Goal: Task Accomplishment & Management: Use online tool/utility

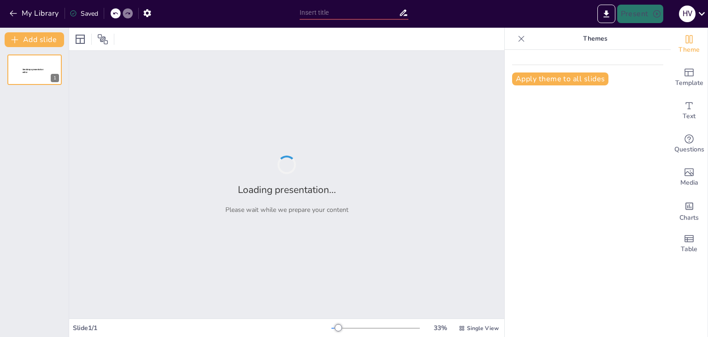
type input "Level 1"
type input "Fault Analysis: Mastering the Art of Debugging Tricky Circuits"
click at [50, 13] on button "My Library" at bounding box center [35, 13] width 56 height 15
type input "Level 2"
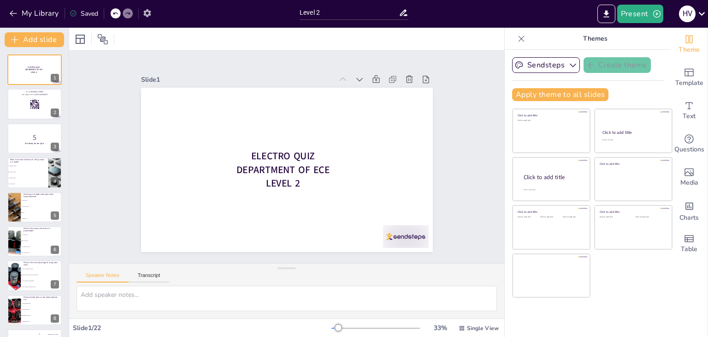
click at [149, 12] on icon "button" at bounding box center [146, 13] width 7 height 8
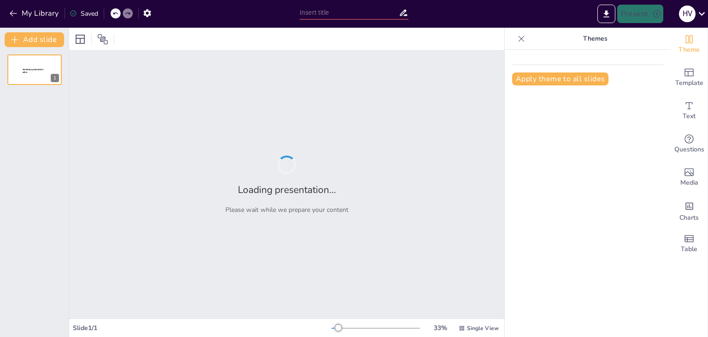
type input "Core Concepts in Electronics: Symposium Quiz Challenge"
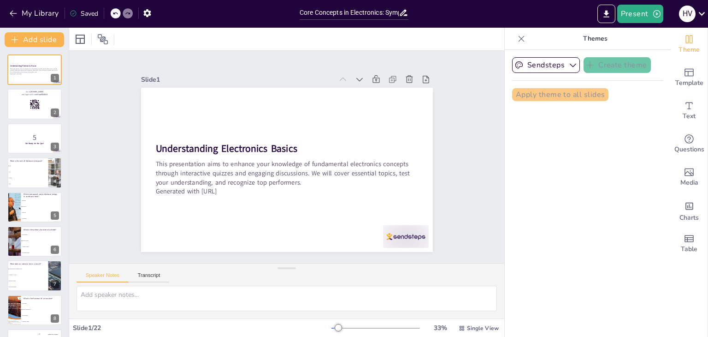
checkbox input "true"
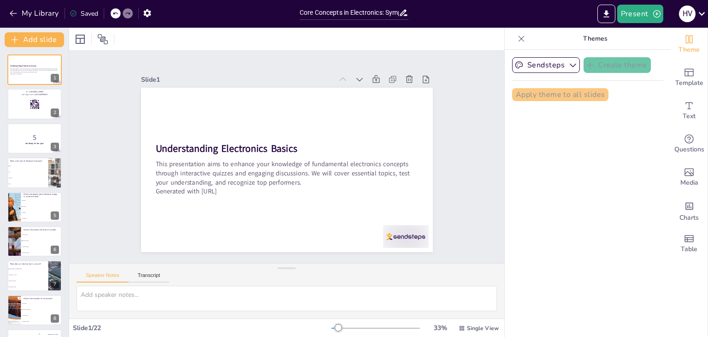
checkbox input "true"
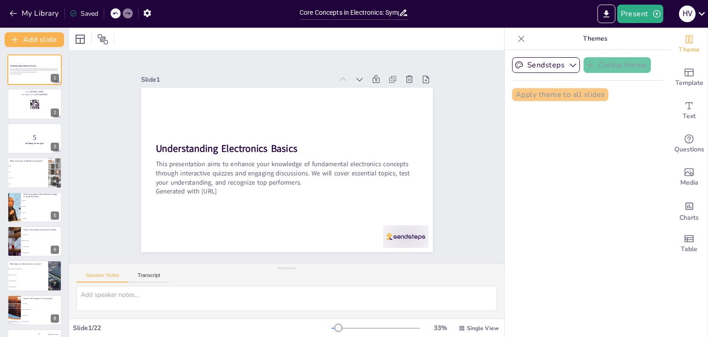
checkbox input "true"
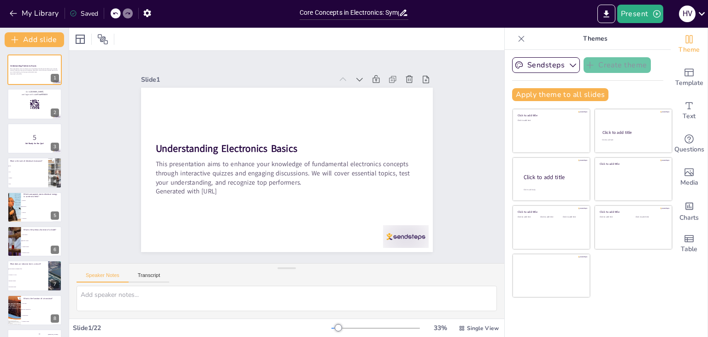
checkbox input "true"
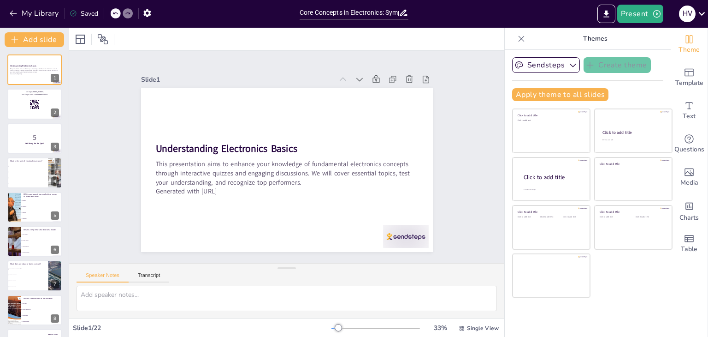
checkbox input "true"
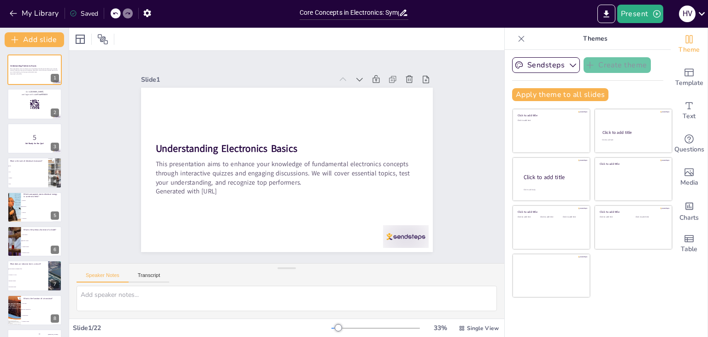
checkbox input "true"
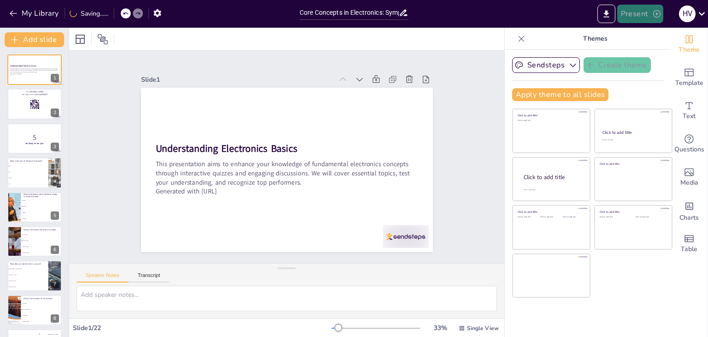
click at [640, 12] on button "Present" at bounding box center [641, 14] width 46 height 18
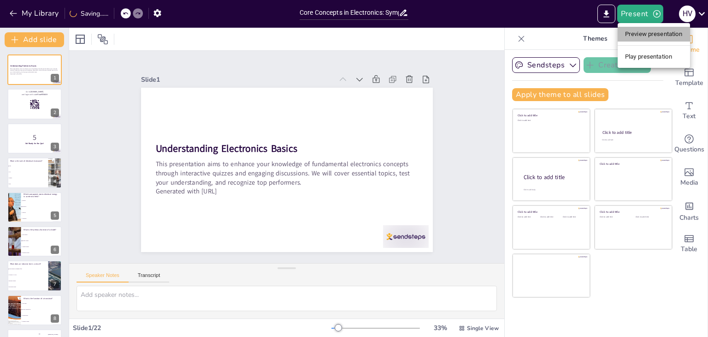
click at [639, 32] on li "Preview presentation" at bounding box center [654, 34] width 72 height 15
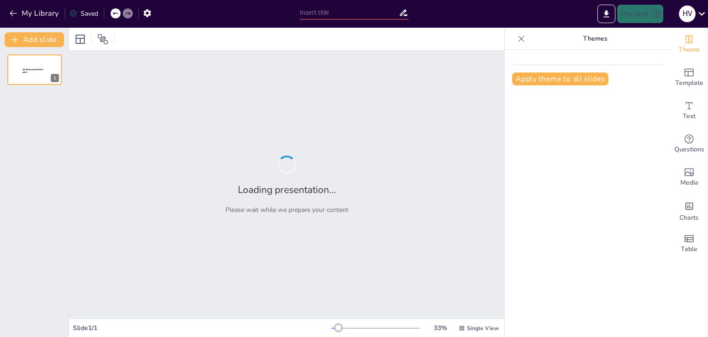
type input "Core Concepts in Electronics: Symposium Quiz Challenge"
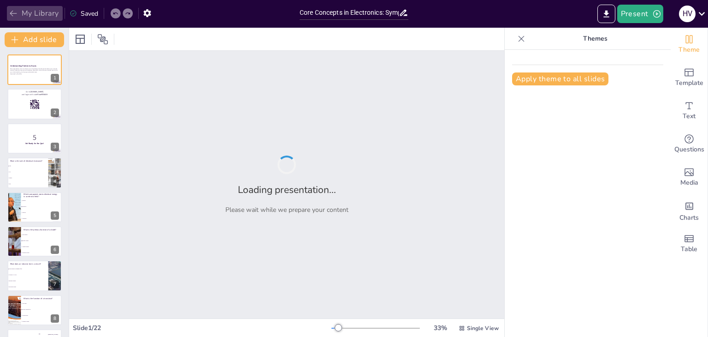
click at [37, 16] on button "My Library" at bounding box center [35, 13] width 56 height 15
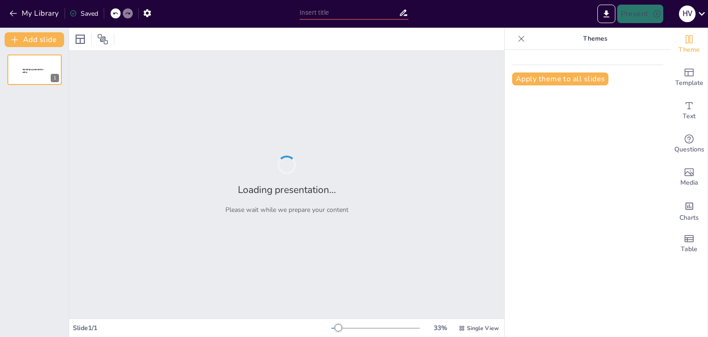
type input "Core Concepts in Electronics: Symposium Quiz Challenge"
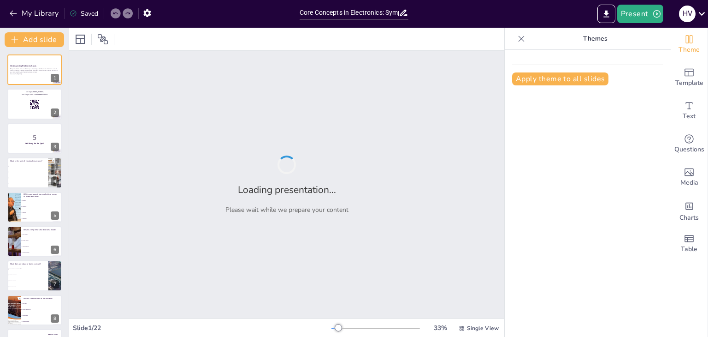
click at [400, 14] on icon at bounding box center [404, 13] width 10 height 10
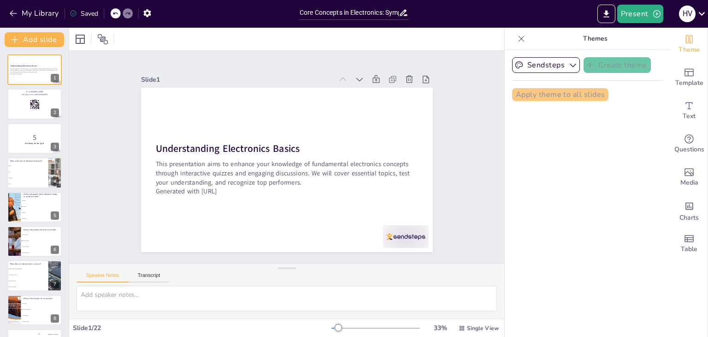
checkbox input "true"
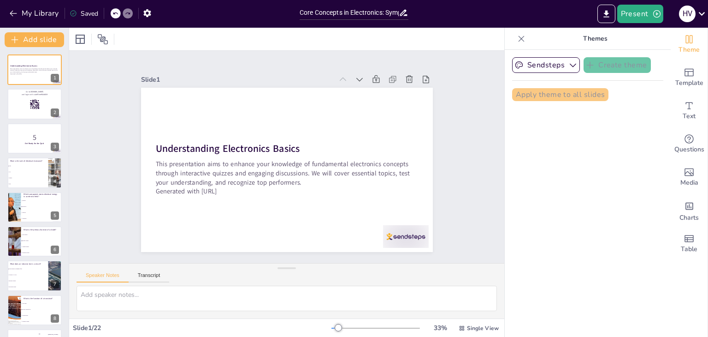
checkbox input "true"
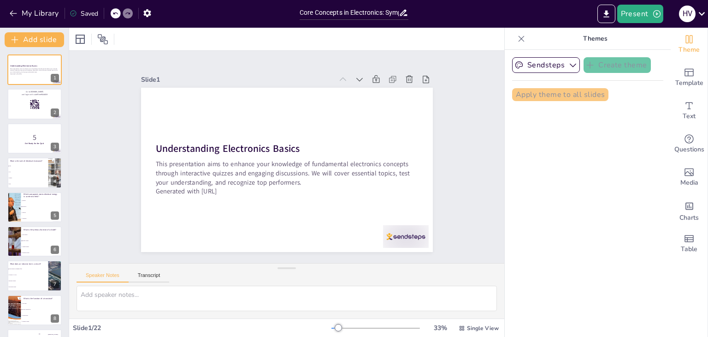
checkbox input "true"
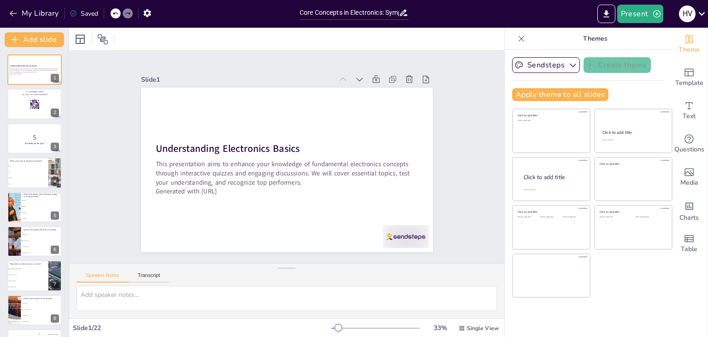
click at [405, 13] on icon at bounding box center [404, 13] width 10 height 10
click at [380, 12] on input "Core Concepts in Electronics: Symposium Quiz Challenge" at bounding box center [349, 12] width 99 height 13
checkbox input "true"
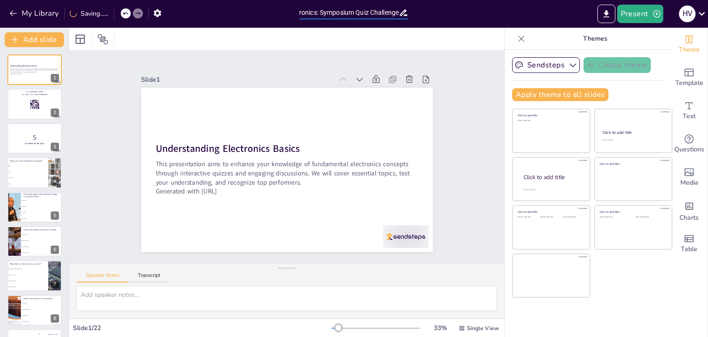
checkbox input "true"
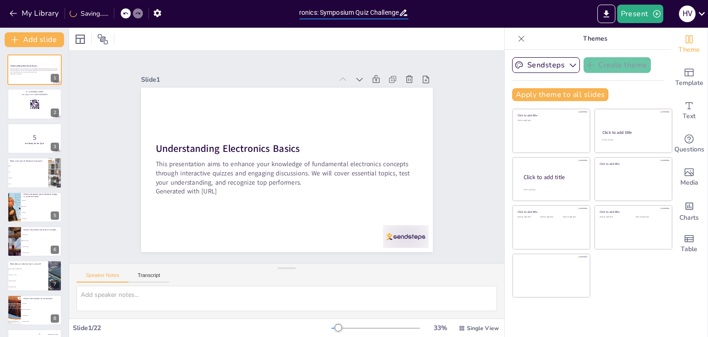
checkbox input "true"
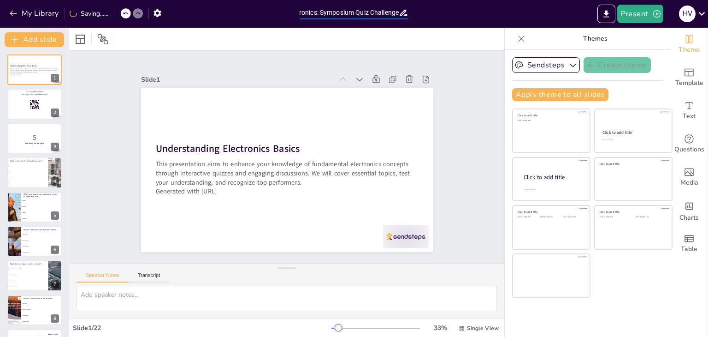
checkbox input "true"
type input "Core Concepts in Electronics: Symposium Quiz Challeng"
checkbox input "true"
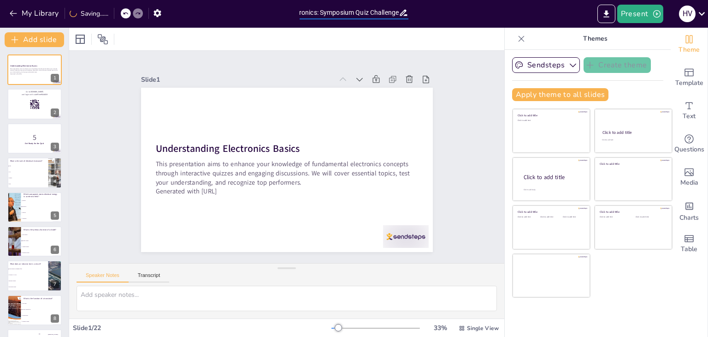
checkbox input "true"
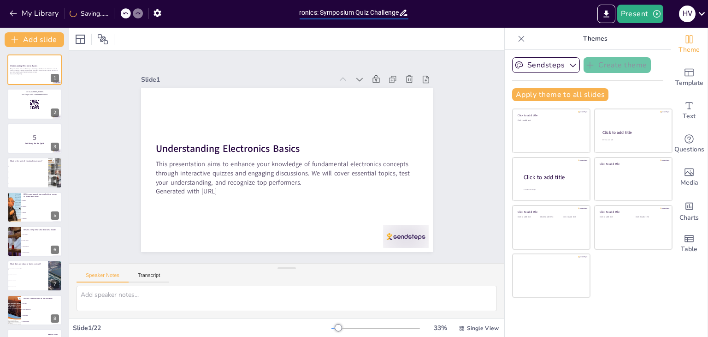
checkbox input "true"
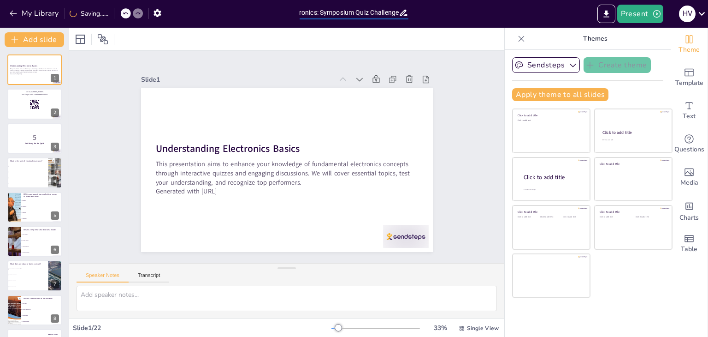
checkbox input "true"
type input "Core Concepts in Electronics: Symposium Quiz Chall"
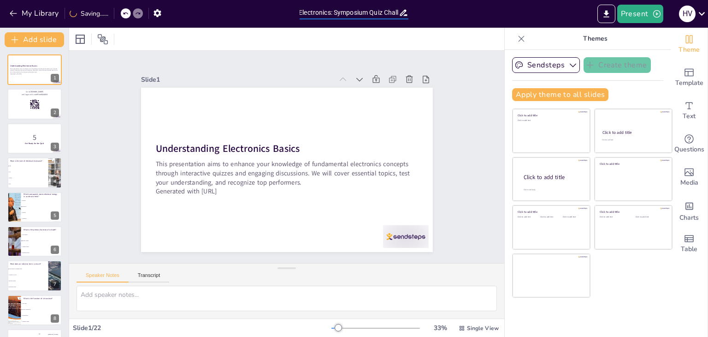
checkbox input "true"
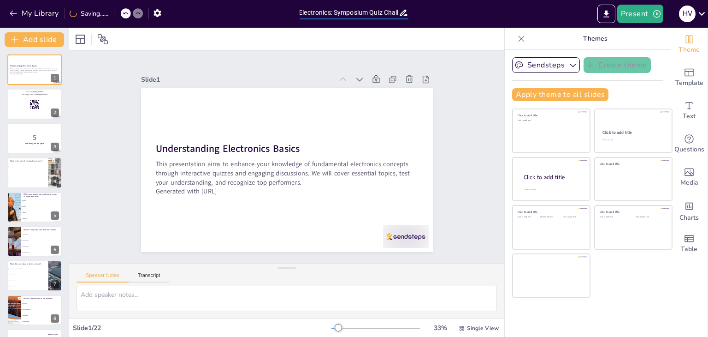
checkbox input "true"
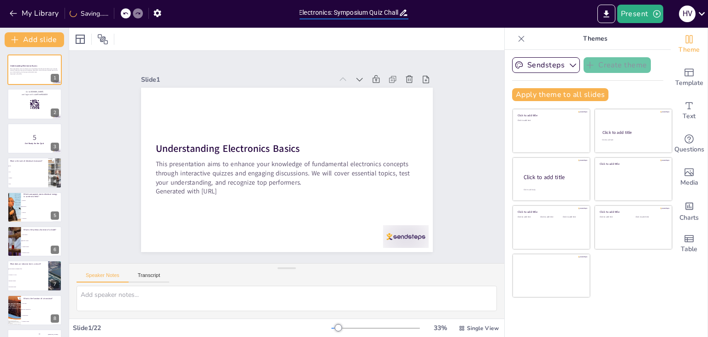
checkbox input "true"
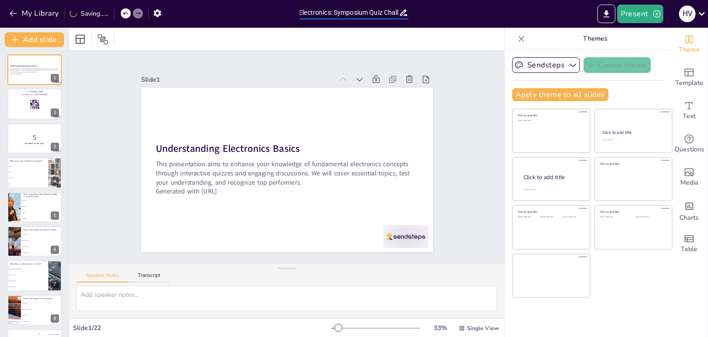
type input "Core Concepts in Electronics: Symposium Quiz Chal"
checkbox input "true"
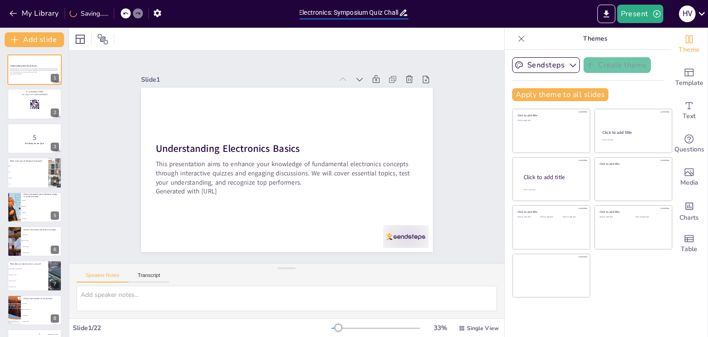
checkbox input "true"
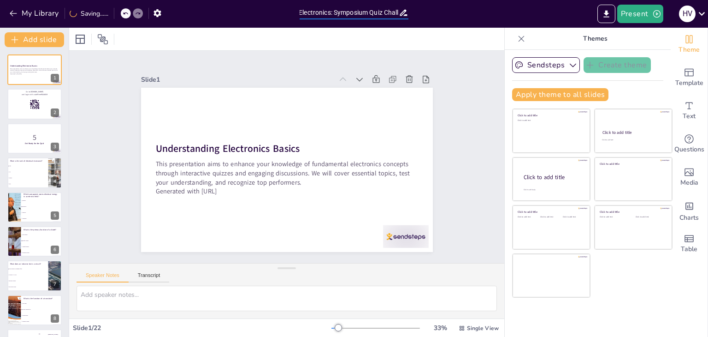
checkbox input "true"
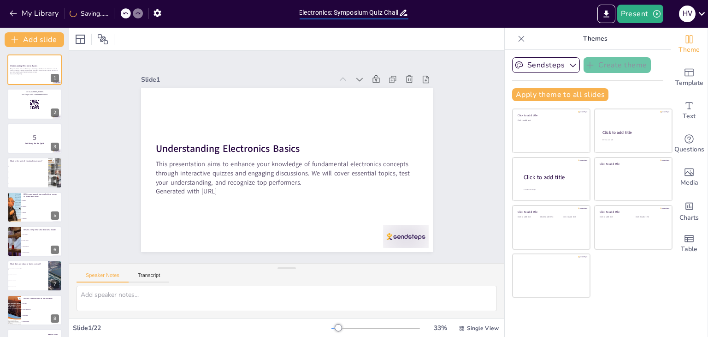
checkbox input "true"
type input "Core Concepts in Electronics: Symposium Quiz Cha"
checkbox input "true"
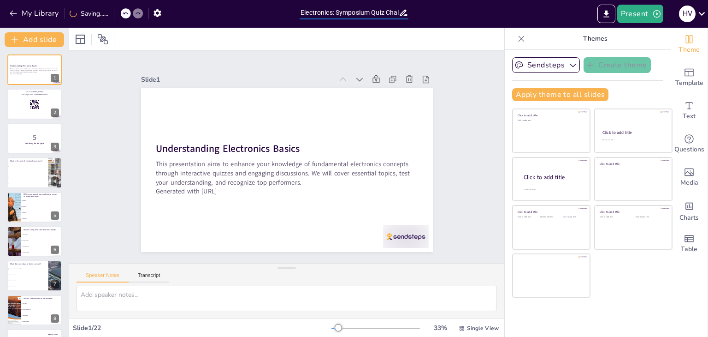
checkbox input "true"
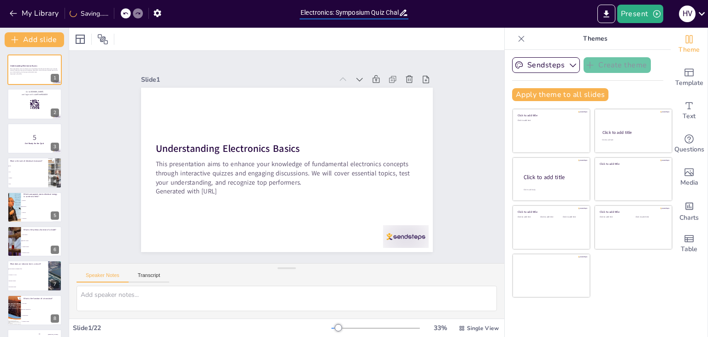
checkbox input "true"
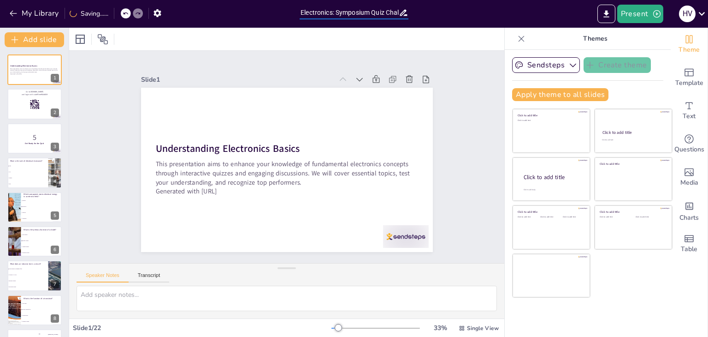
checkbox input "true"
type input "Core Concepts in Electronics: Symposium Quiz Ch"
checkbox input "true"
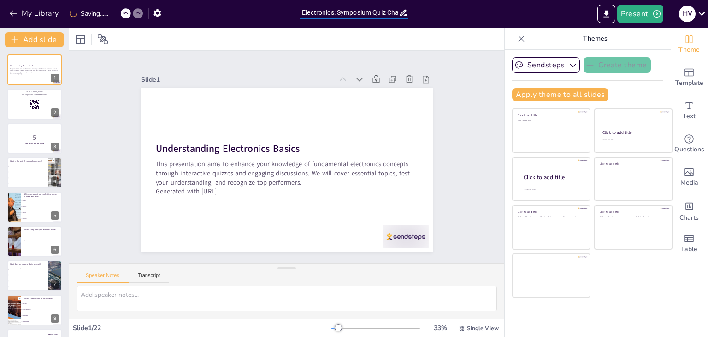
checkbox input "true"
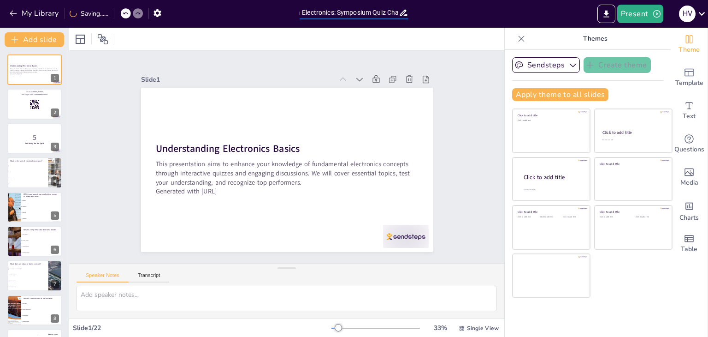
checkbox input "true"
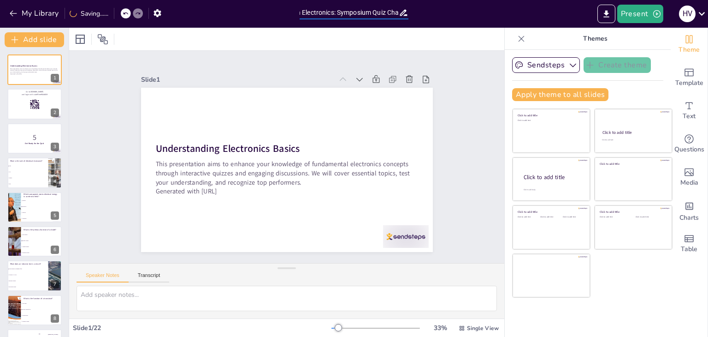
checkbox input "true"
type input "Core Concepts in Electronics: Symposium Quiz C"
checkbox input "true"
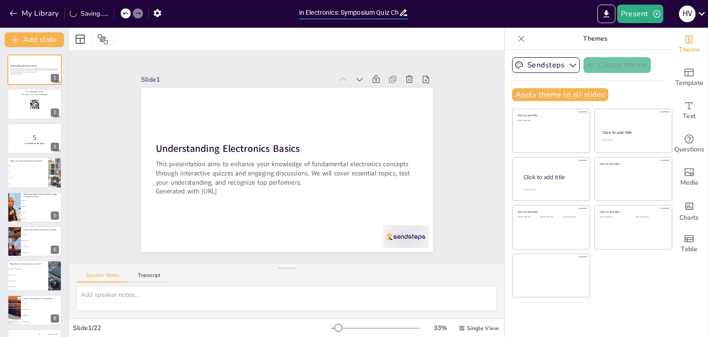
checkbox input "true"
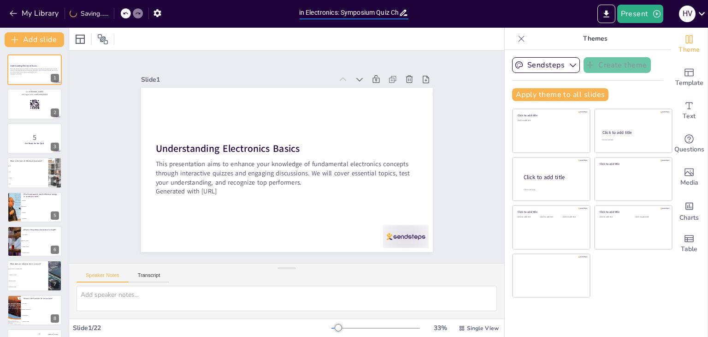
checkbox input "true"
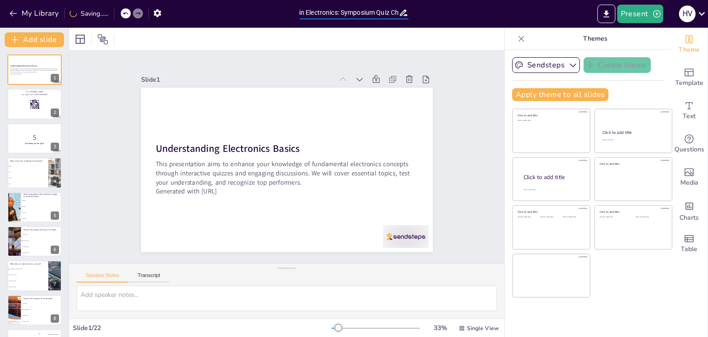
checkbox input "true"
type input "Core Concepts in Electronics: Symposium Quiz"
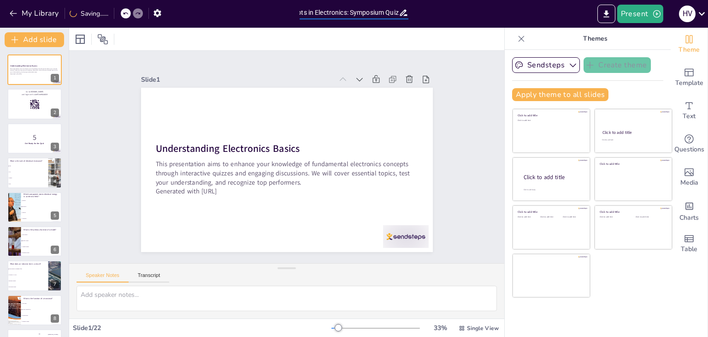
checkbox input "true"
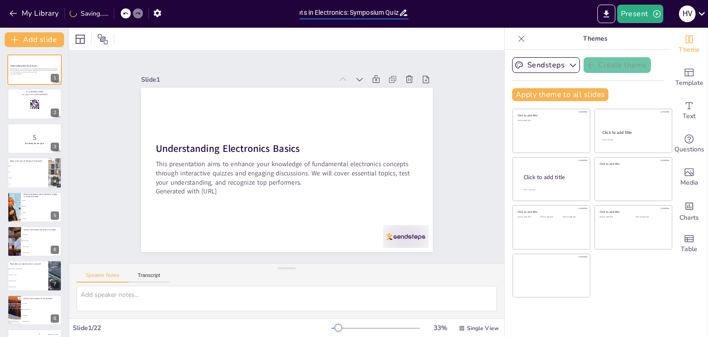
checkbox input "true"
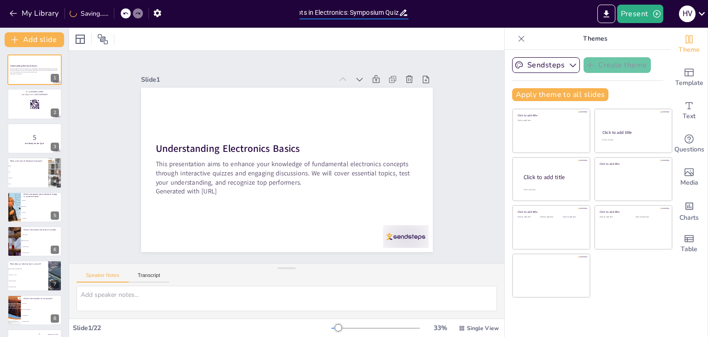
checkbox input "true"
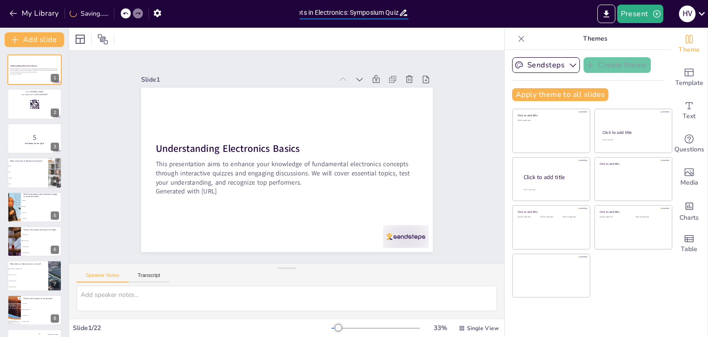
type input "Core Concepts in Electronics: Symposium Quiz"
checkbox input "true"
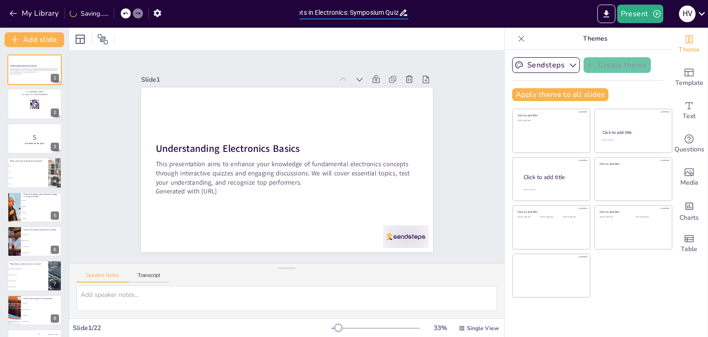
checkbox input "true"
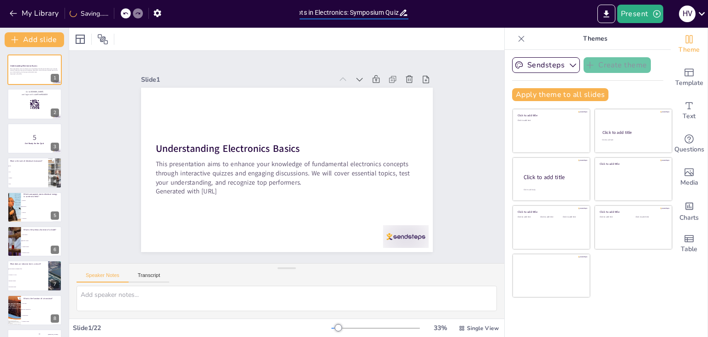
checkbox input "true"
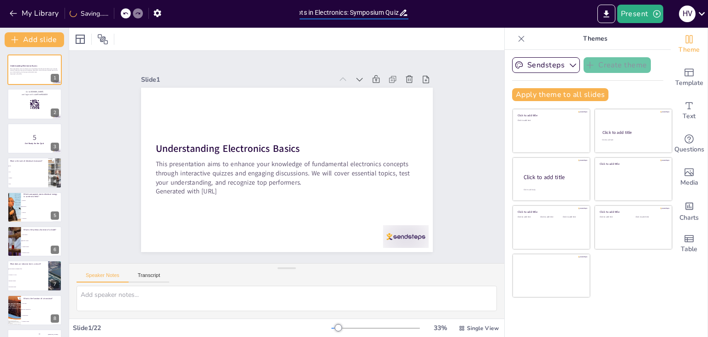
checkbox input "true"
type input "Core Concepts in Electronics: Symposium Qui"
checkbox input "true"
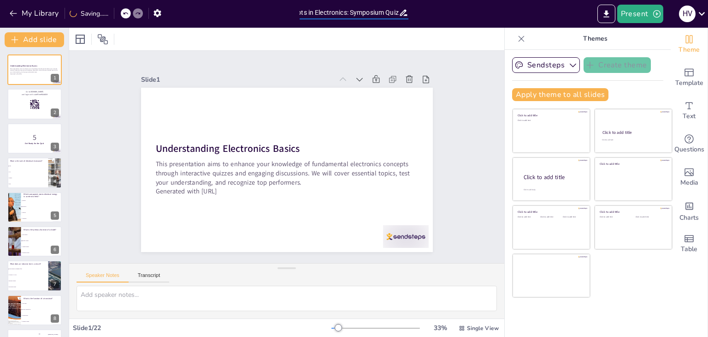
checkbox input "true"
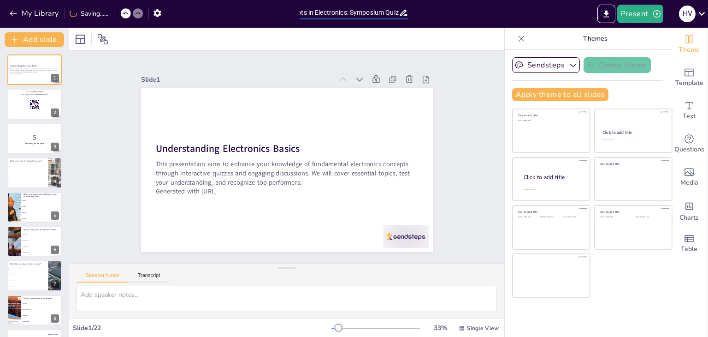
checkbox input "true"
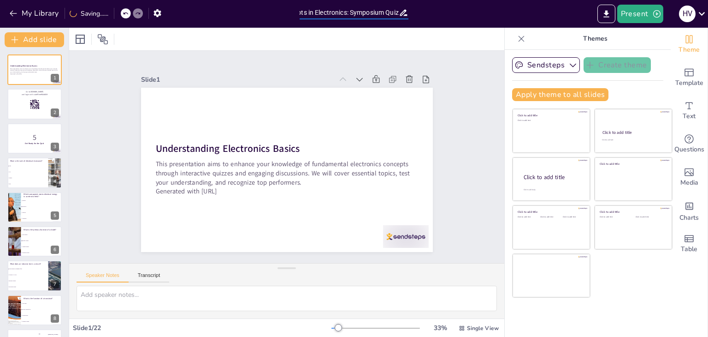
checkbox input "true"
type input "Core Concepts in Electronics: Symposium Qu"
checkbox input "true"
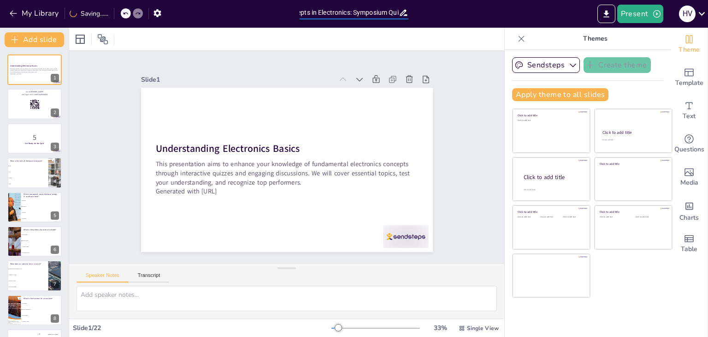
checkbox input "true"
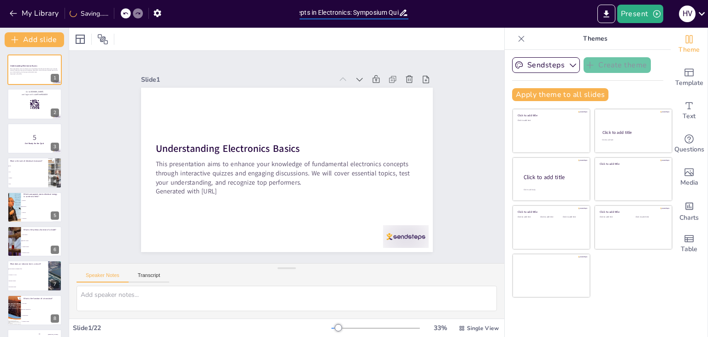
checkbox input "true"
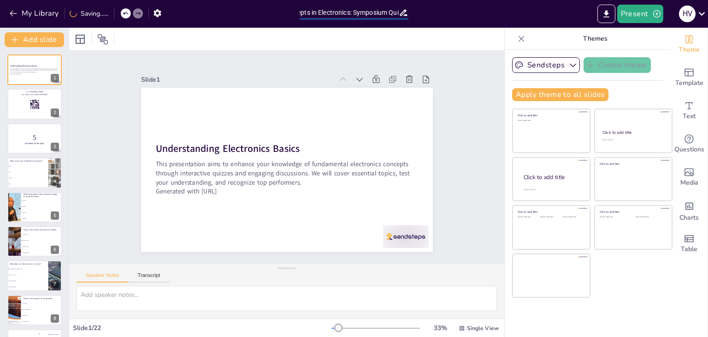
checkbox input "true"
type input "Core Concepts in Electronics: Symposium Q"
checkbox input "true"
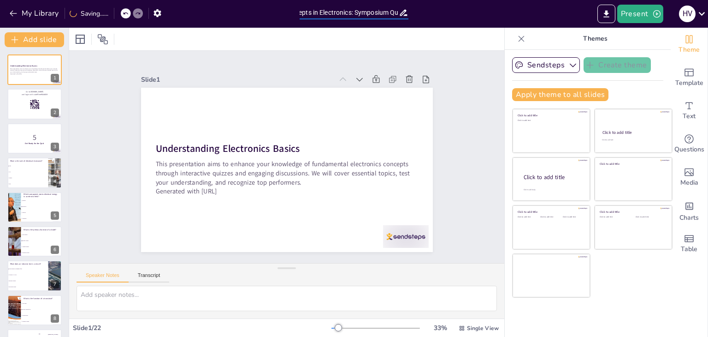
checkbox input "true"
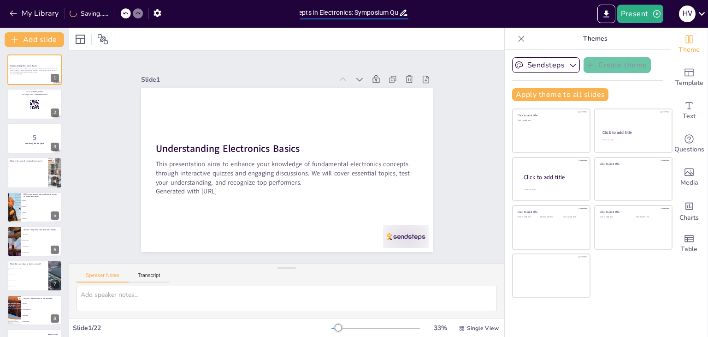
checkbox input "true"
click at [154, 16] on button "button" at bounding box center [147, 13] width 17 height 17
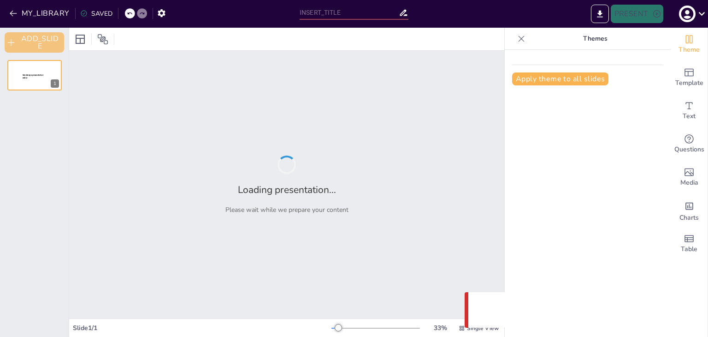
type input "Level 1"
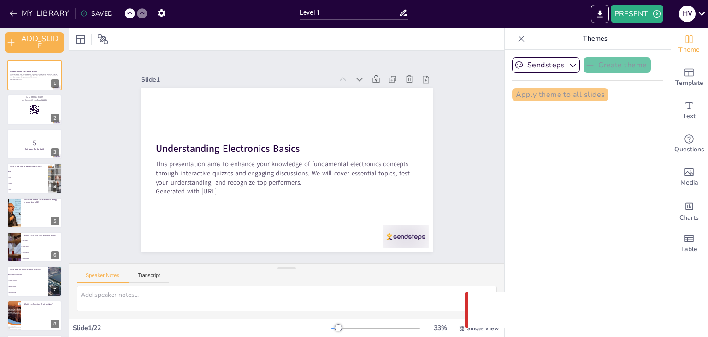
checkbox input "true"
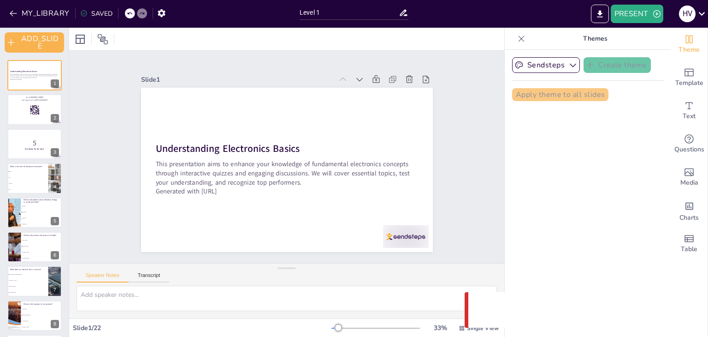
checkbox input "true"
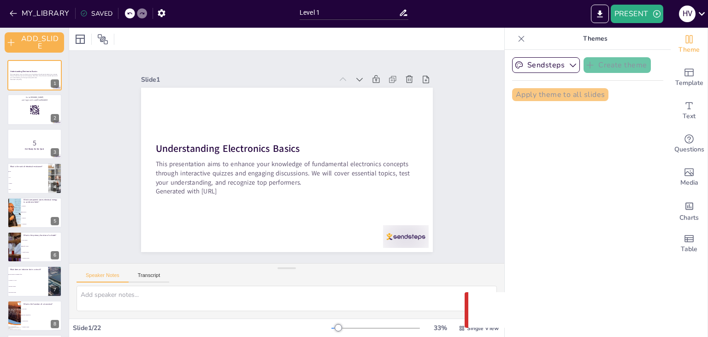
checkbox input "true"
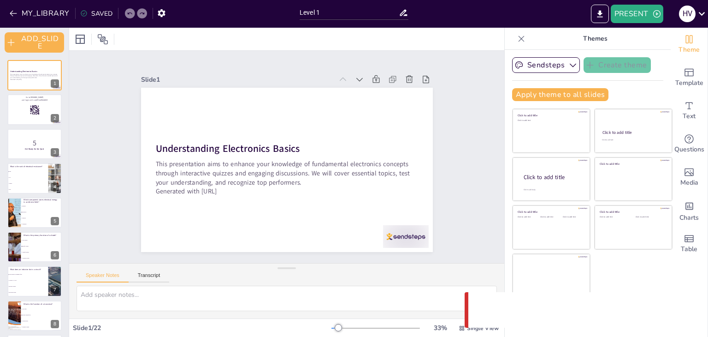
checkbox input "true"
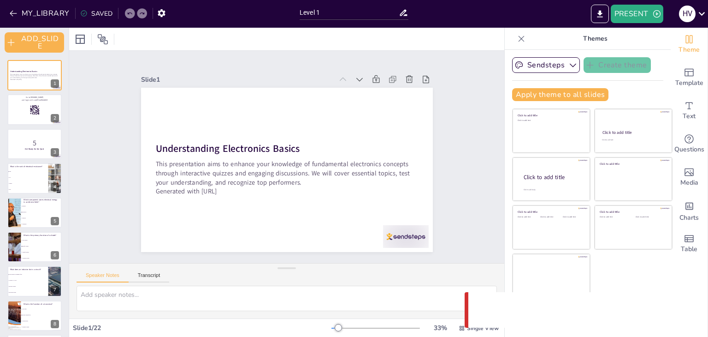
checkbox input "true"
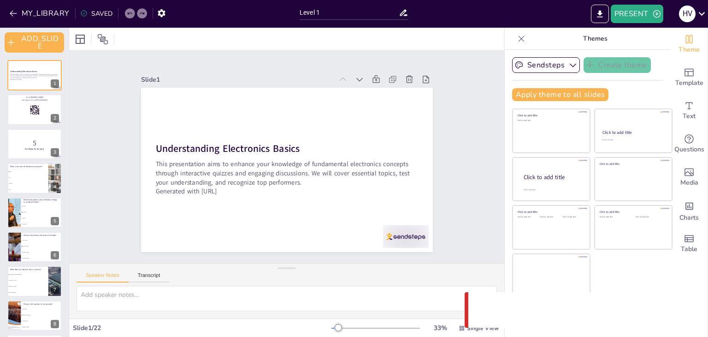
checkbox input "true"
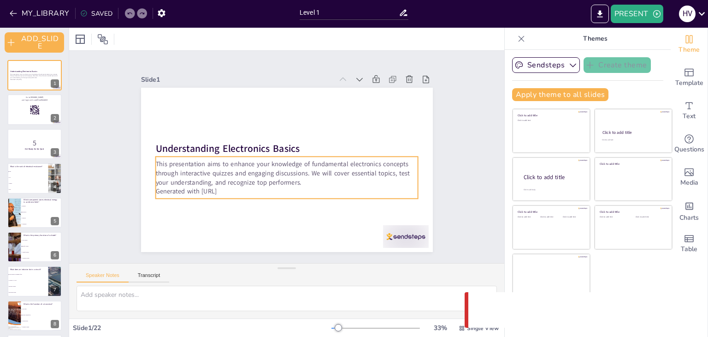
checkbox input "true"
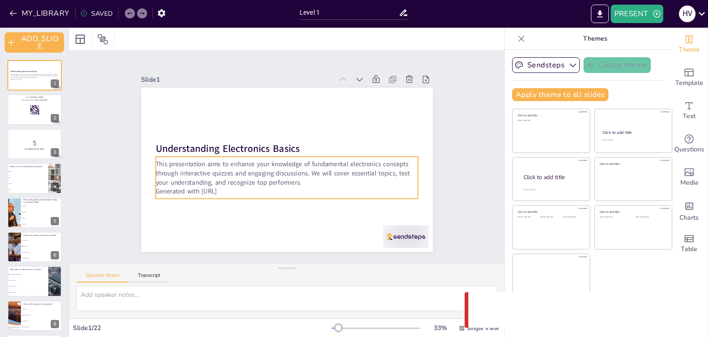
checkbox input "true"
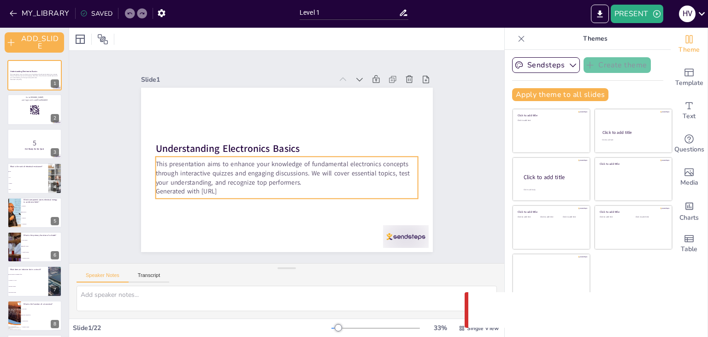
checkbox input "true"
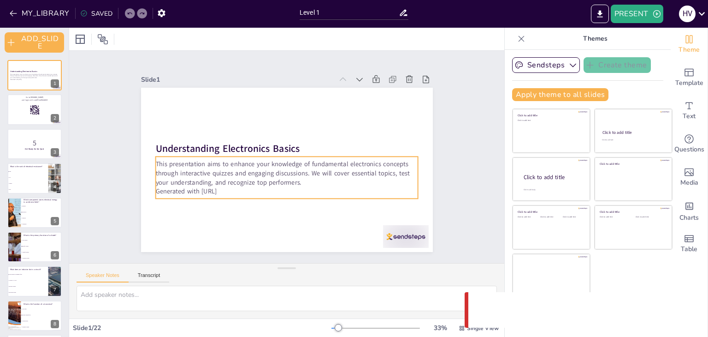
checkbox input "true"
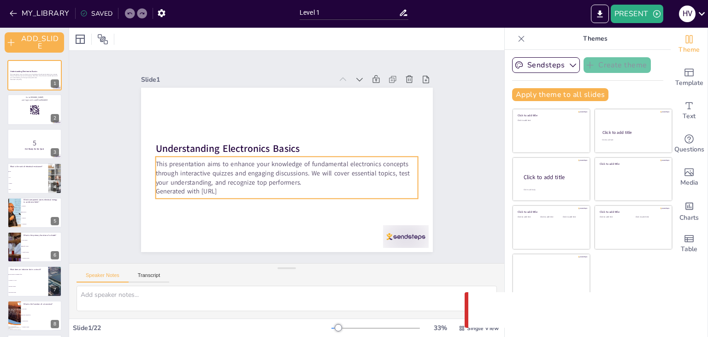
checkbox input "true"
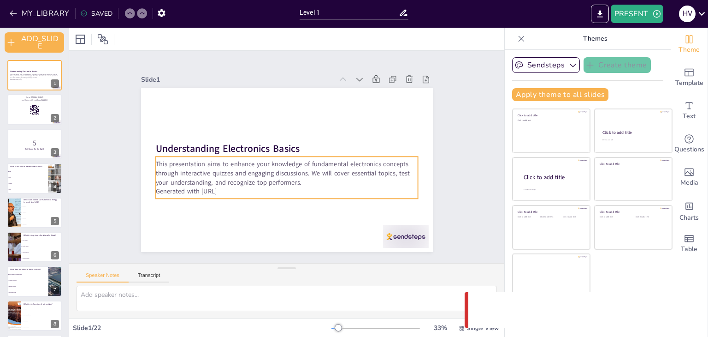
checkbox input "true"
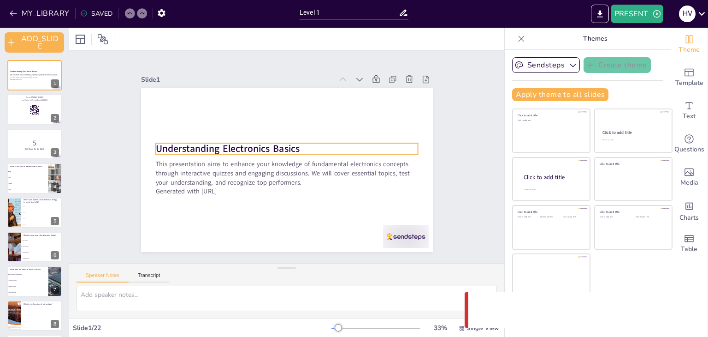
click at [273, 148] on strong "Understanding Electronics Basics" at bounding box center [227, 148] width 144 height 13
checkbox input "true"
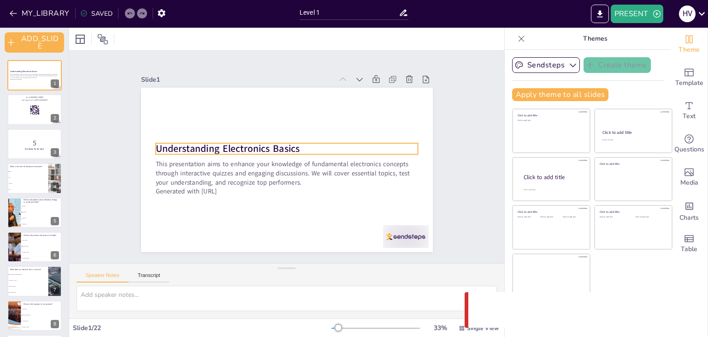
checkbox input "true"
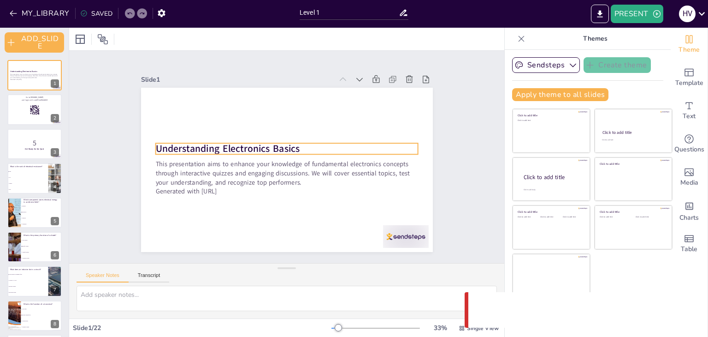
checkbox input "true"
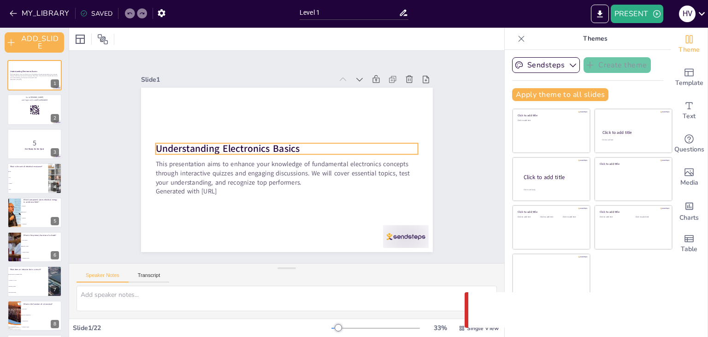
checkbox input "true"
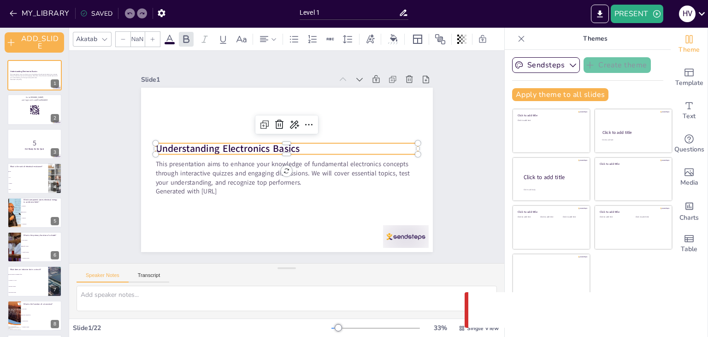
type input "48"
checkbox input "true"
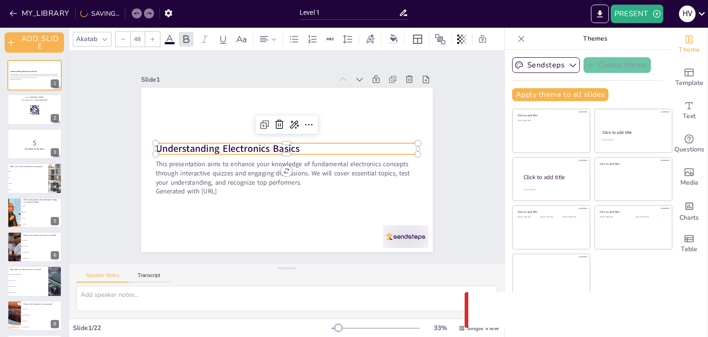
checkbox input "true"
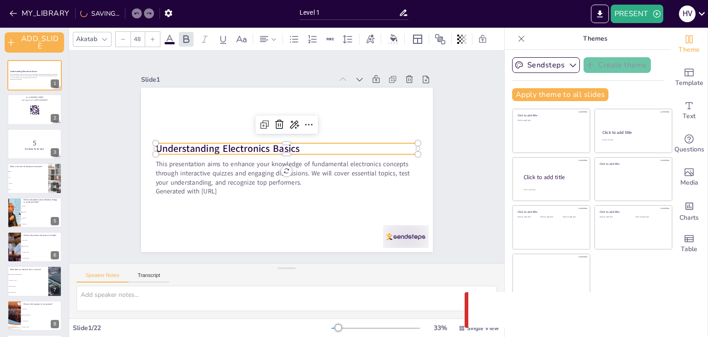
checkbox input "true"
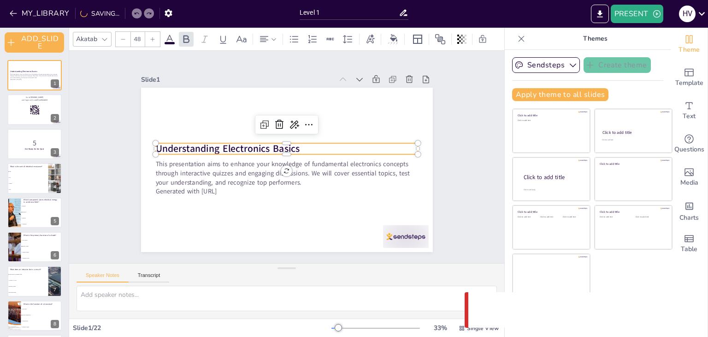
checkbox input "true"
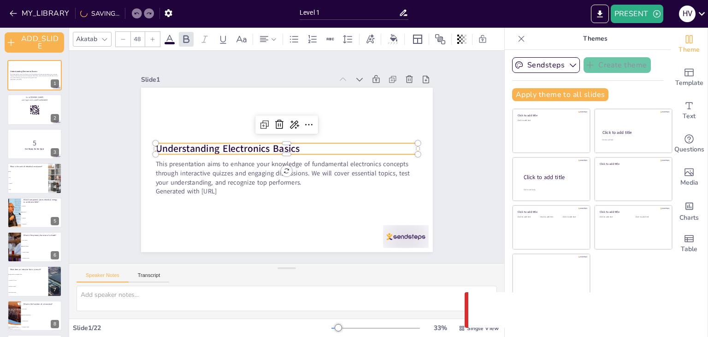
checkbox input "true"
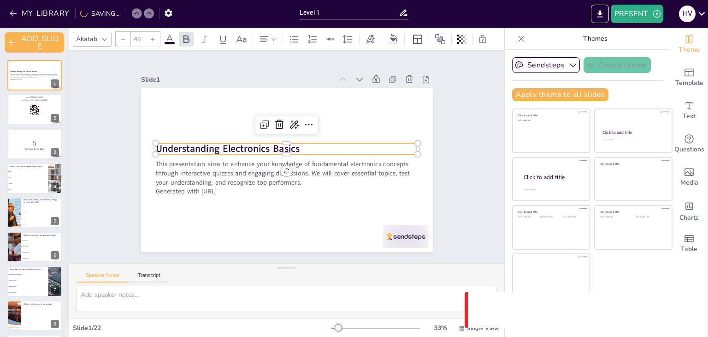
checkbox input "true"
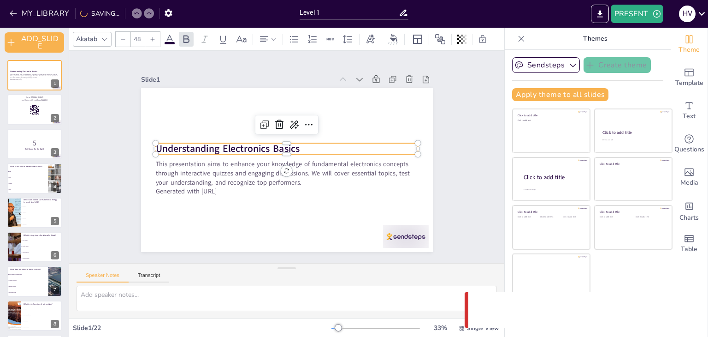
checkbox input "true"
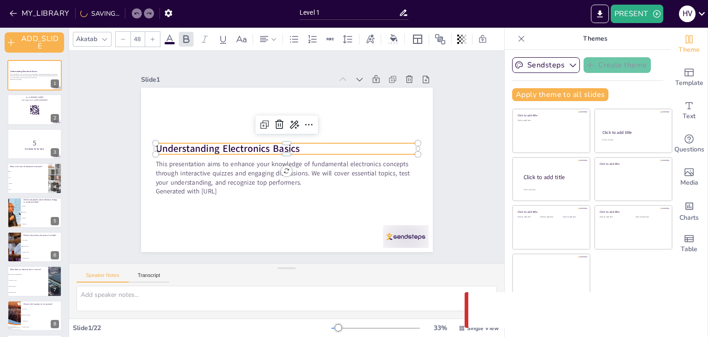
checkbox input "true"
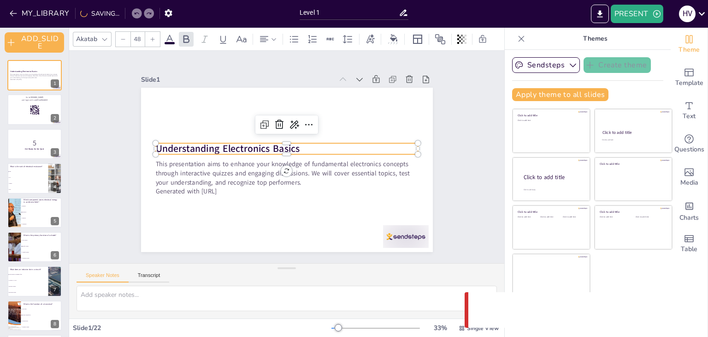
checkbox input "true"
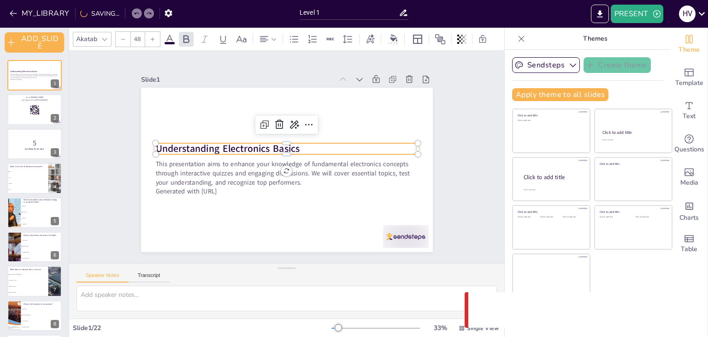
checkbox input "true"
click at [306, 144] on p "Understanding Electronics Basics" at bounding box center [287, 148] width 263 height 41
checkbox input "true"
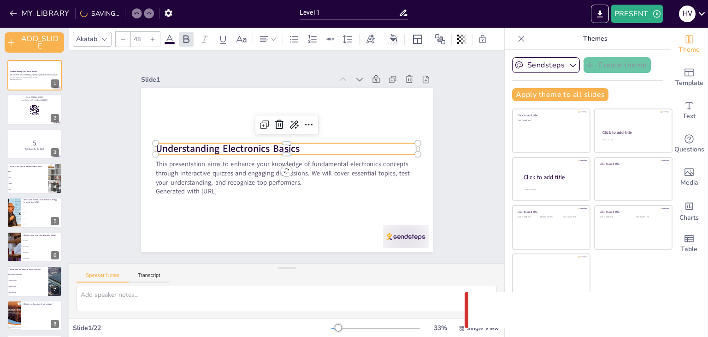
checkbox input "true"
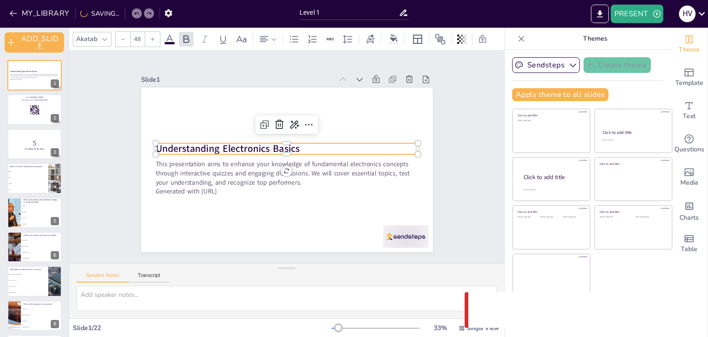
checkbox input "true"
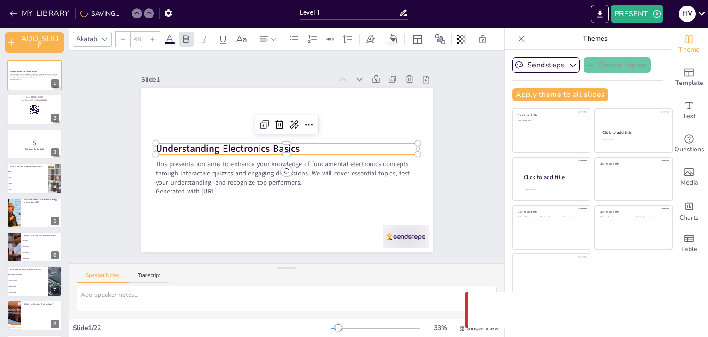
checkbox input "true"
click at [303, 144] on p "Understanding Electronics Basics" at bounding box center [287, 148] width 263 height 41
checkbox input "true"
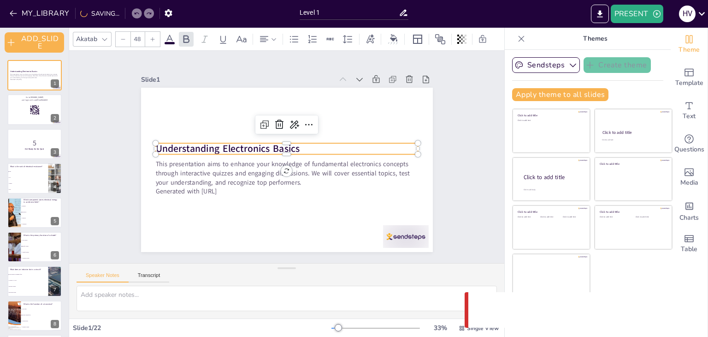
checkbox input "true"
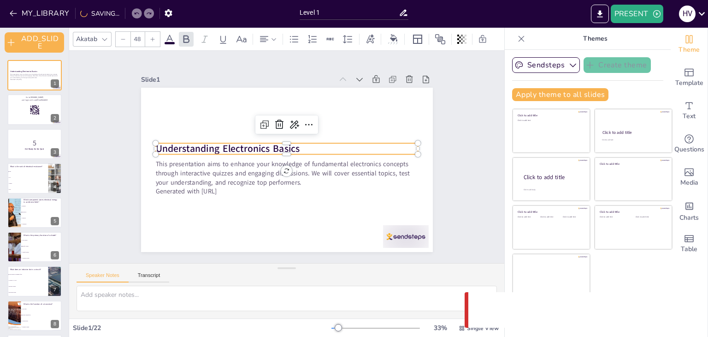
checkbox input "true"
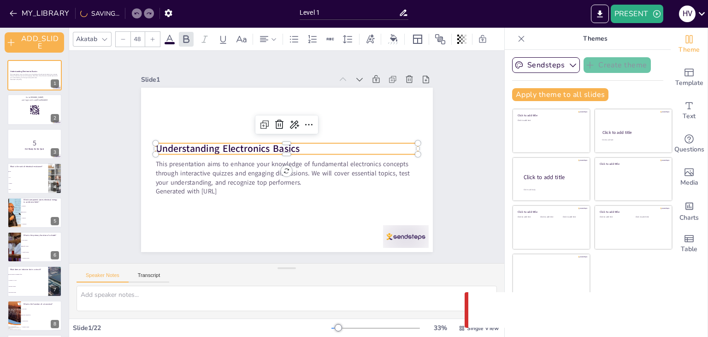
checkbox input "true"
click at [303, 144] on p "Understanding Electronics Basics" at bounding box center [286, 149] width 263 height 14
checkbox input "true"
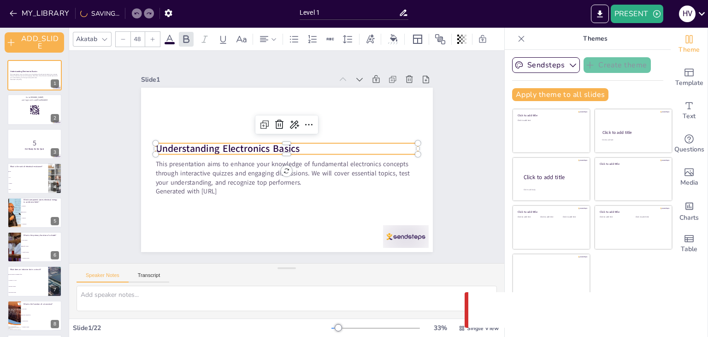
checkbox input "true"
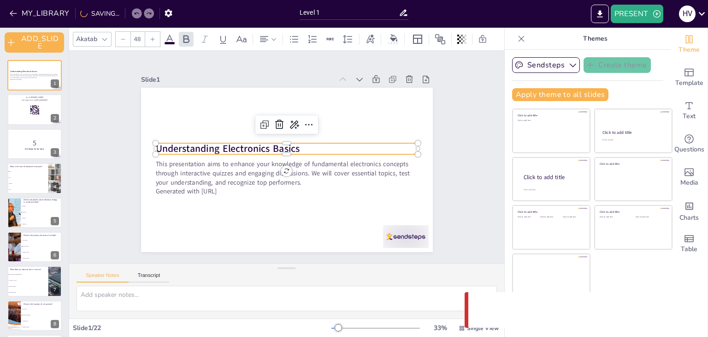
checkbox input "true"
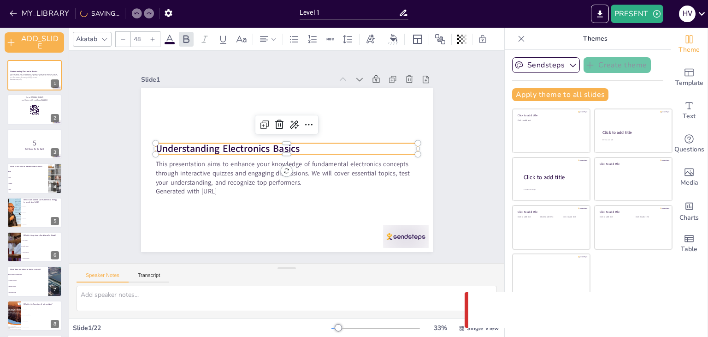
checkbox input "true"
click at [287, 148] on strong "Understanding Electronics Basics" at bounding box center [227, 148] width 144 height 13
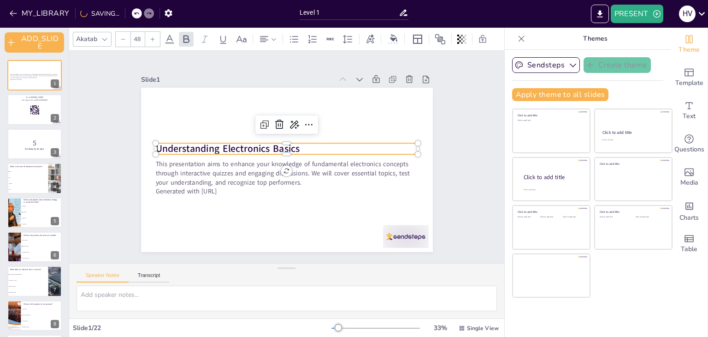
click at [293, 147] on p "Understanding Electronics Basics" at bounding box center [287, 148] width 263 height 41
checkbox input "true"
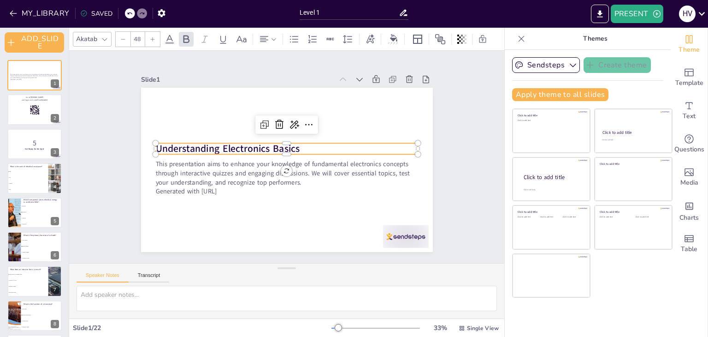
checkbox input "true"
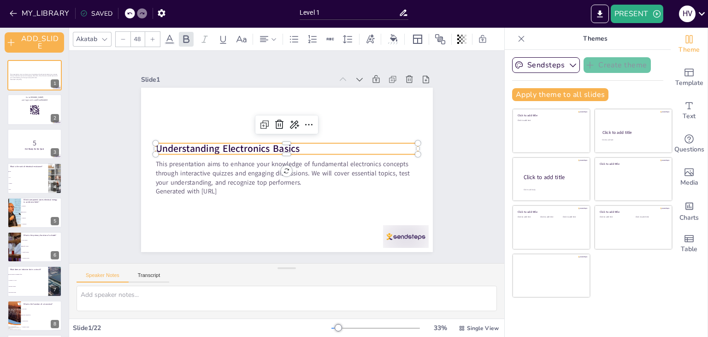
checkbox input "true"
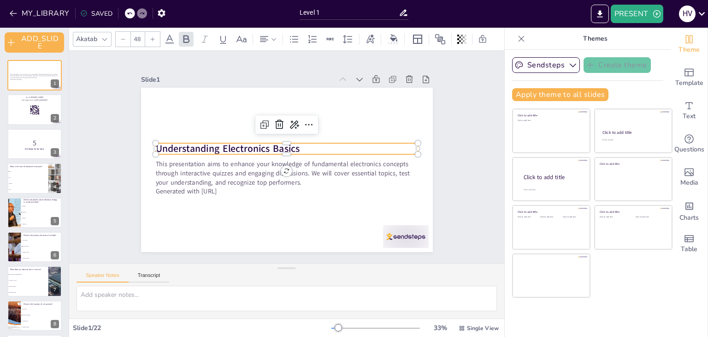
checkbox input "true"
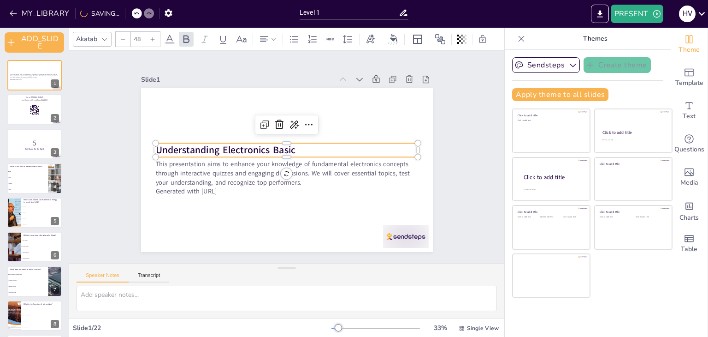
checkbox input "true"
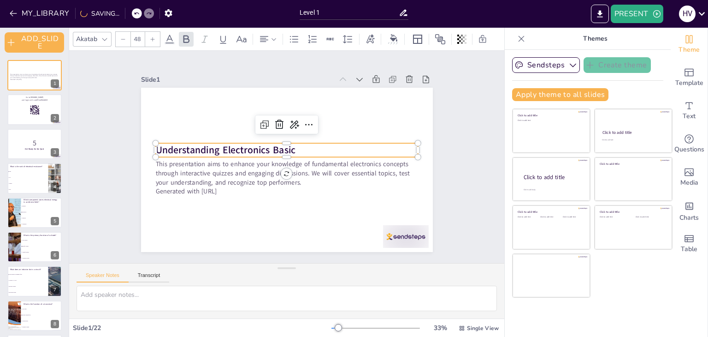
checkbox input "true"
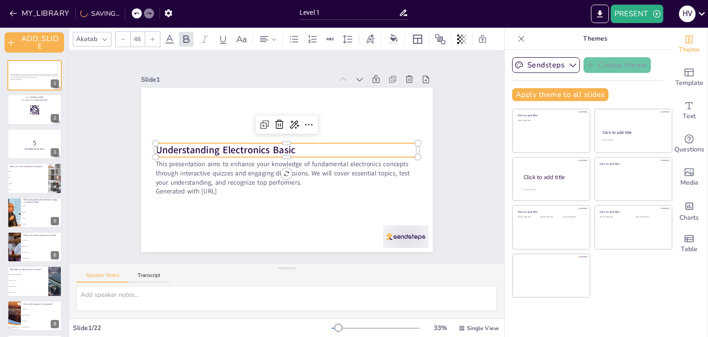
checkbox input "true"
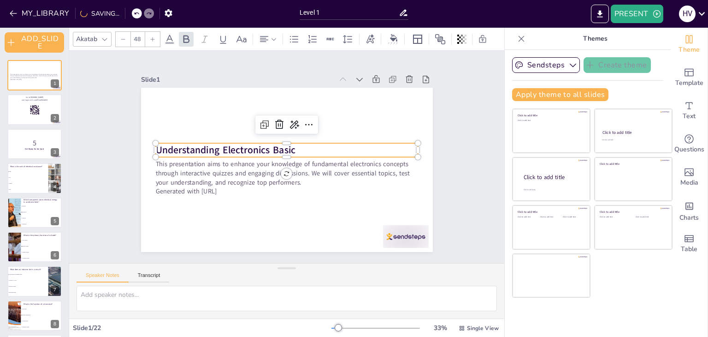
checkbox input "true"
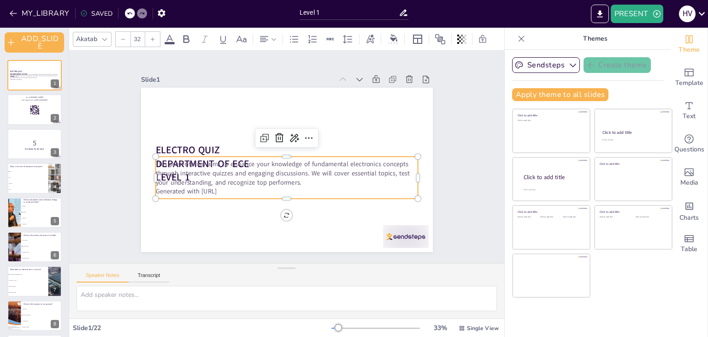
click at [277, 186] on p "Generated with Sendsteps.ai" at bounding box center [283, 191] width 262 height 36
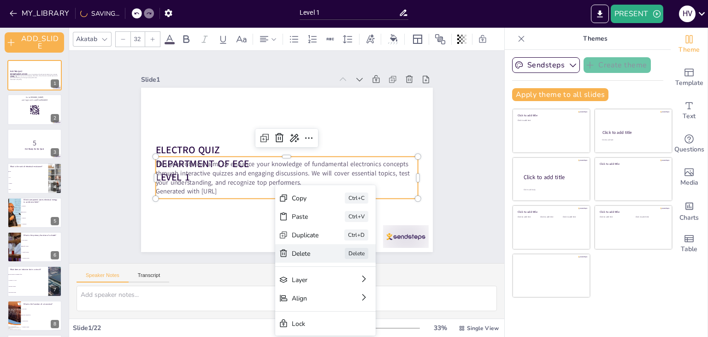
click at [345, 307] on div "Delete" at bounding box center [359, 313] width 28 height 12
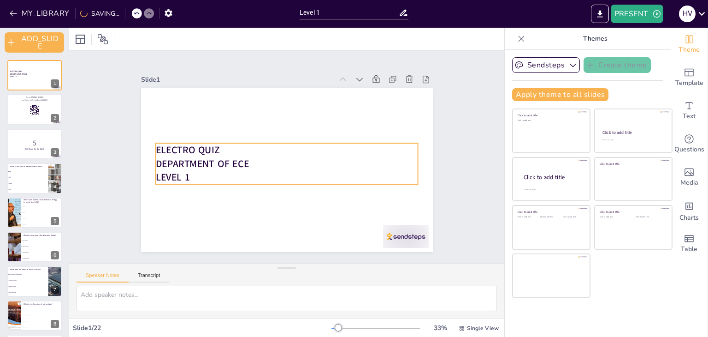
click at [173, 158] on strong "DEPARTMENT OF ECE" at bounding box center [201, 163] width 93 height 13
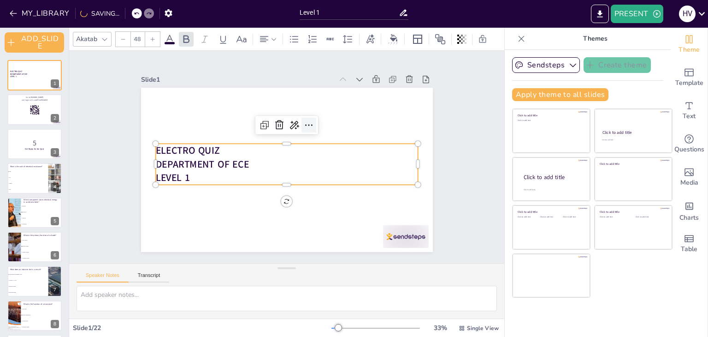
click at [306, 122] on icon at bounding box center [312, 128] width 12 height 12
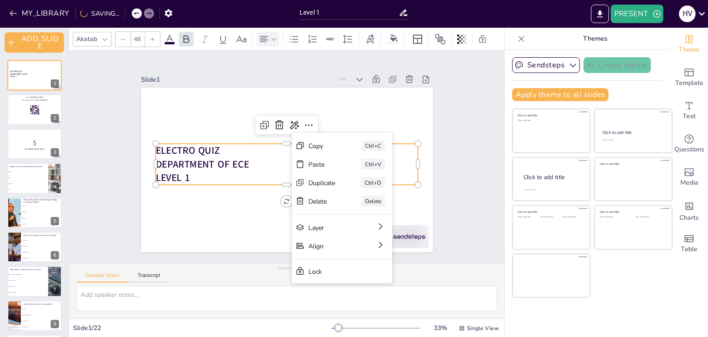
click at [275, 38] on icon at bounding box center [274, 39] width 6 height 6
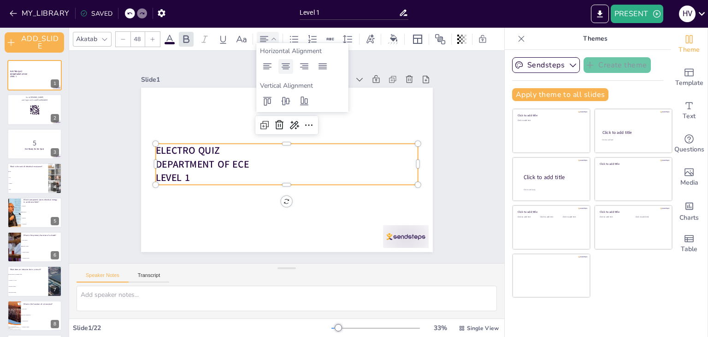
click at [282, 65] on icon at bounding box center [285, 66] width 11 height 11
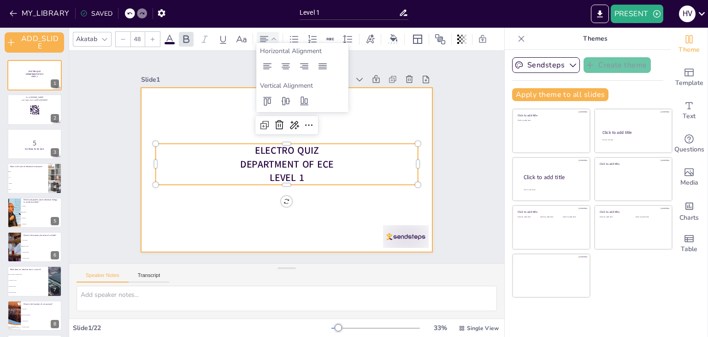
click at [347, 114] on div at bounding box center [287, 170] width 292 height 164
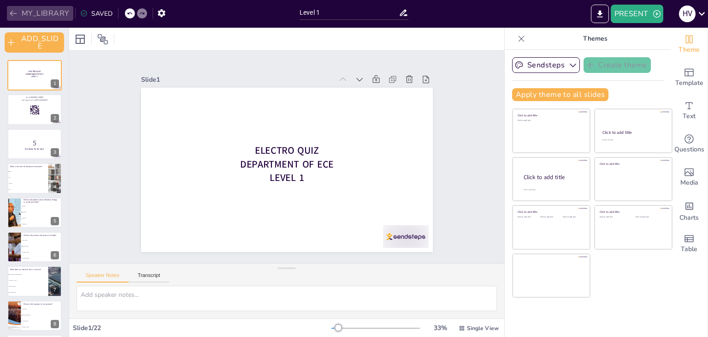
click at [39, 9] on button "MY_LIBRARY" at bounding box center [40, 13] width 66 height 15
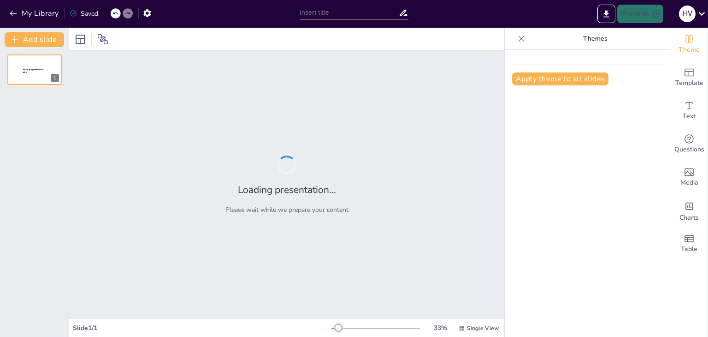
type input "Bipolar Junction Transistors: Functionality, Characteristics, and Uses"
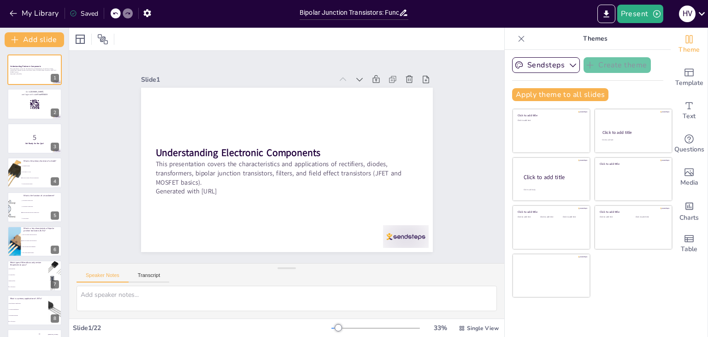
checkbox input "true"
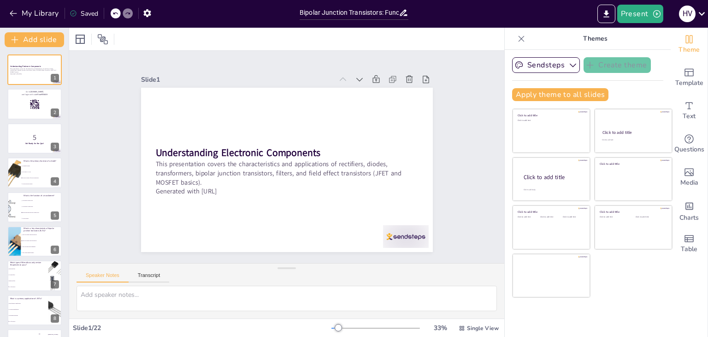
checkbox input "true"
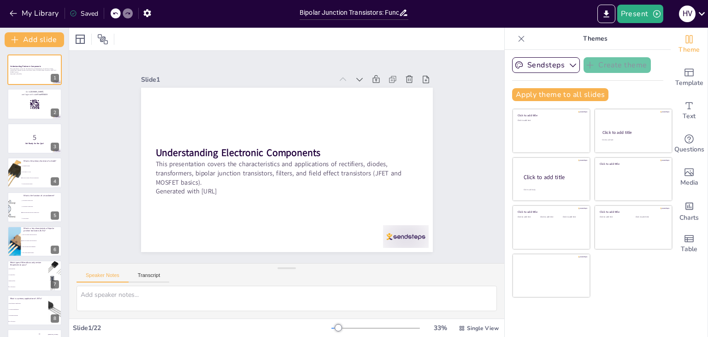
checkbox input "true"
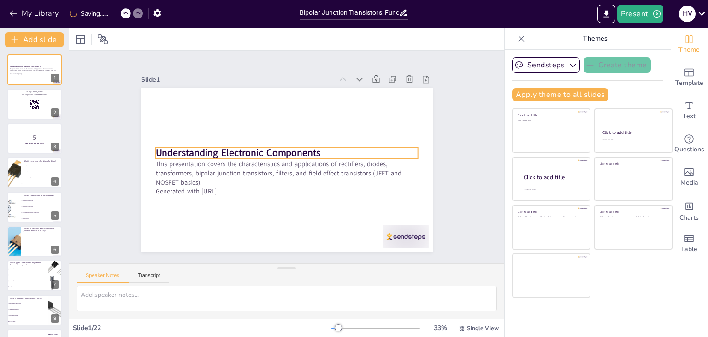
checkbox input "true"
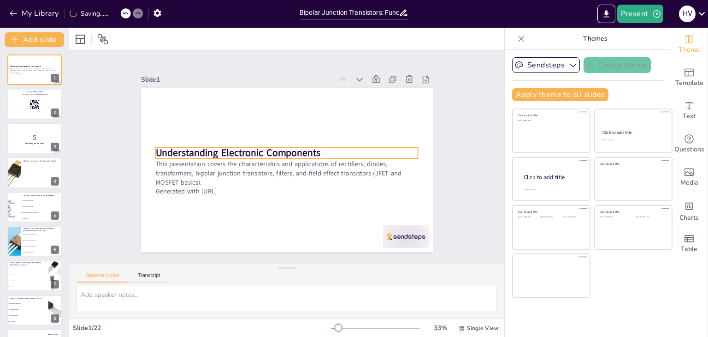
checkbox input "true"
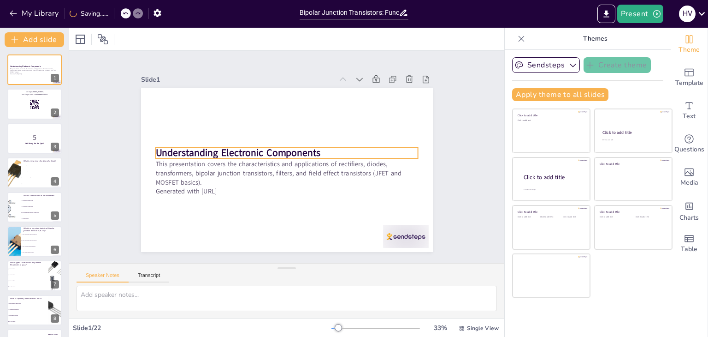
checkbox input "true"
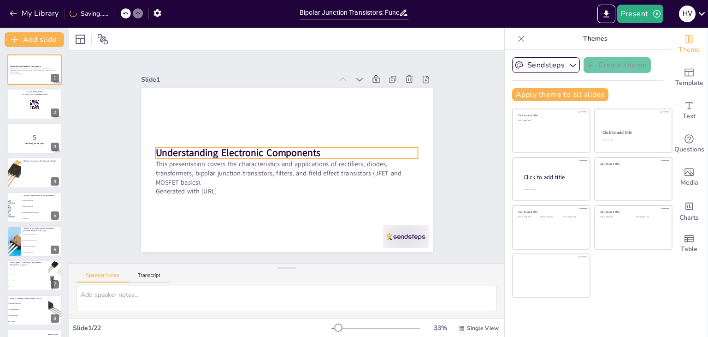
checkbox input "true"
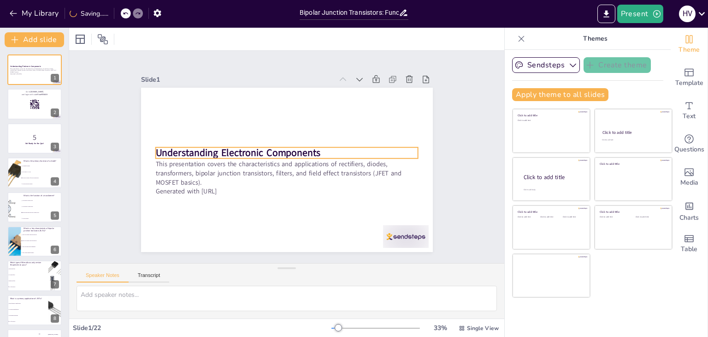
checkbox input "true"
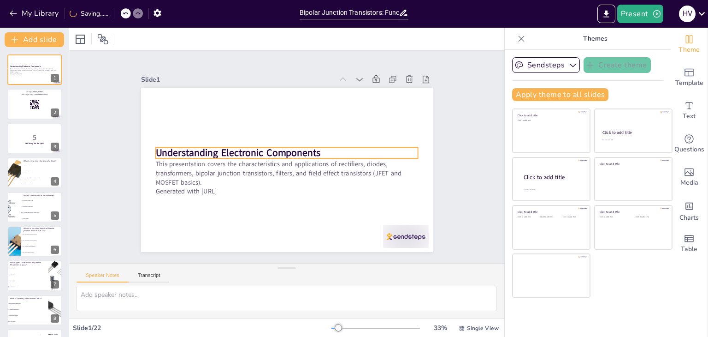
checkbox input "true"
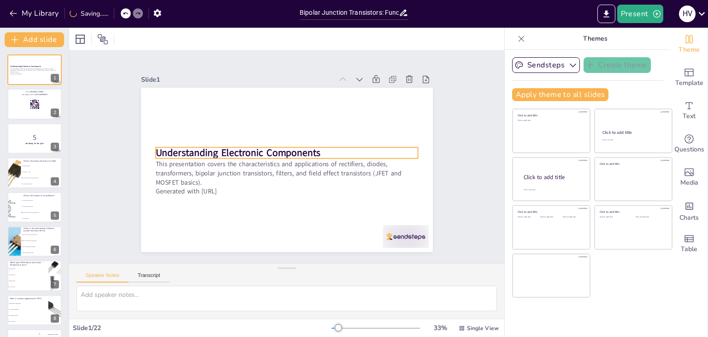
checkbox input "true"
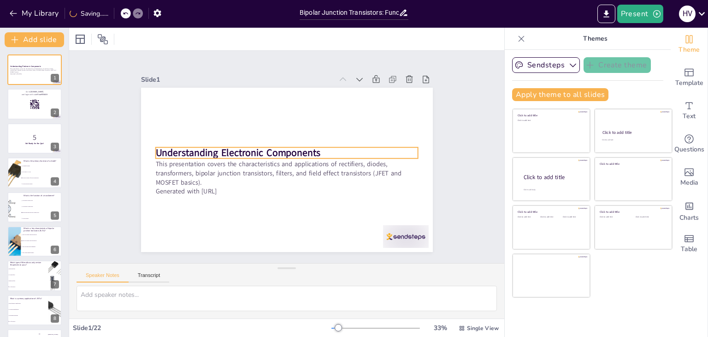
checkbox input "true"
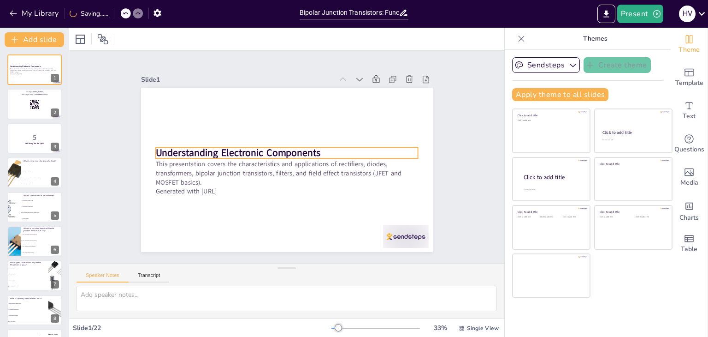
checkbox input "true"
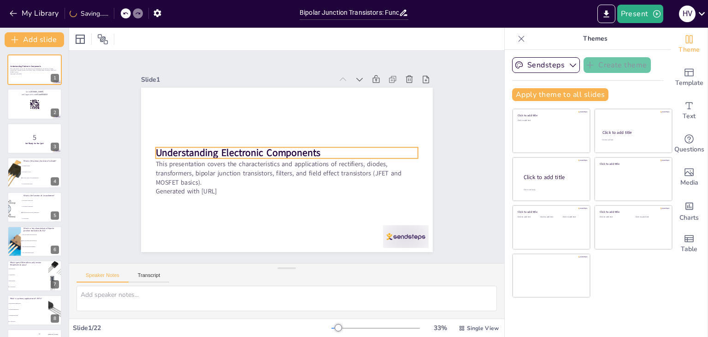
checkbox input "true"
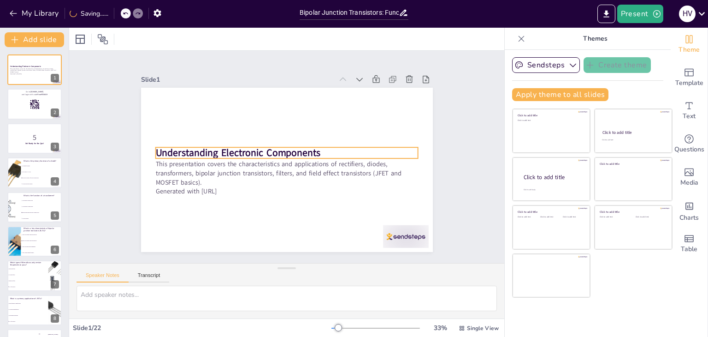
checkbox input "true"
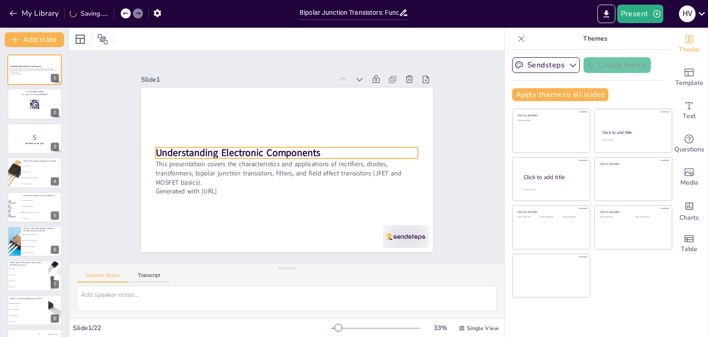
checkbox input "true"
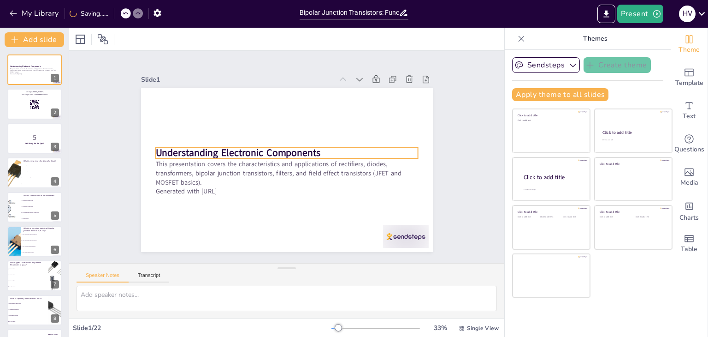
checkbox input "true"
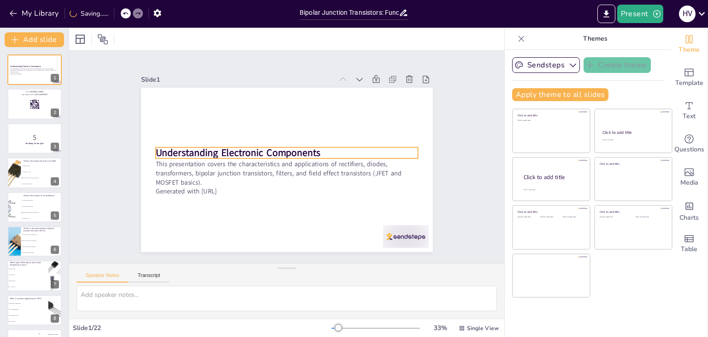
checkbox input "true"
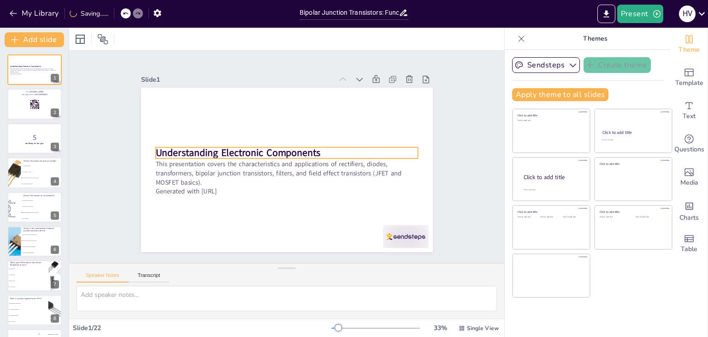
checkbox input "true"
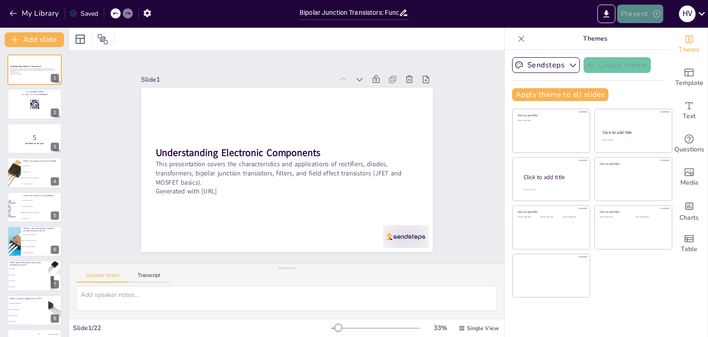
click at [647, 12] on button "Present" at bounding box center [641, 14] width 46 height 18
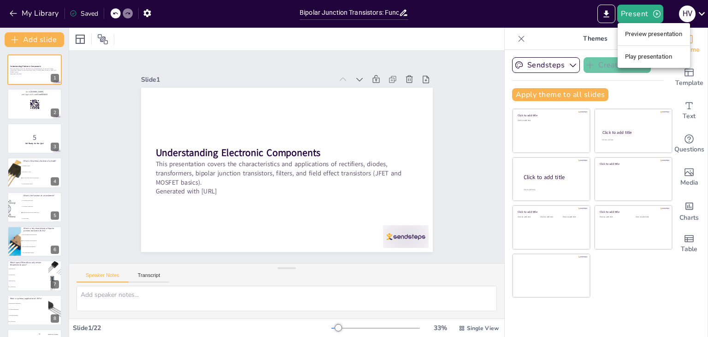
click at [647, 36] on li "Preview presentation" at bounding box center [654, 34] width 72 height 15
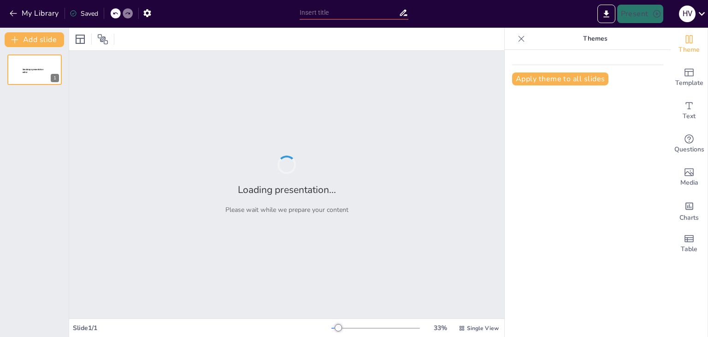
type input "Bipolar Junction Transistors: Functionality, Characteristics, and Uses"
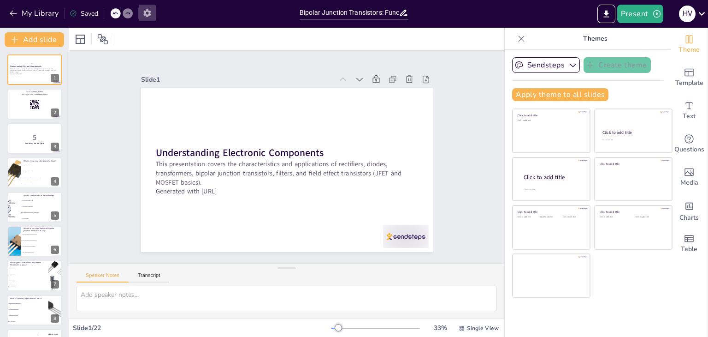
click at [144, 15] on icon "button" at bounding box center [148, 13] width 10 height 10
checkbox input "true"
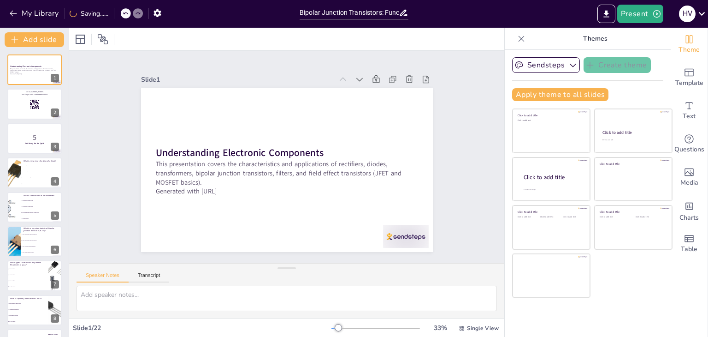
checkbox input "true"
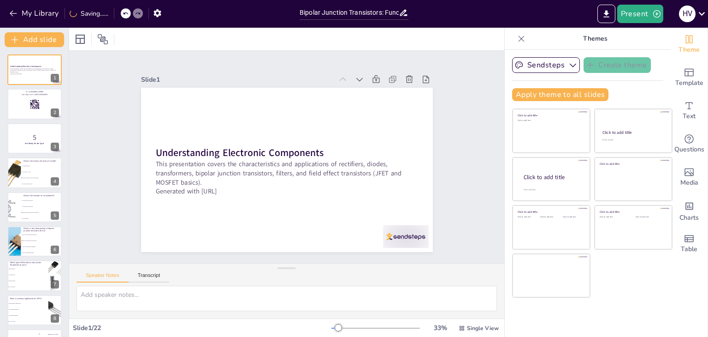
checkbox input "true"
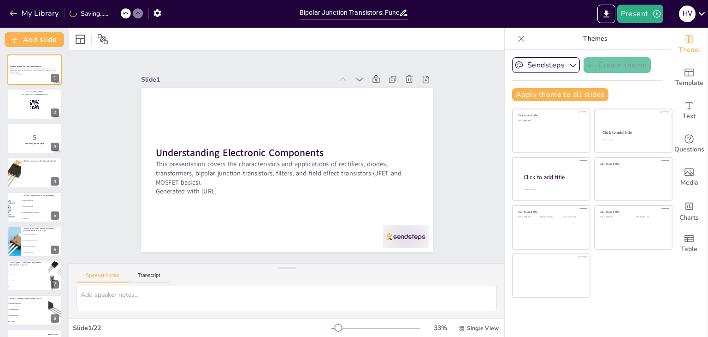
checkbox input "true"
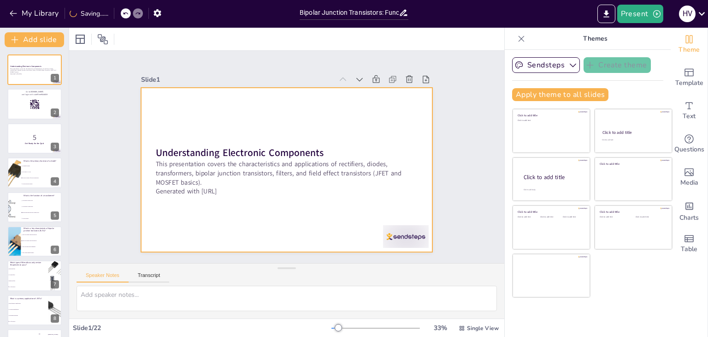
checkbox input "true"
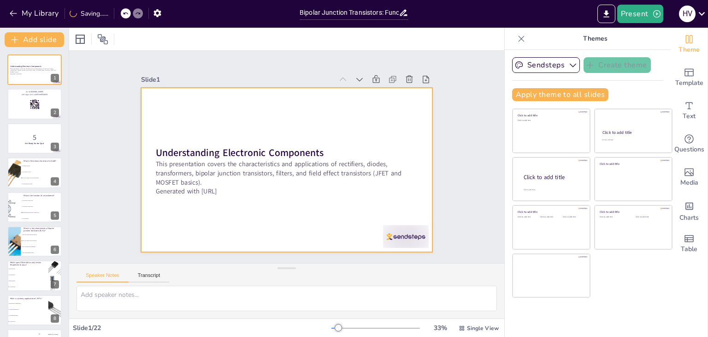
checkbox input "true"
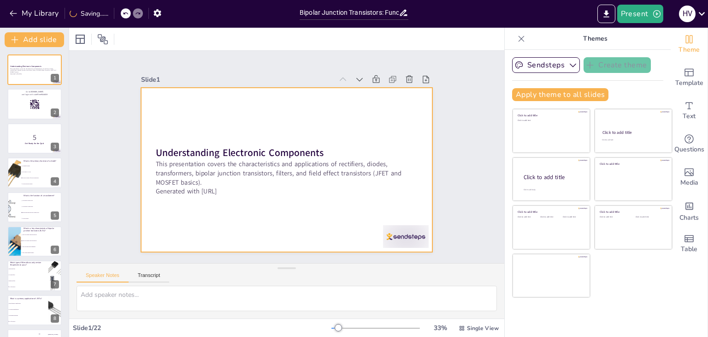
checkbox input "true"
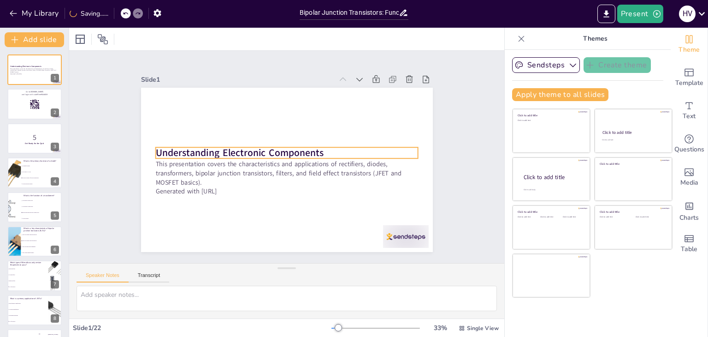
checkbox input "true"
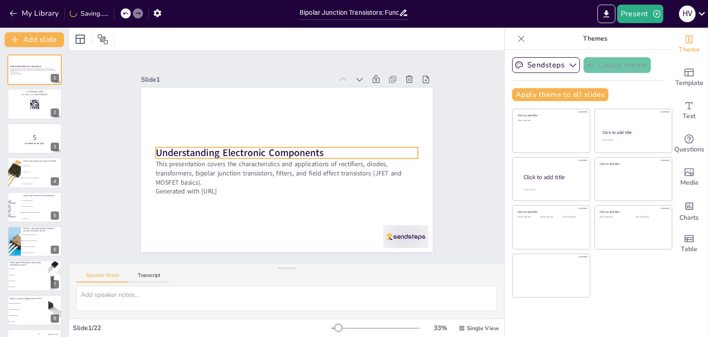
checkbox input "true"
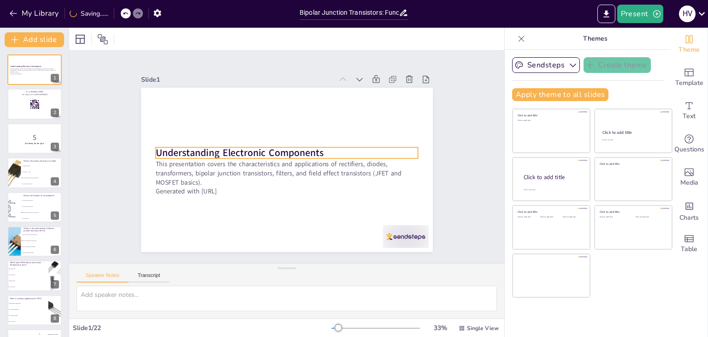
checkbox input "true"
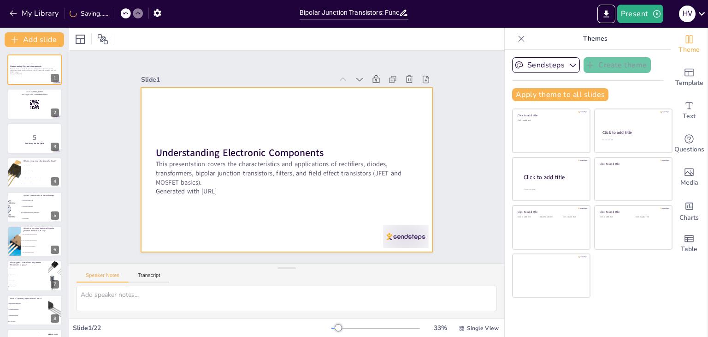
checkbox input "true"
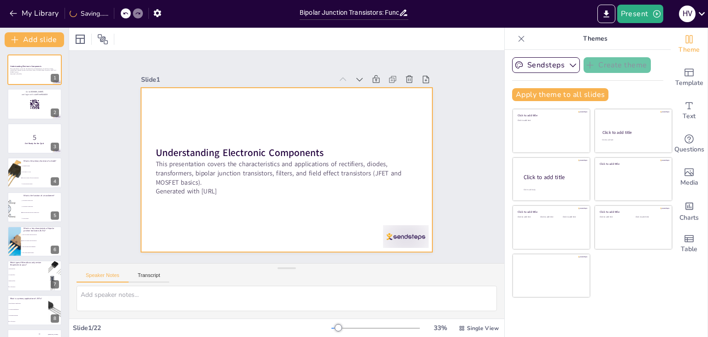
checkbox input "true"
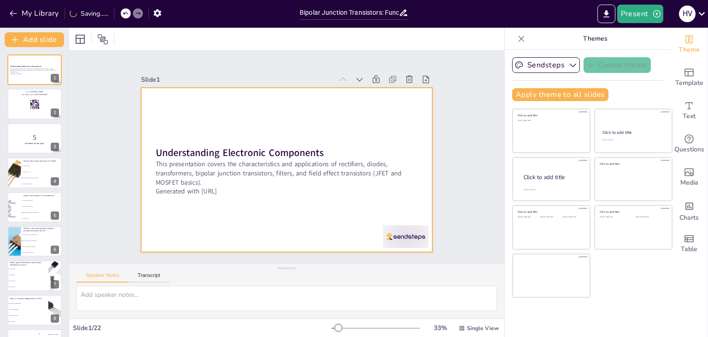
checkbox input "true"
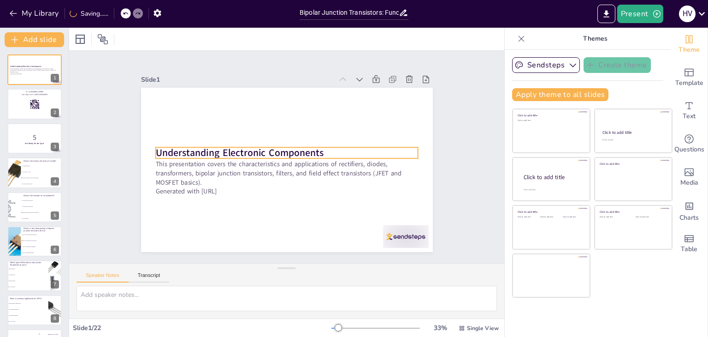
checkbox input "true"
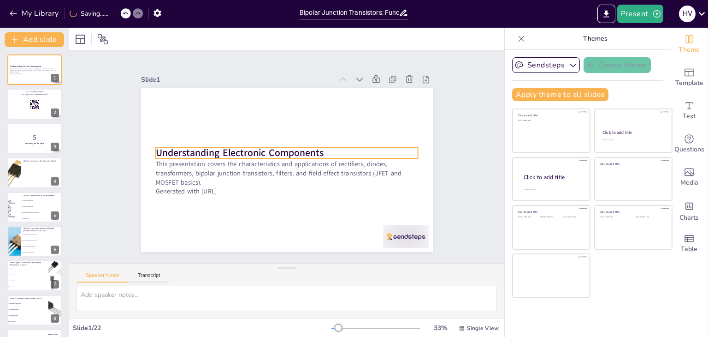
checkbox input "true"
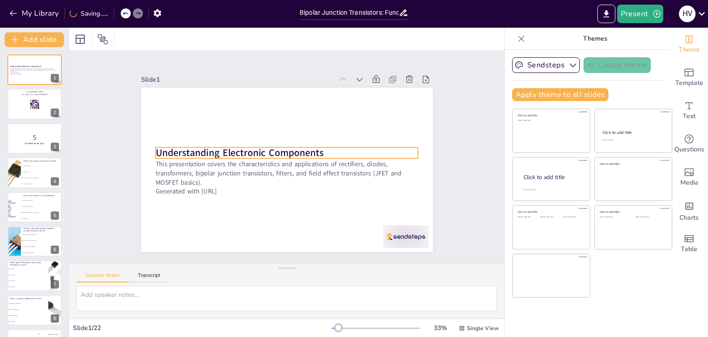
checkbox input "true"
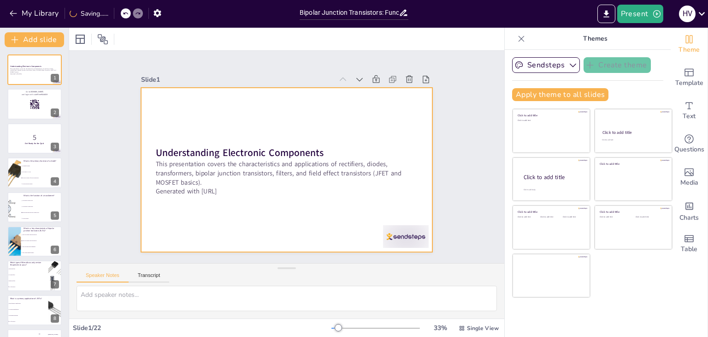
checkbox input "true"
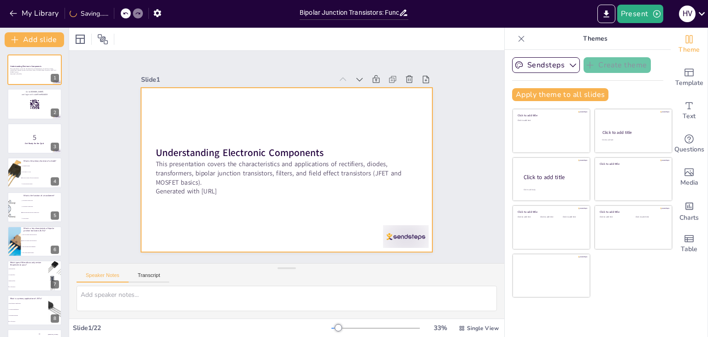
checkbox input "true"
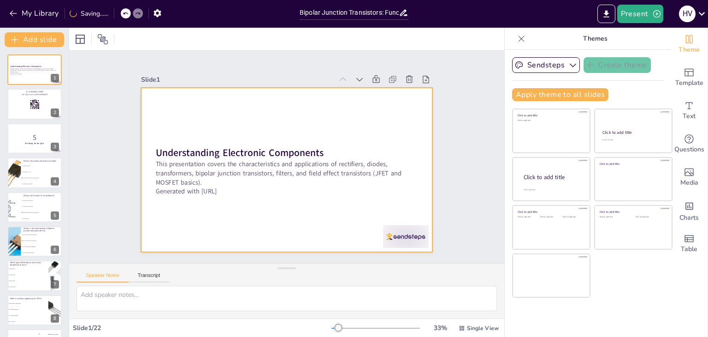
checkbox input "true"
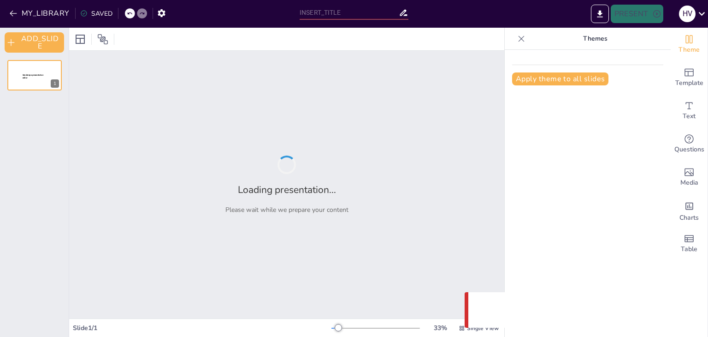
type input "Bipolar Junction Transistors: Functionality, Characteristics, and Uses"
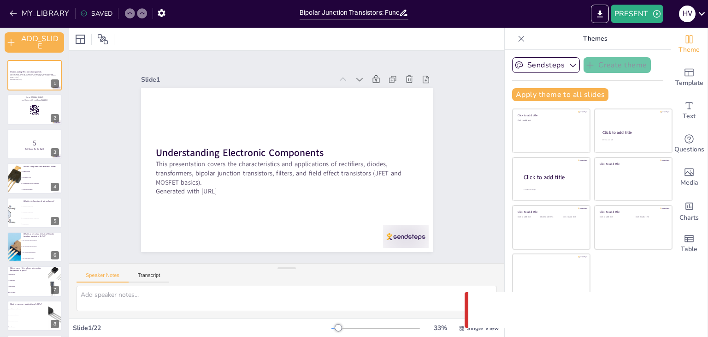
click at [408, 10] on icon at bounding box center [404, 13] width 10 height 10
checkbox input "true"
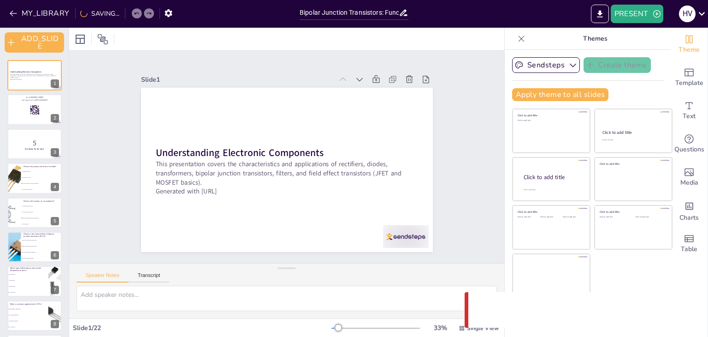
checkbox input "true"
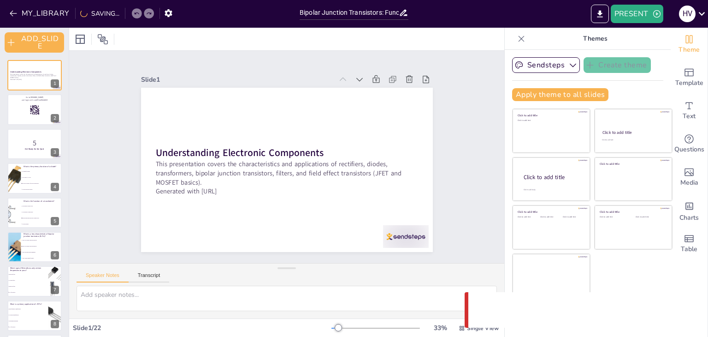
checkbox input "true"
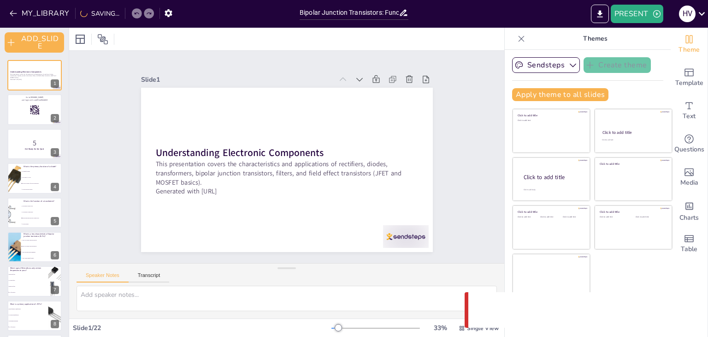
checkbox input "true"
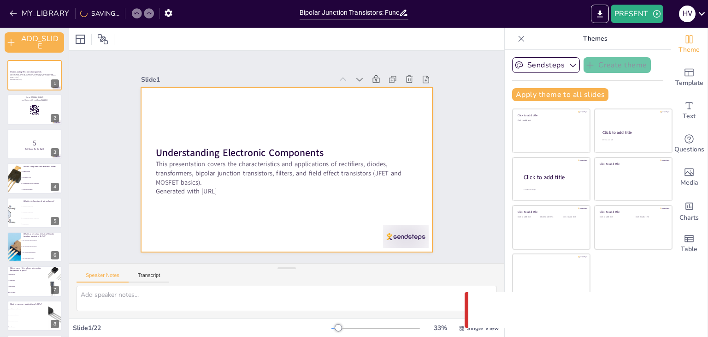
checkbox input "true"
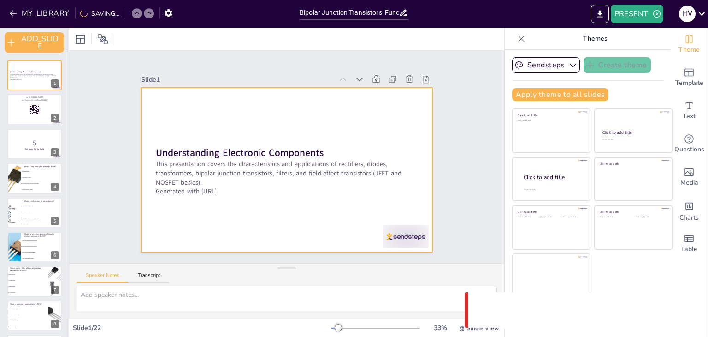
checkbox input "true"
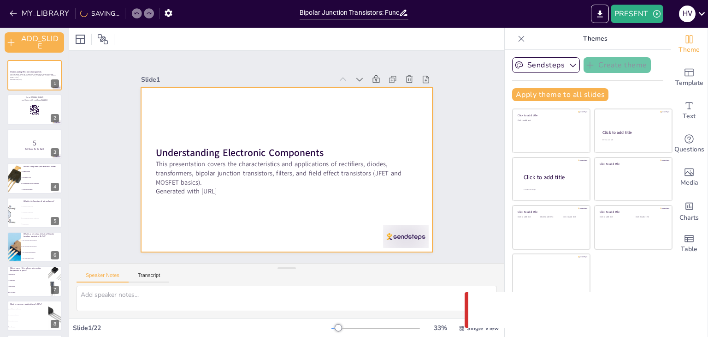
checkbox input "true"
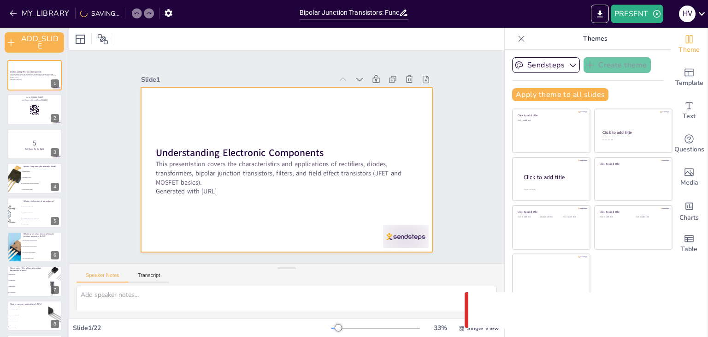
checkbox input "true"
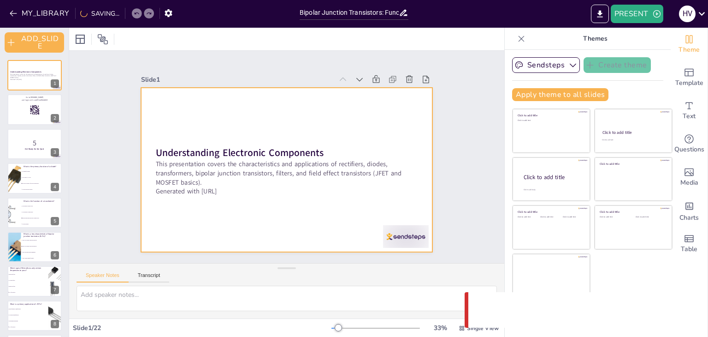
checkbox input "true"
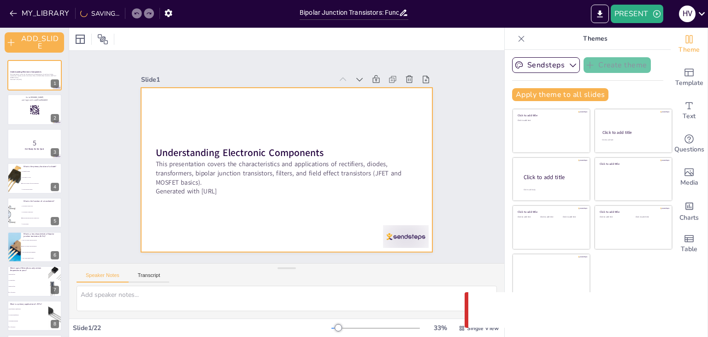
checkbox input "true"
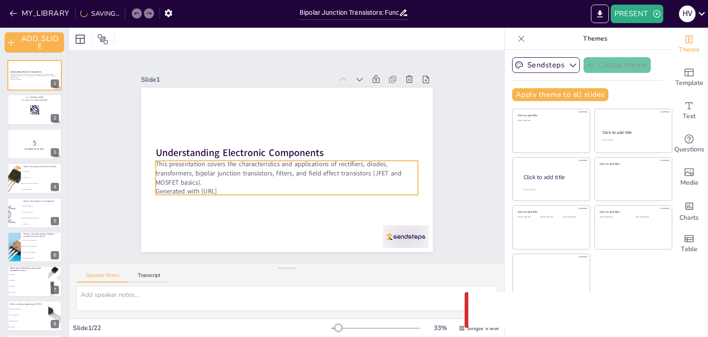
click at [286, 172] on p "This presentation covers the characteristics and applications of rectifiers, di…" at bounding box center [285, 173] width 264 height 54
checkbox input "true"
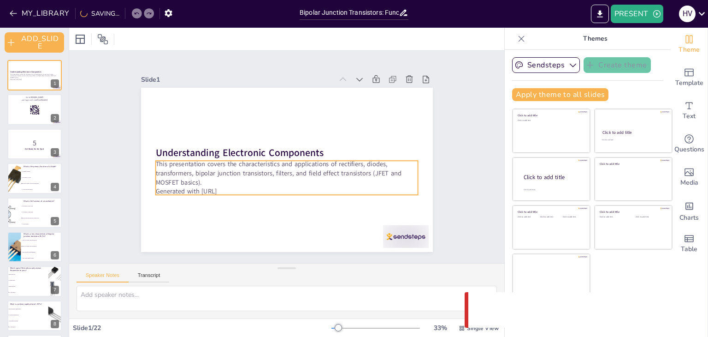
checkbox input "true"
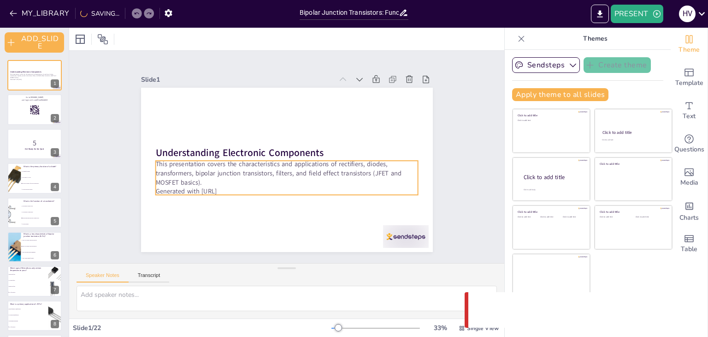
checkbox input "true"
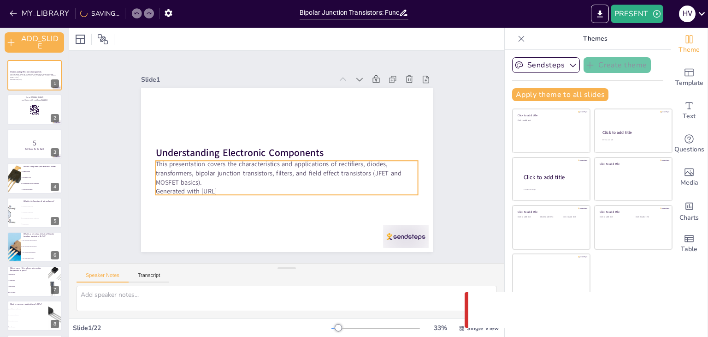
checkbox input "true"
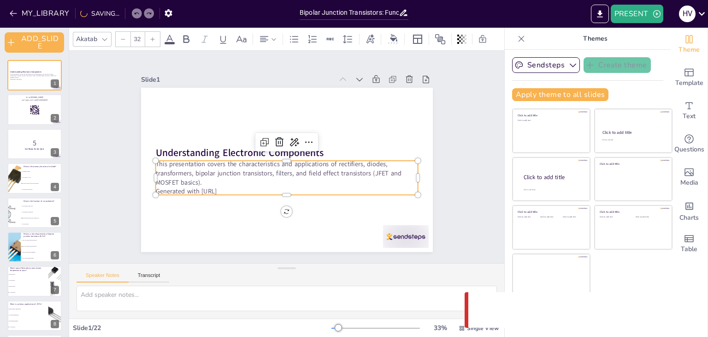
checkbox input "true"
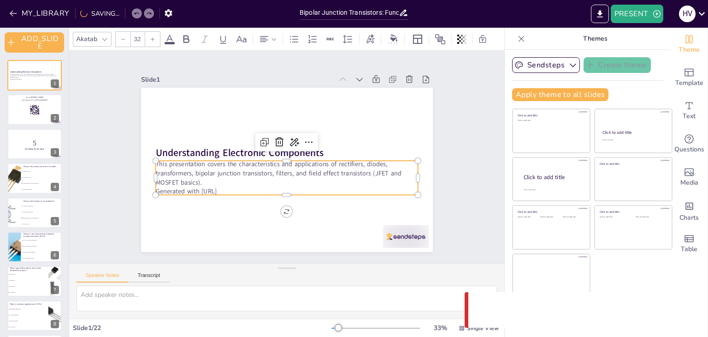
checkbox input "true"
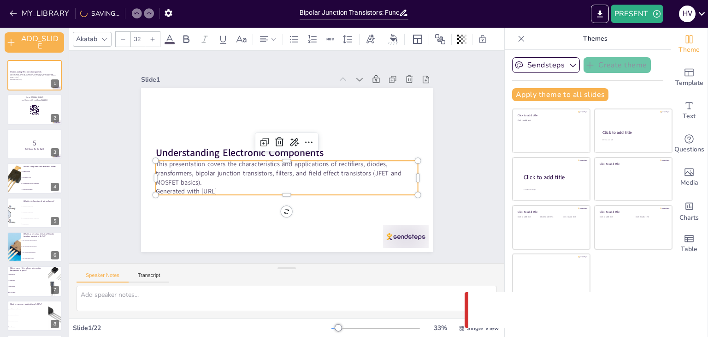
checkbox input "true"
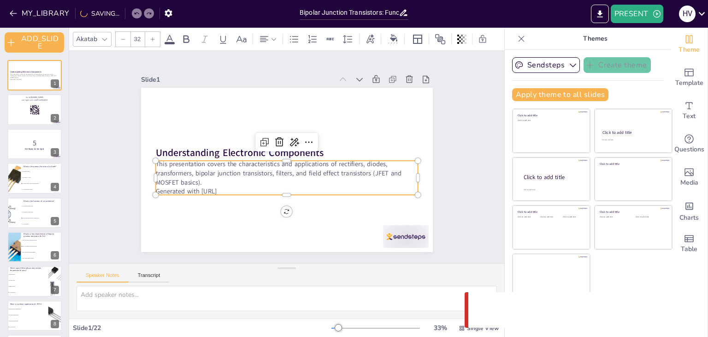
checkbox input "true"
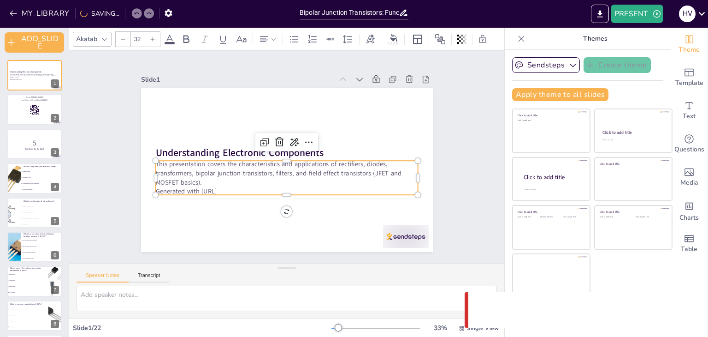
checkbox input "true"
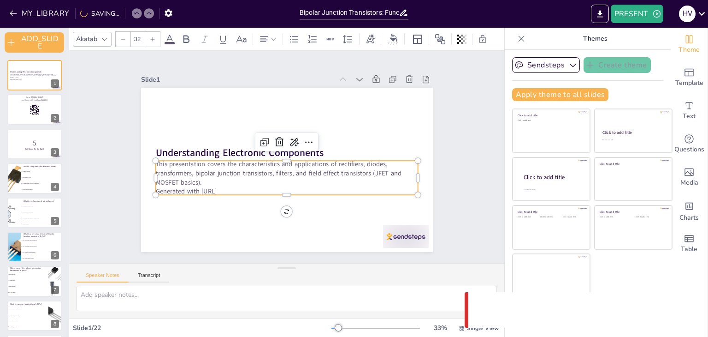
checkbox input "true"
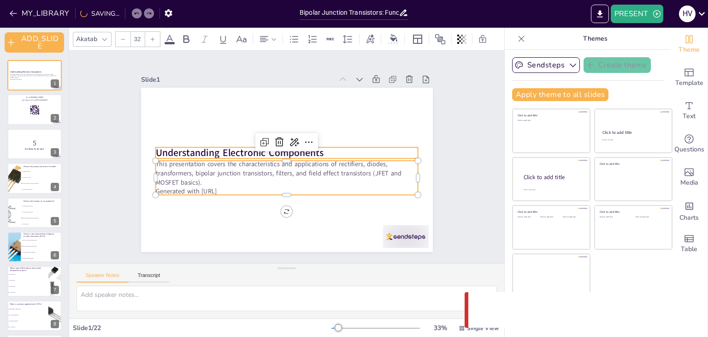
checkbox input "true"
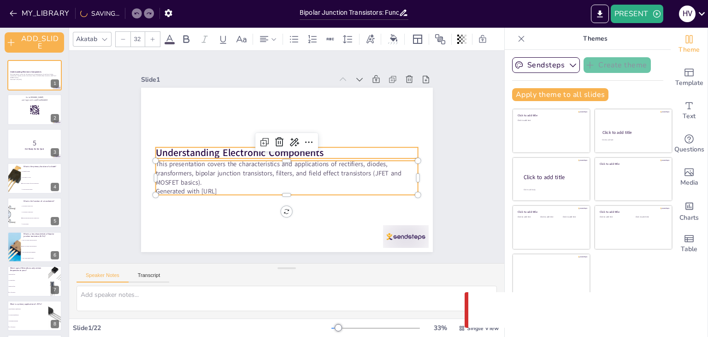
checkbox input "true"
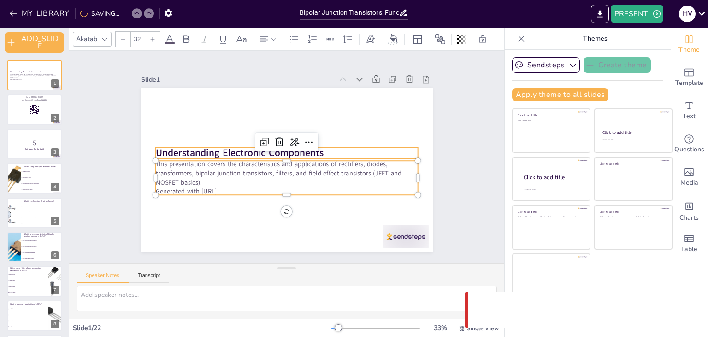
checkbox input "true"
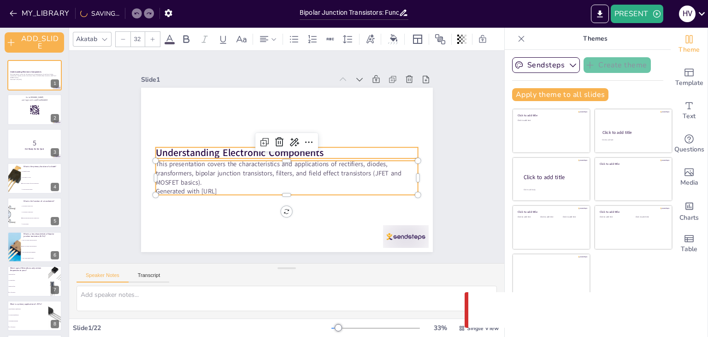
type input "48"
click at [272, 148] on strong "Understanding Electronic Components" at bounding box center [241, 143] width 167 height 48
checkbox input "true"
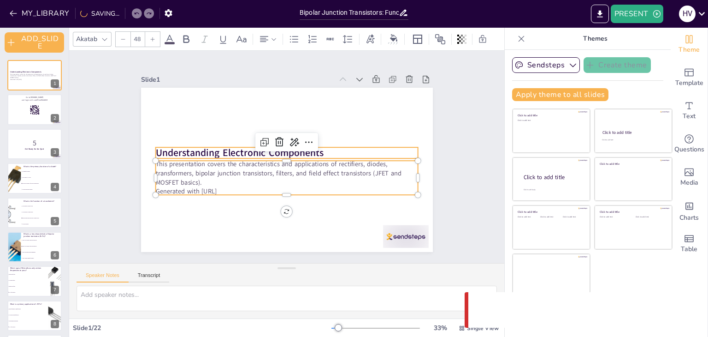
checkbox input "true"
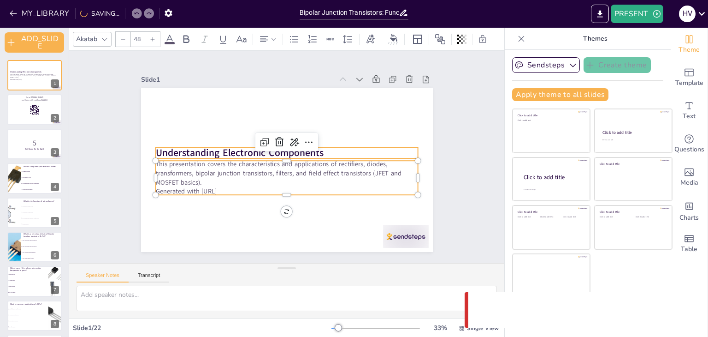
checkbox input "true"
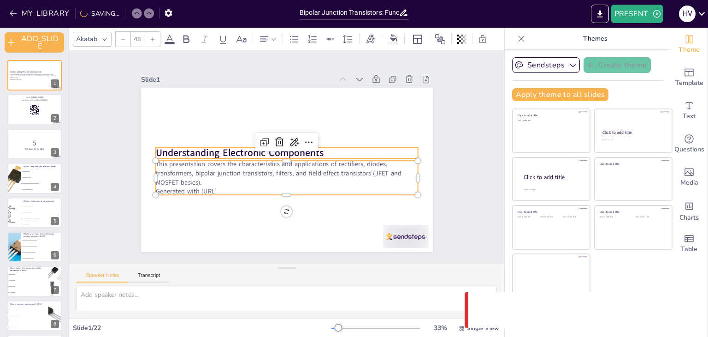
checkbox input "true"
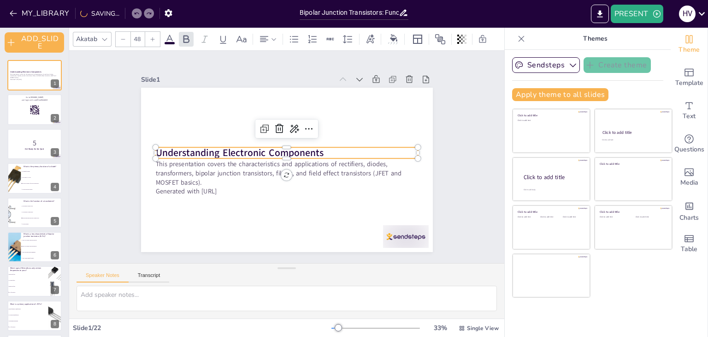
checkbox input "true"
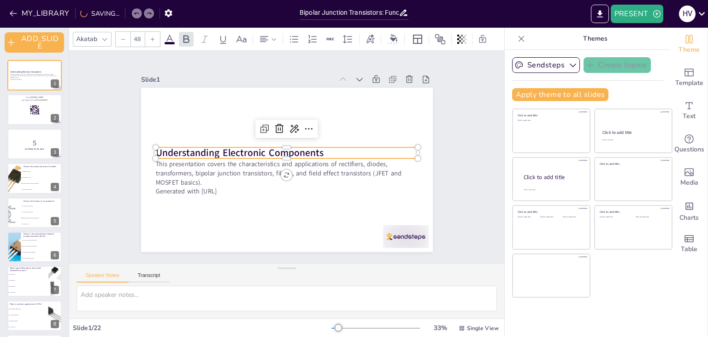
checkbox input "true"
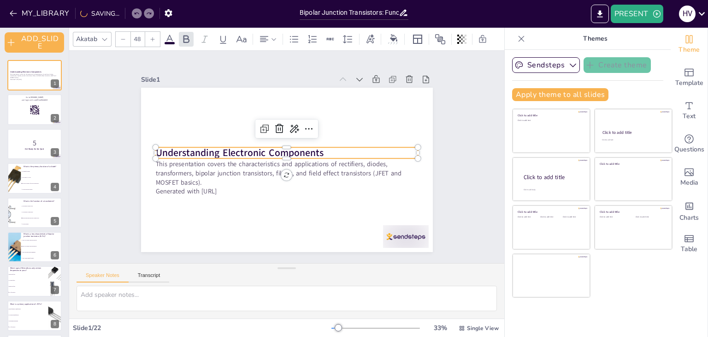
checkbox input "true"
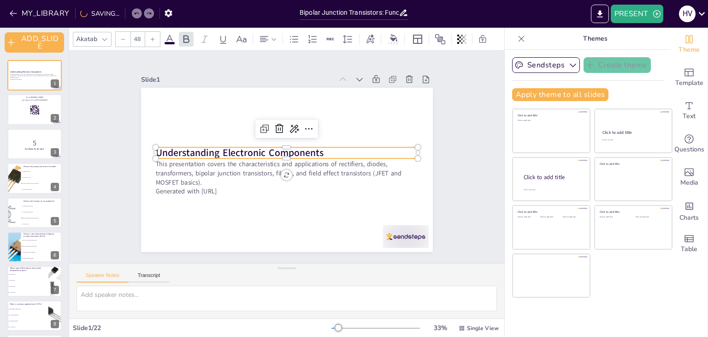
click at [326, 147] on p "Understanding Electronic Components" at bounding box center [287, 152] width 263 height 41
checkbox input "true"
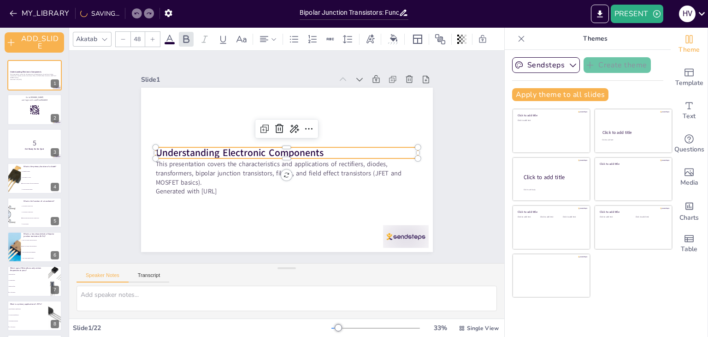
checkbox input "true"
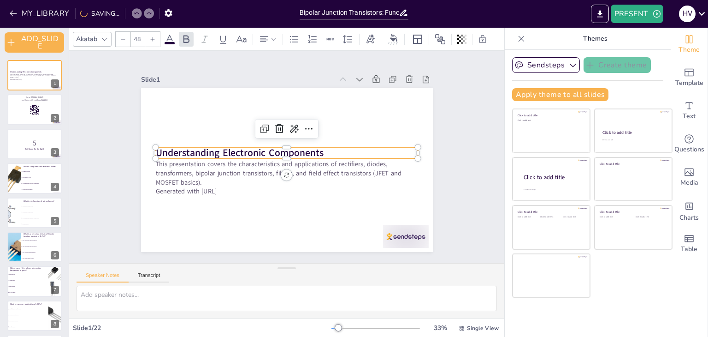
checkbox input "true"
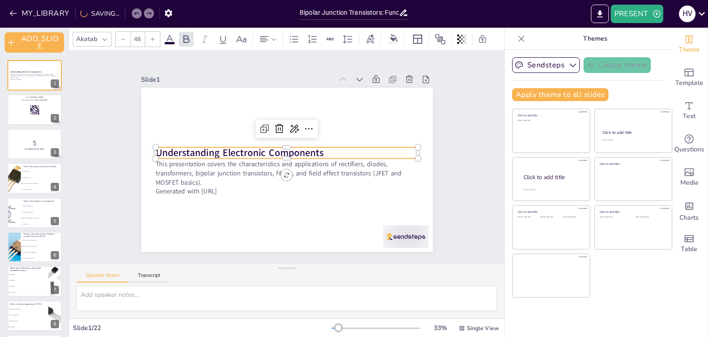
checkbox input "true"
click at [319, 148] on p "Understanding Electronic Components" at bounding box center [286, 153] width 263 height 14
checkbox input "true"
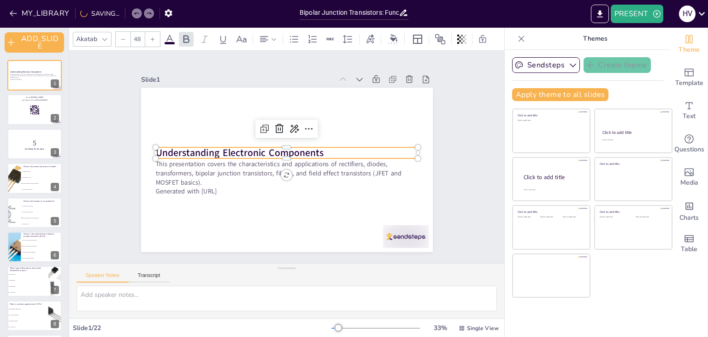
checkbox input "true"
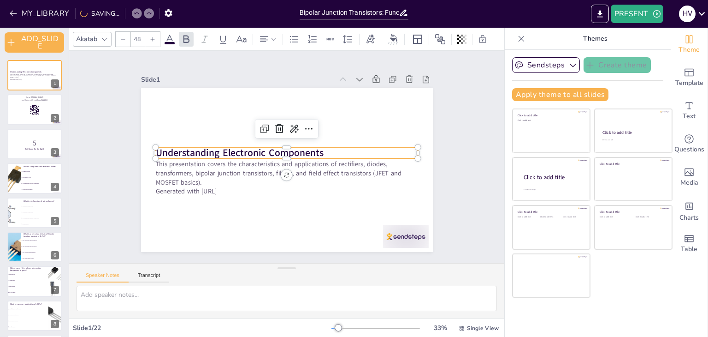
checkbox input "true"
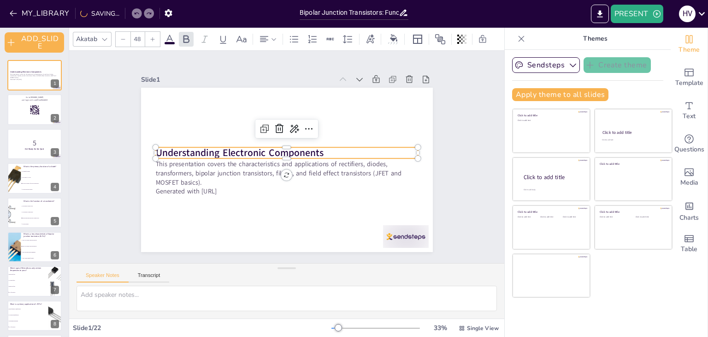
checkbox input "true"
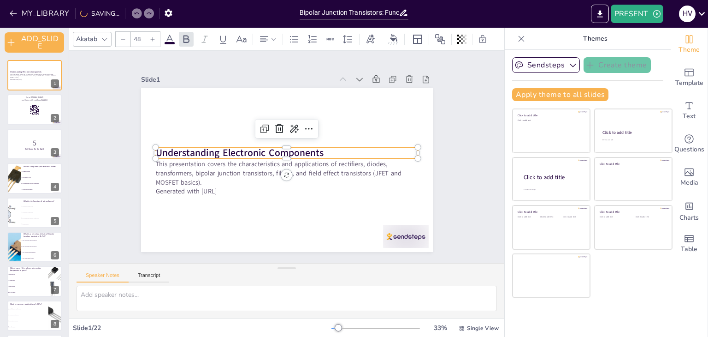
checkbox input "true"
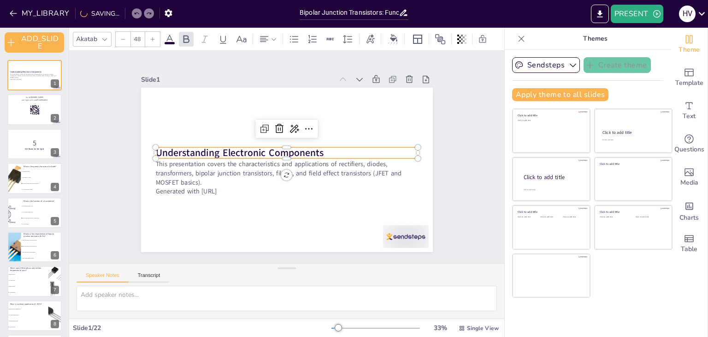
checkbox input "true"
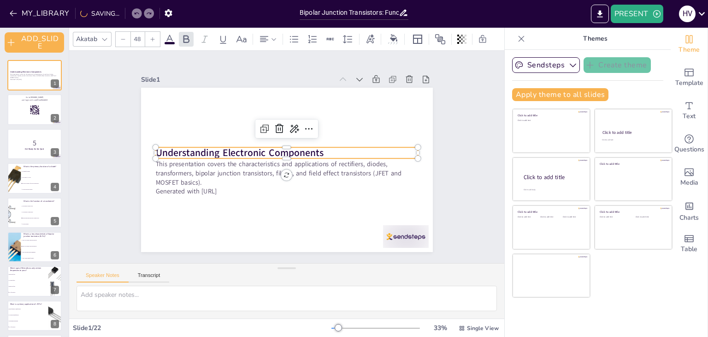
checkbox input "true"
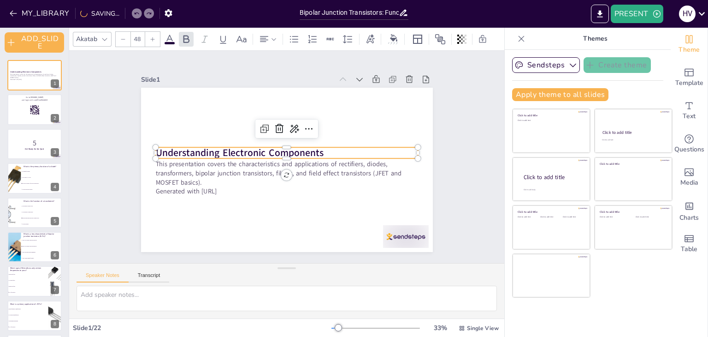
checkbox input "true"
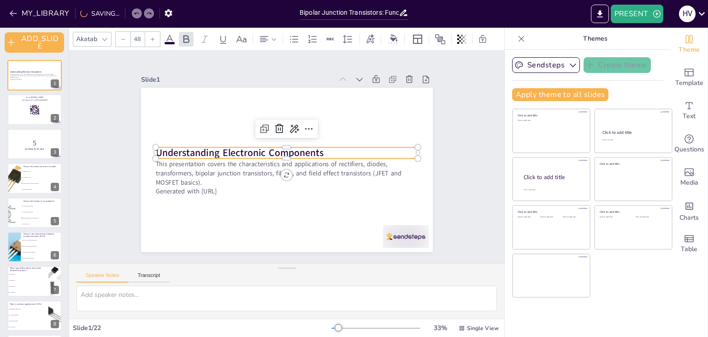
checkbox input "true"
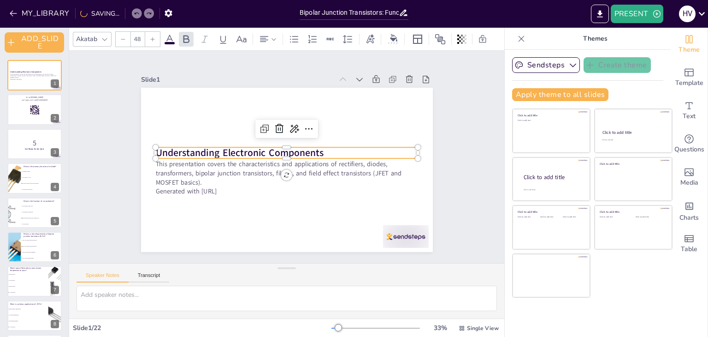
checkbox input "true"
click at [319, 147] on p "Understanding Electronic Components" at bounding box center [288, 153] width 254 height 94
checkbox input "true"
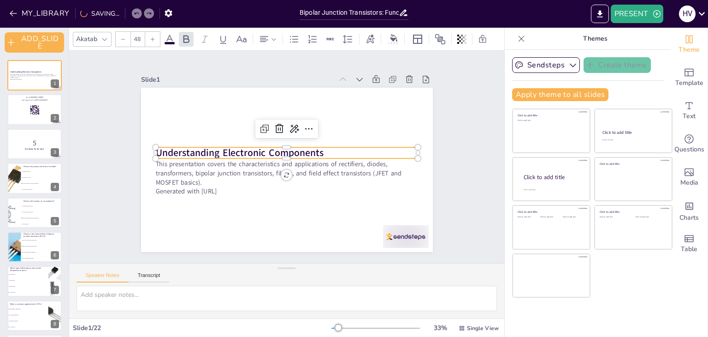
checkbox input "true"
click at [315, 147] on strong "Understanding Electronic Components" at bounding box center [241, 143] width 167 height 48
click at [330, 146] on p "Understanding Electronic Components" at bounding box center [288, 152] width 263 height 41
click at [313, 143] on strong "Understanding Electronic Components" at bounding box center [248, 129] width 152 height 95
drag, startPoint x: 313, startPoint y: 143, endPoint x: 313, endPoint y: 152, distance: 9.2
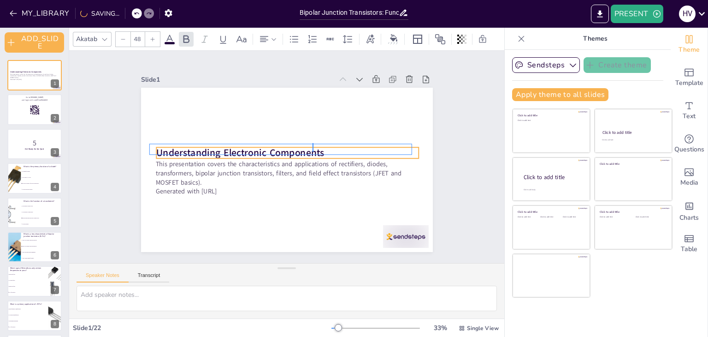
click at [313, 152] on strong "Understanding Electronic Components" at bounding box center [301, 112] width 48 height 167
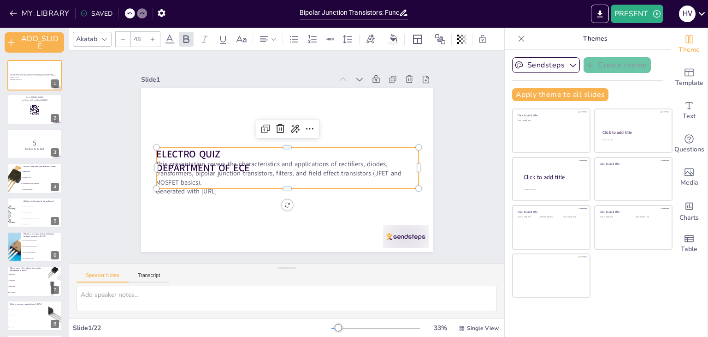
click at [247, 163] on p "DEPARTMENT OF ECE" at bounding box center [284, 167] width 254 height 94
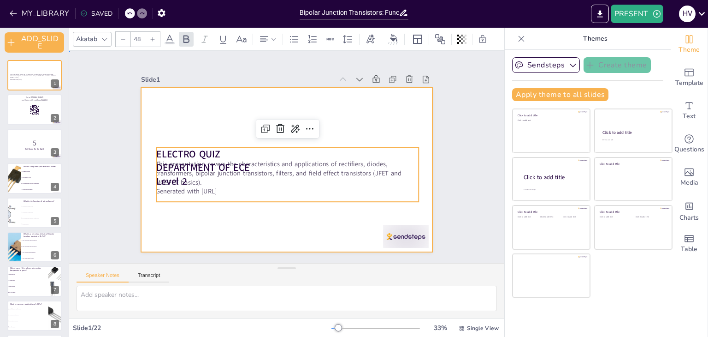
click at [230, 220] on div at bounding box center [283, 169] width 328 height 246
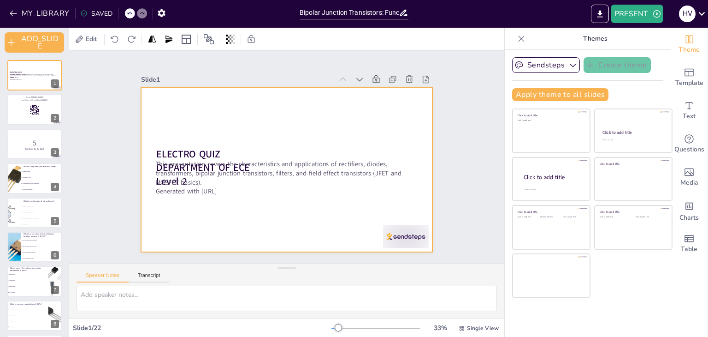
click at [251, 196] on p at bounding box center [280, 194] width 260 height 68
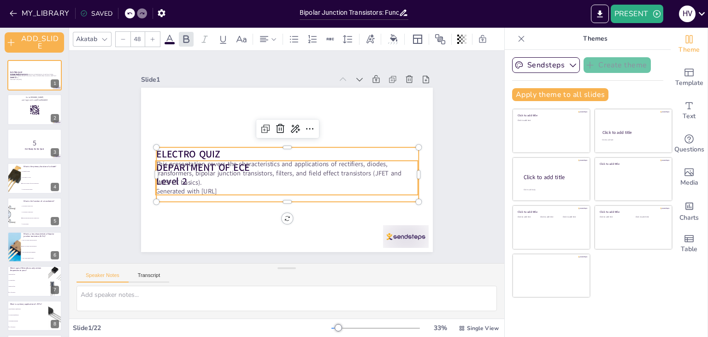
click at [255, 174] on p "This presentation covers the characteristics and applications of rectifiers, di…" at bounding box center [282, 172] width 258 height 107
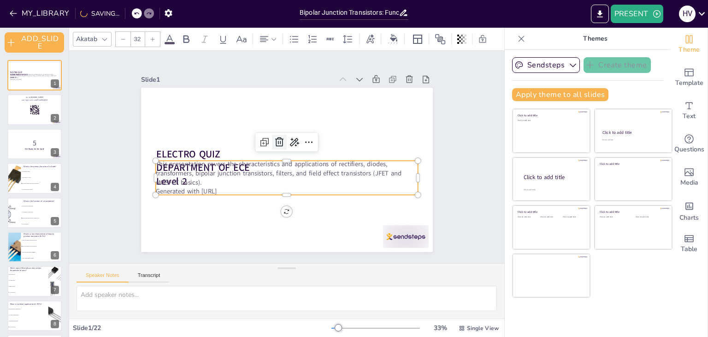
click at [276, 143] on icon at bounding box center [281, 142] width 12 height 12
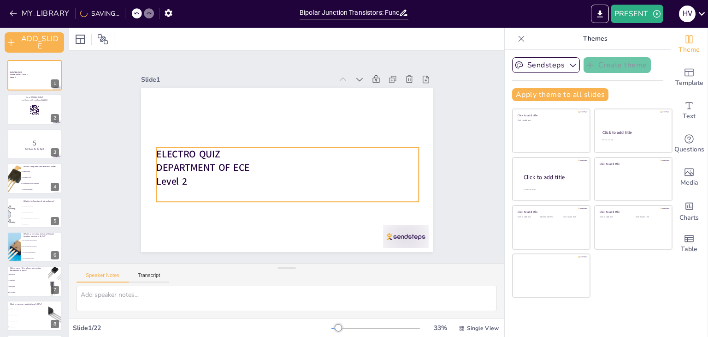
click at [207, 162] on strong "DEPARTMENT OF ECE" at bounding box center [203, 141] width 93 height 42
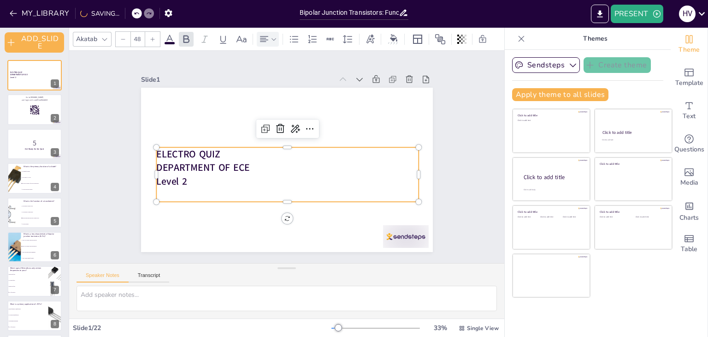
click at [261, 34] on icon at bounding box center [264, 39] width 11 height 11
click at [284, 62] on icon at bounding box center [285, 66] width 11 height 11
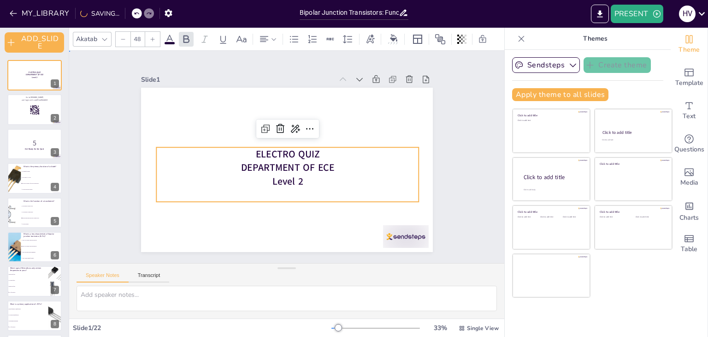
click at [458, 128] on div "Slide 1 ELECTRO QUIZ DEPARTMENT OF ECE Level 2 Slide 2 Go to sendsteps.me and l…" at bounding box center [287, 157] width 470 height 298
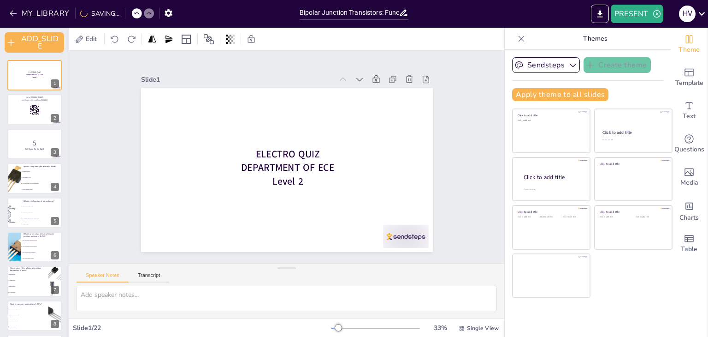
click at [465, 139] on div "Slide 1 ELECTRO QUIZ DEPARTMENT OF ECE Level 2 Slide 2 Go to sendsteps.me and l…" at bounding box center [287, 156] width 480 height 336
click at [401, 16] on icon at bounding box center [404, 13] width 10 height 10
click at [403, 15] on icon at bounding box center [404, 13] width 10 height 10
click at [404, 14] on icon at bounding box center [404, 13] width 10 height 10
click at [161, 10] on icon "button" at bounding box center [161, 13] width 7 height 8
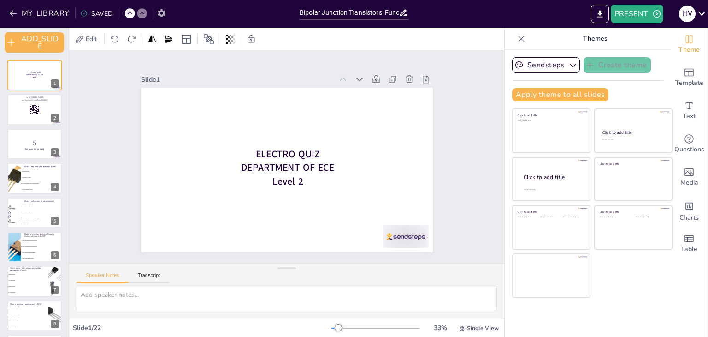
click at [158, 11] on icon "button" at bounding box center [161, 13] width 7 height 8
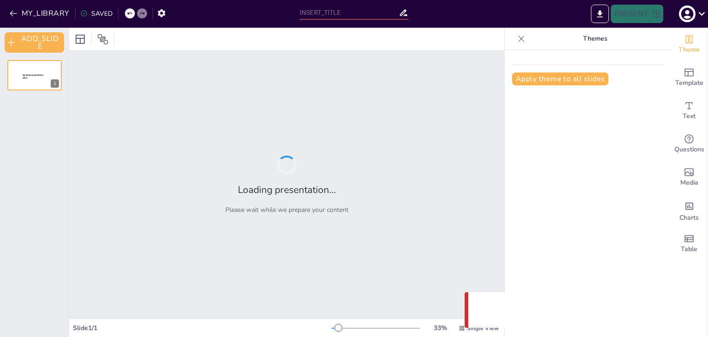
type input "Bipolar Junction Transistors: Functionality, Characteristics, and Uses"
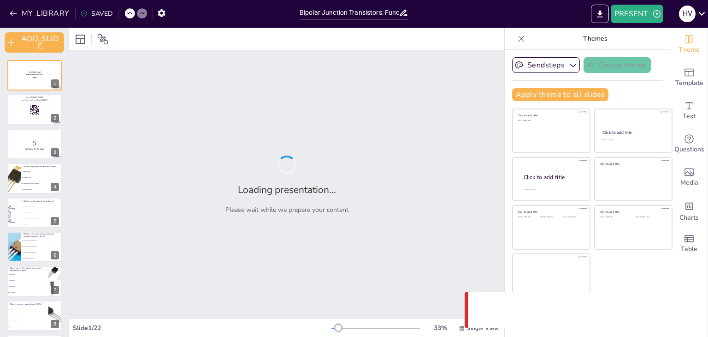
checkbox input "true"
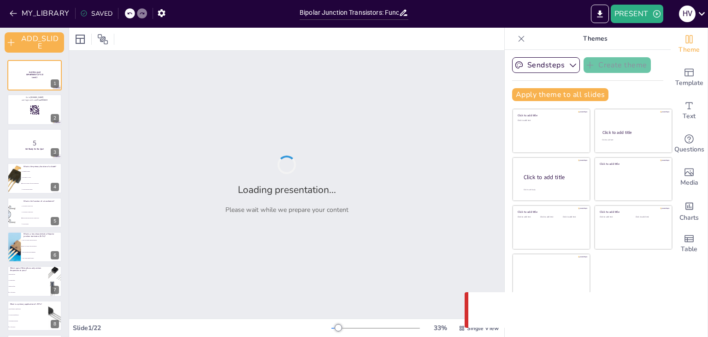
checkbox input "true"
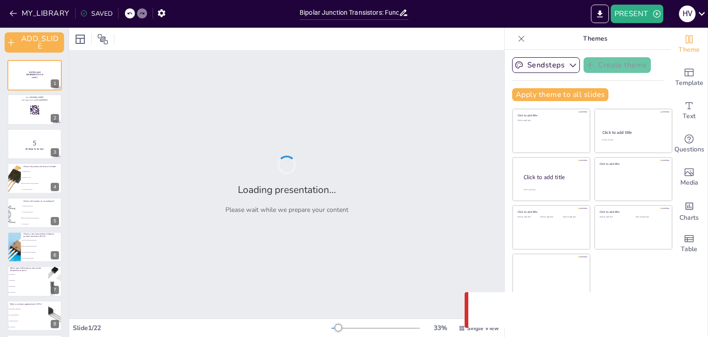
checkbox input "true"
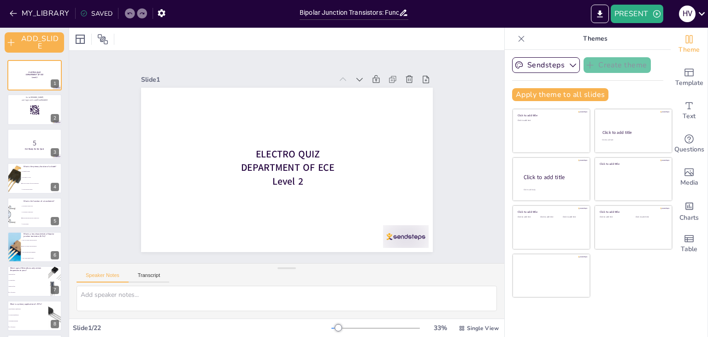
click at [404, 13] on icon at bounding box center [404, 13] width 10 height 10
click at [404, 10] on icon at bounding box center [404, 13] width 10 height 10
click at [394, 10] on input "Bipolar Junction Transistors: Functionality, Characteristics, and Uses" at bounding box center [349, 12] width 99 height 13
type input "Bipolar Junction Transistors: Fnctionality, Characteristics, and Uses"
checkbox input "true"
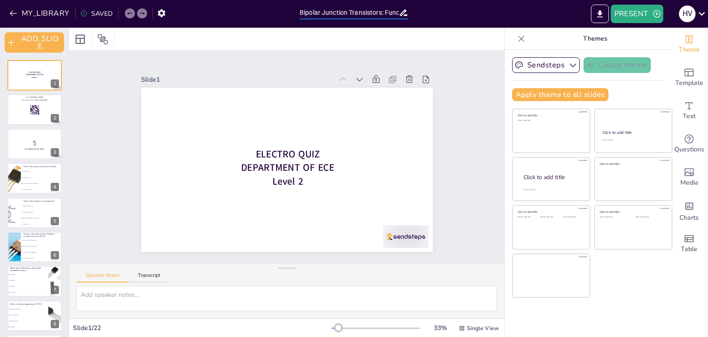
checkbox input "true"
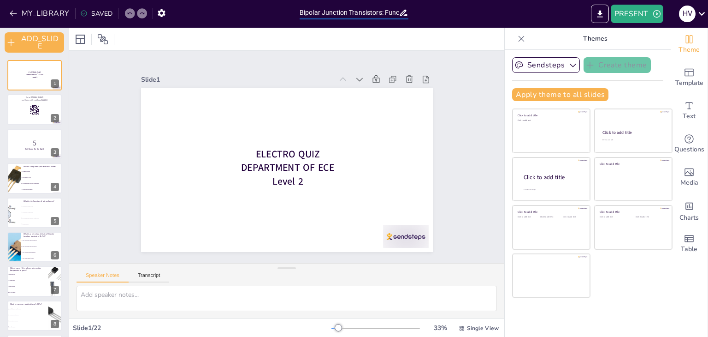
checkbox input "true"
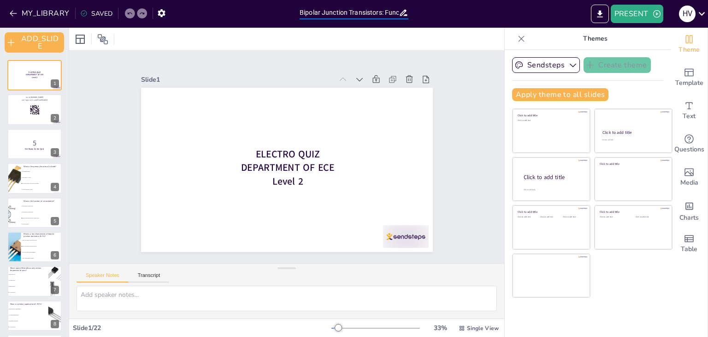
checkbox input "true"
type input "Bipolar Junction Transistors:nctionality, Characteristics, and Uses"
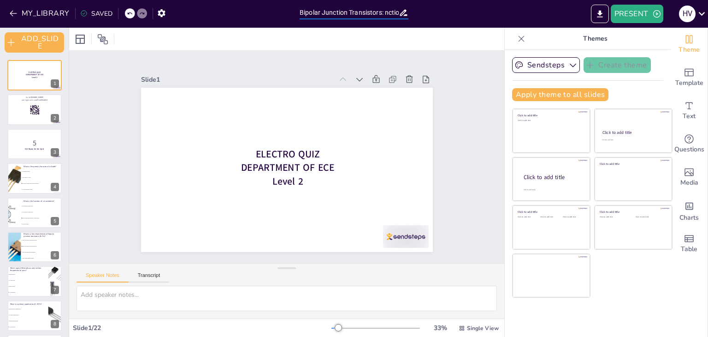
checkbox input "true"
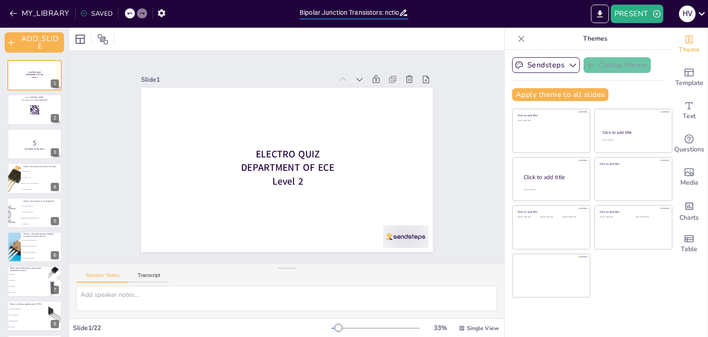
checkbox input "true"
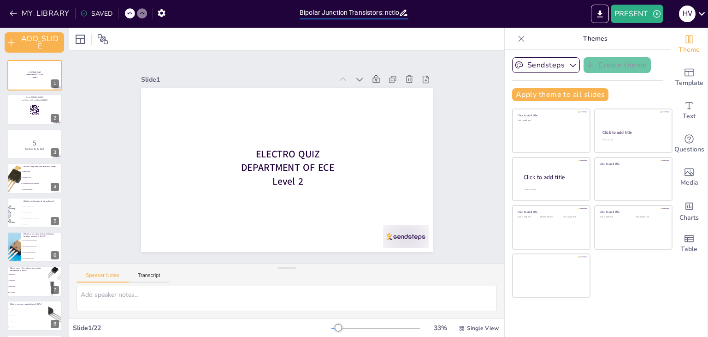
checkbox input "true"
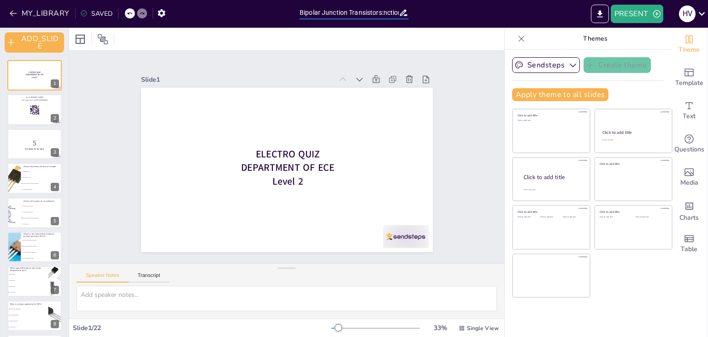
type input "Bipolar Junction Transistorsnctionality, Characteristics, and Uses"
checkbox input "true"
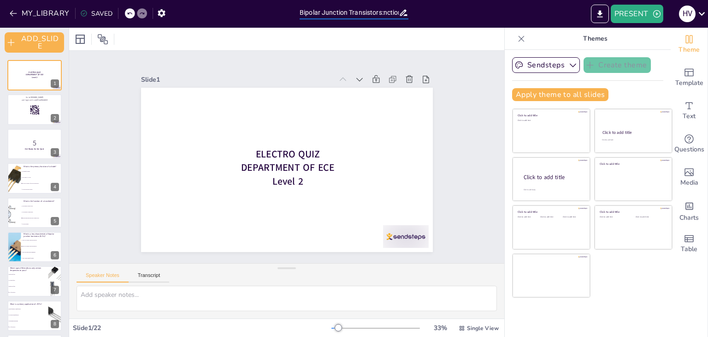
checkbox input "true"
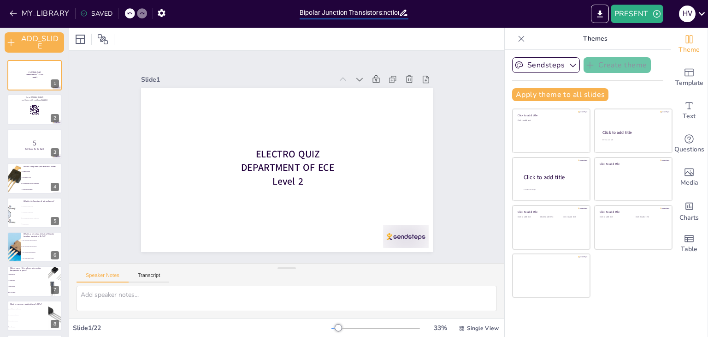
checkbox input "true"
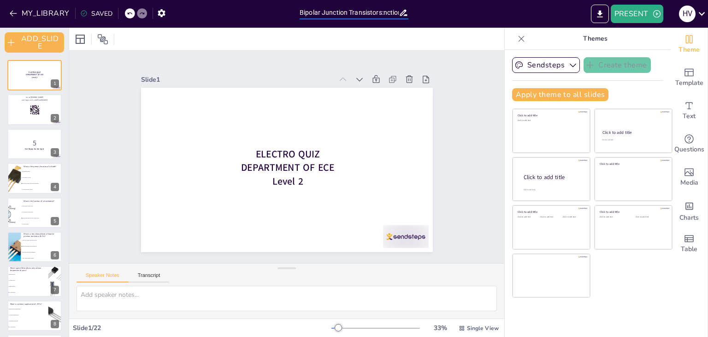
checkbox input "true"
type input "Bipolar Junction Transistornctionality, Characteristics, and Uses"
checkbox input "true"
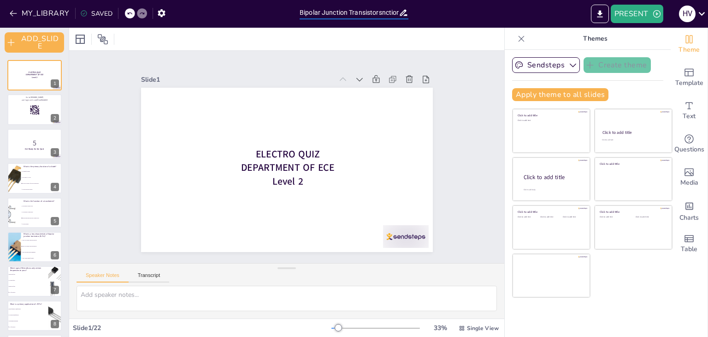
checkbox input "true"
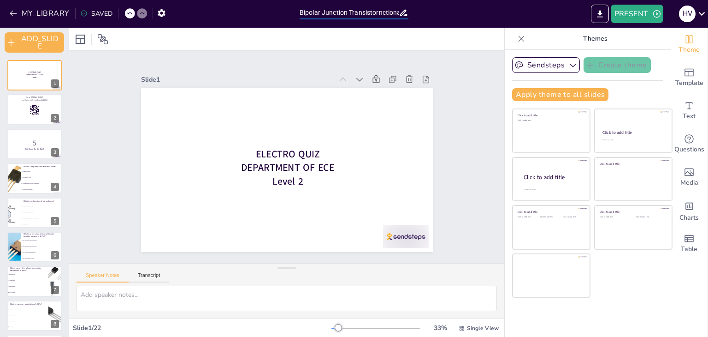
checkbox input "true"
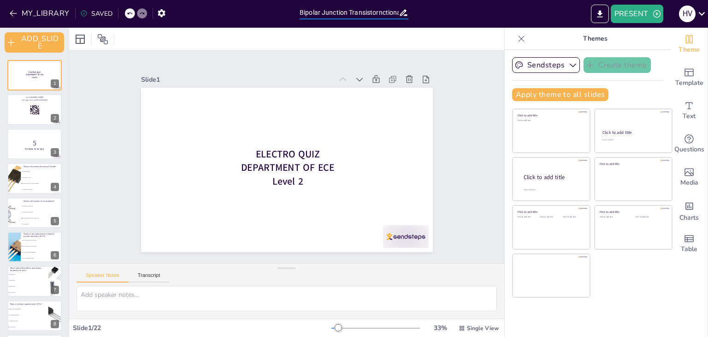
checkbox input "true"
type input "Bipolar Junction Transistonctionality, Characteristics, and Uses"
checkbox input "true"
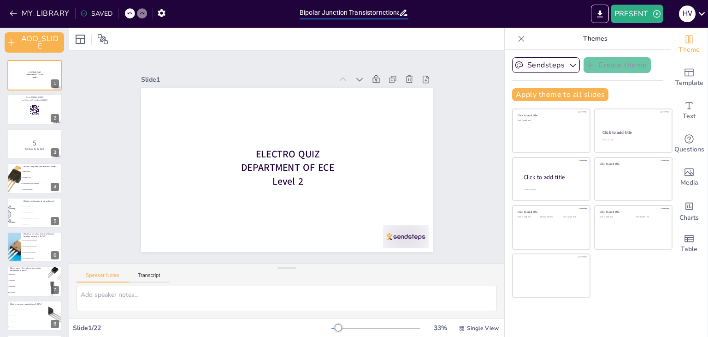
checkbox input "true"
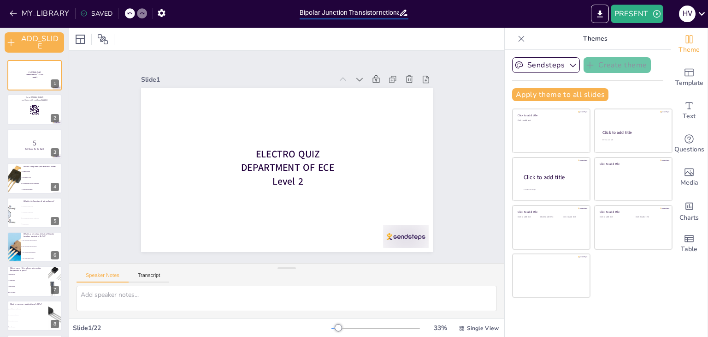
checkbox input "true"
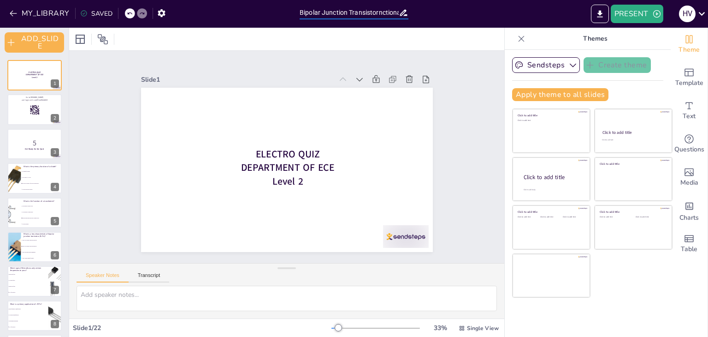
checkbox input "true"
type input "Bipolar Junction Transistnctionality, Characteristics, and Uses"
checkbox input "true"
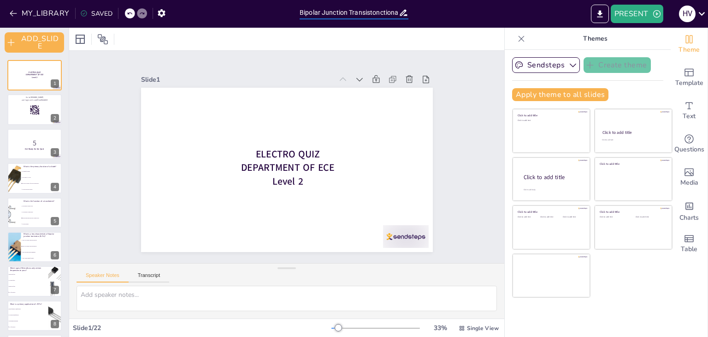
checkbox input "true"
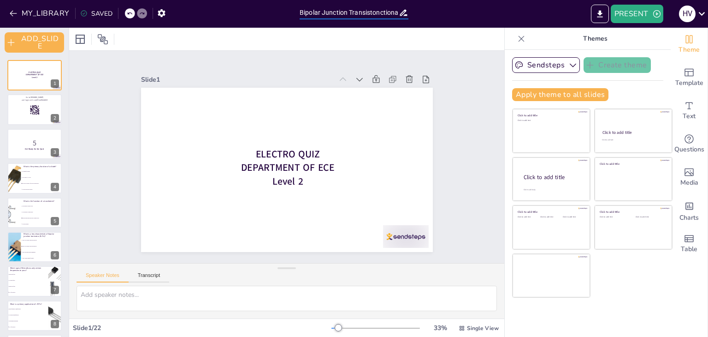
checkbox input "true"
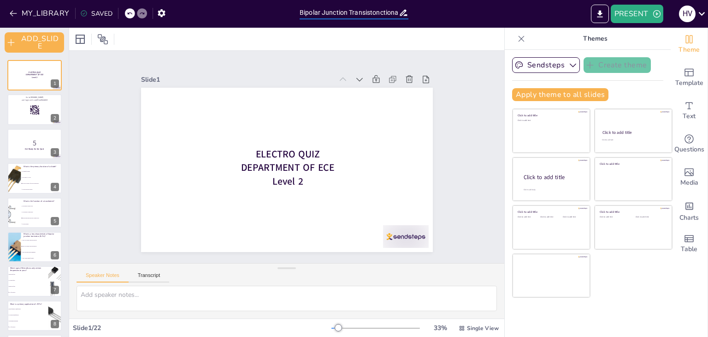
checkbox input "true"
type input "Bipolar Junction Transisnctionality, Characteristics, and Uses"
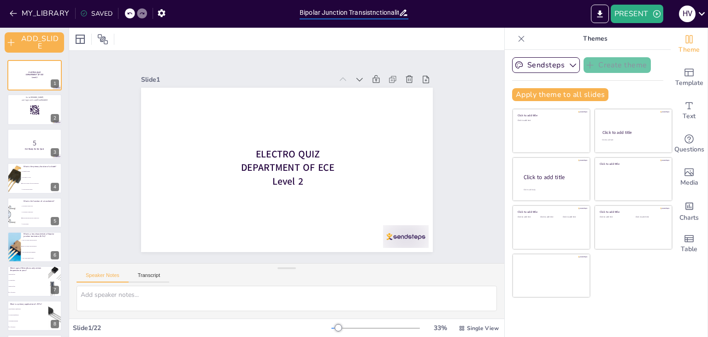
checkbox input "true"
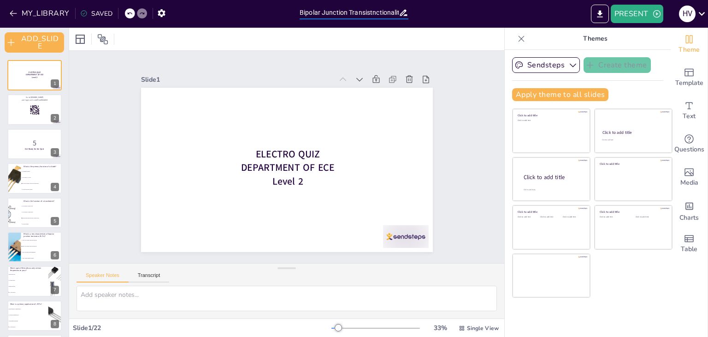
checkbox input "true"
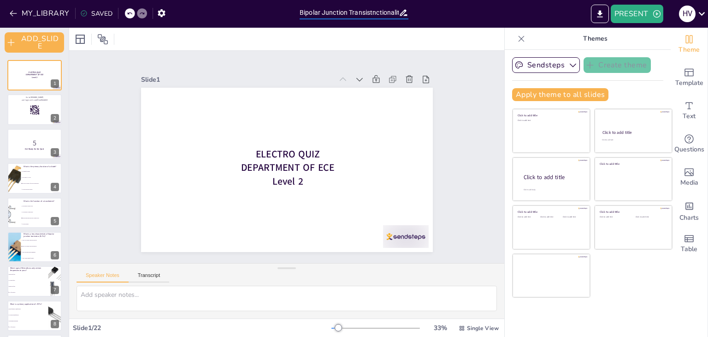
checkbox input "true"
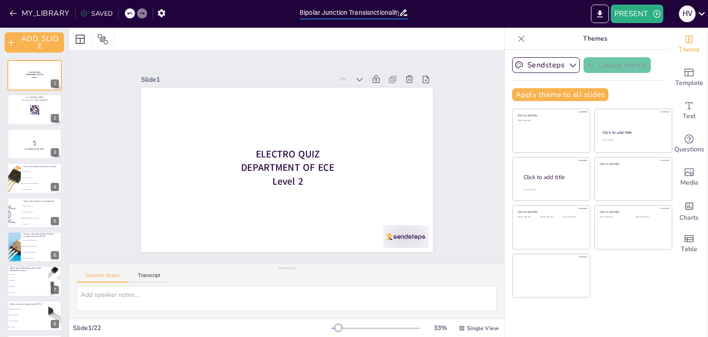
type input "Bipolar Junction Transinctionality, Characteristics, and Uses"
checkbox input "true"
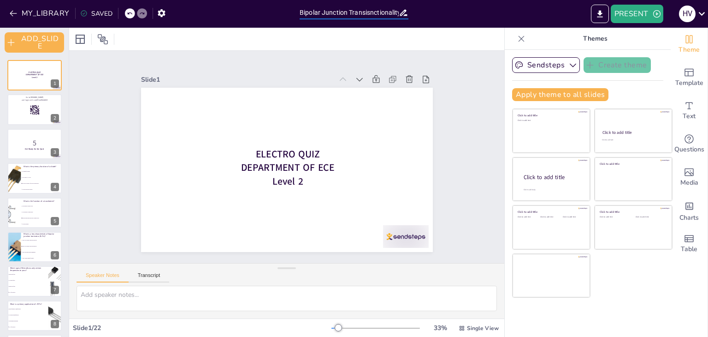
checkbox input "true"
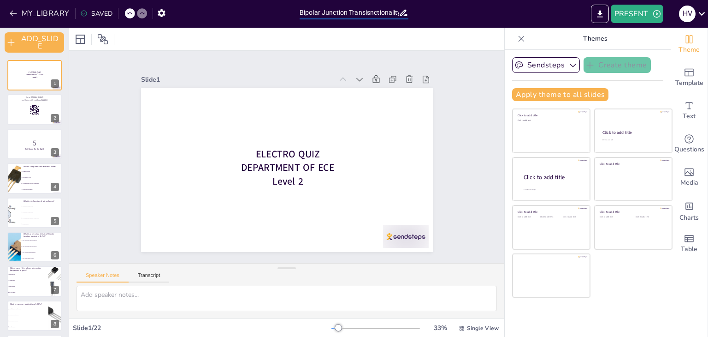
checkbox input "true"
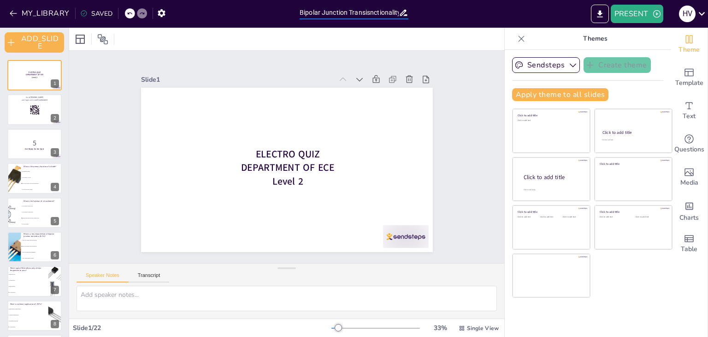
checkbox input "true"
type input "Bipolar Junction Transnctionality, Characteristics, and Uses"
checkbox input "true"
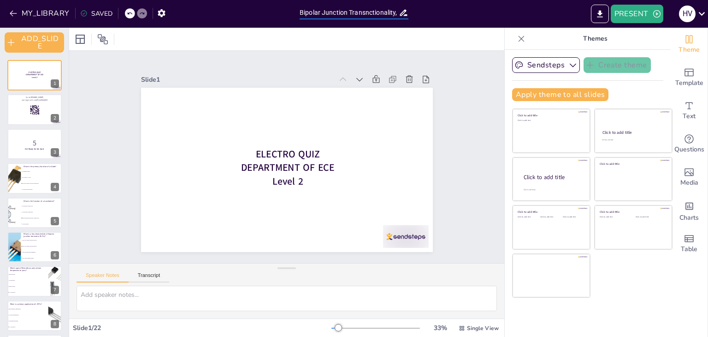
checkbox input "true"
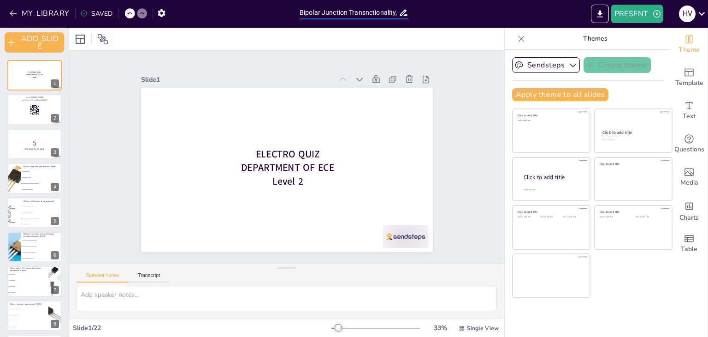
checkbox input "true"
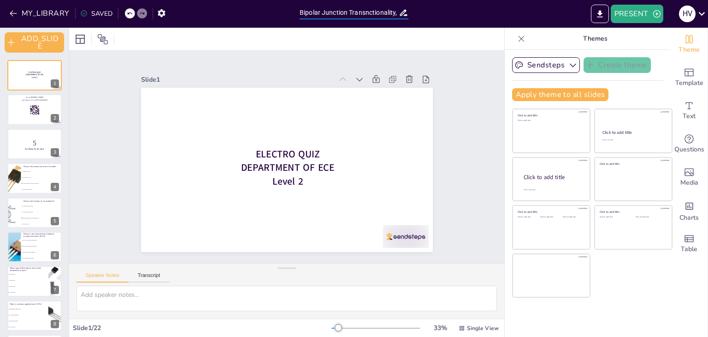
checkbox input "true"
type input "Bipolar Junction Trannctionality, Characteristics, and Uses"
checkbox input "true"
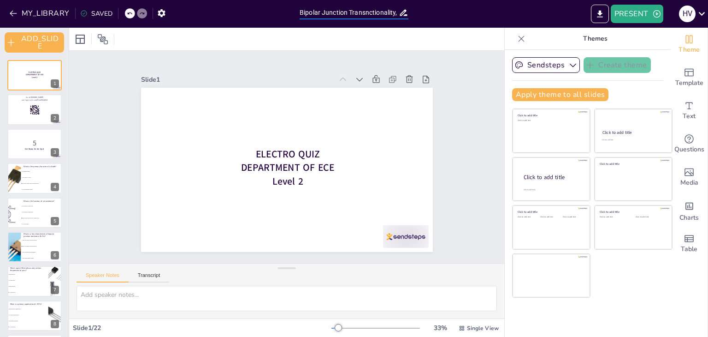
checkbox input "true"
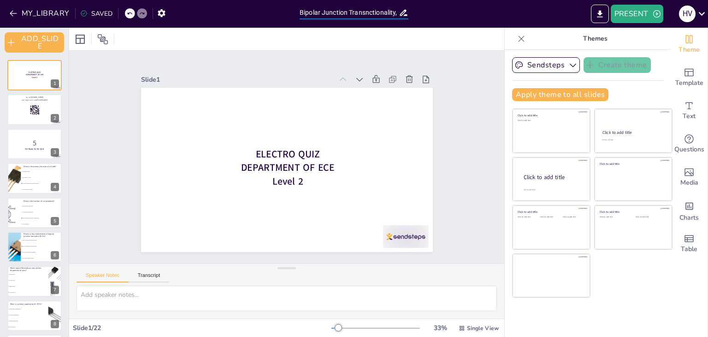
checkbox input "true"
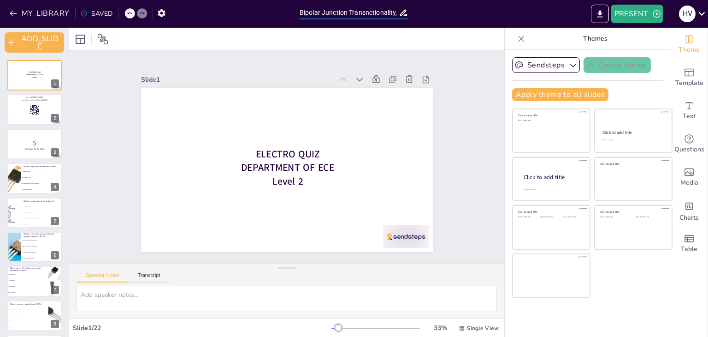
checkbox input "true"
type input "Bipolar Junction nctionality, Characteristics, and Uses"
checkbox input "true"
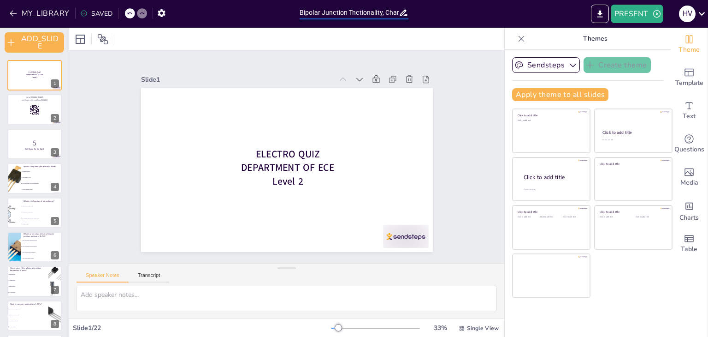
checkbox input "true"
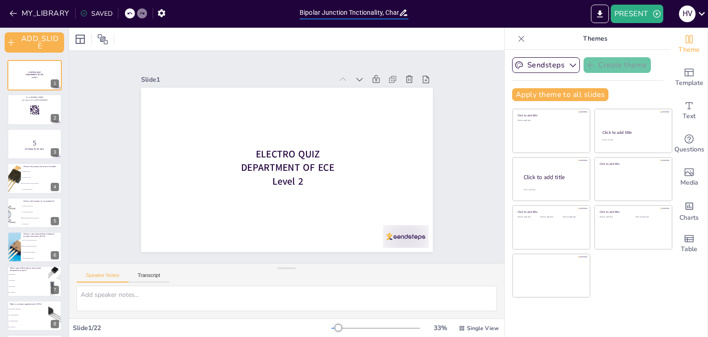
checkbox input "true"
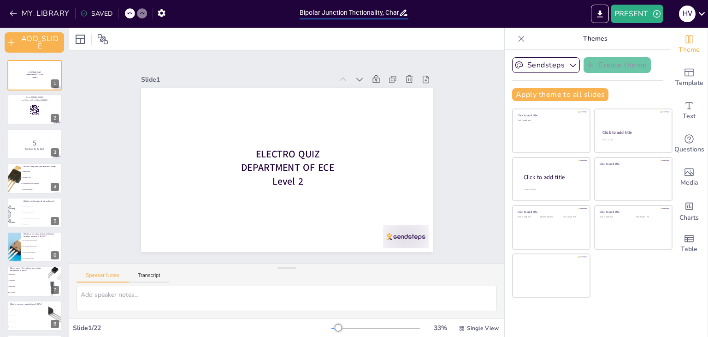
checkbox input "true"
type input "Bipolar Junctionnctionality, Characteristics, and Uses"
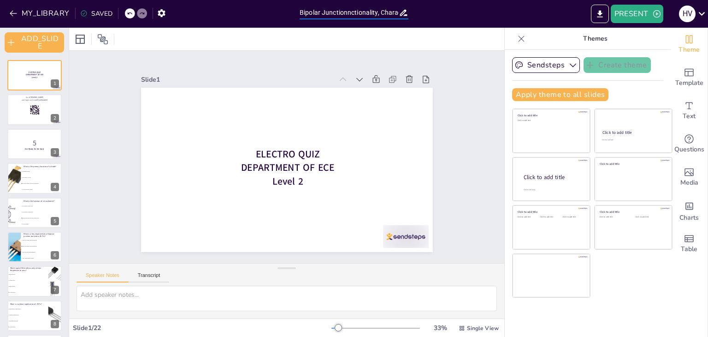
checkbox input "true"
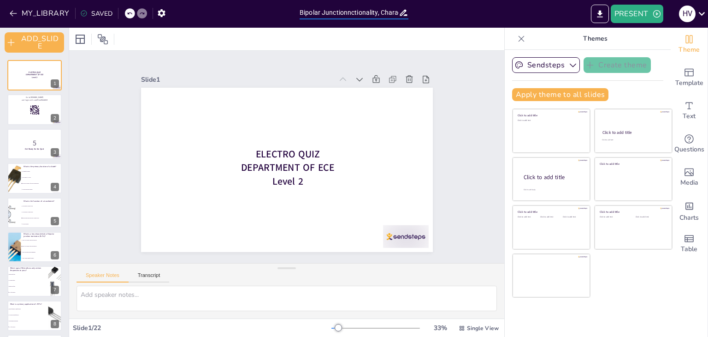
checkbox input "true"
click at [39, 13] on button "MY_LIBRARY" at bounding box center [40, 13] width 66 height 15
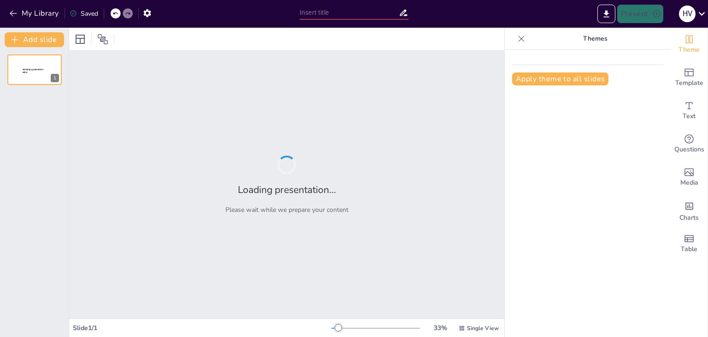
type input "Level 2"
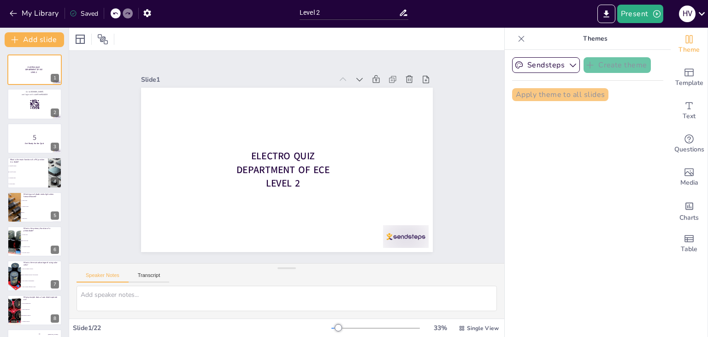
checkbox input "true"
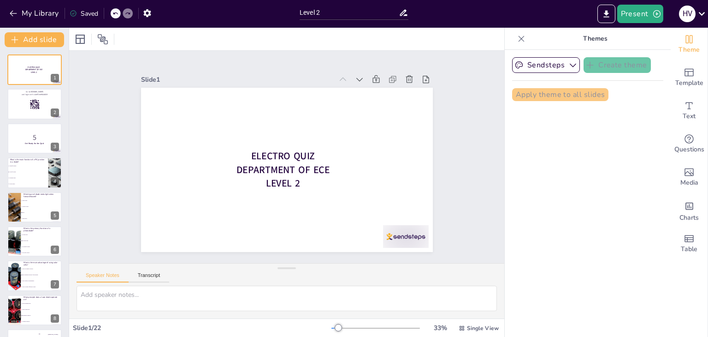
checkbox input "true"
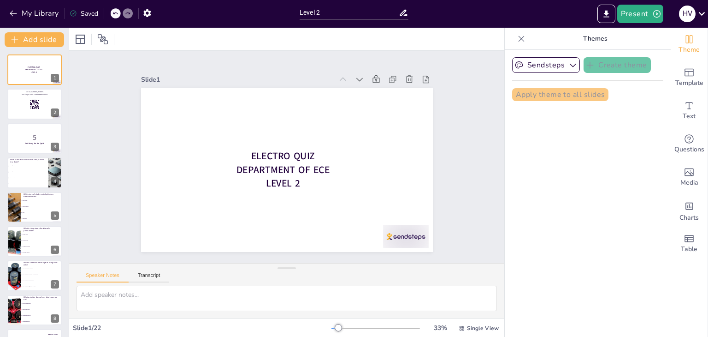
checkbox input "true"
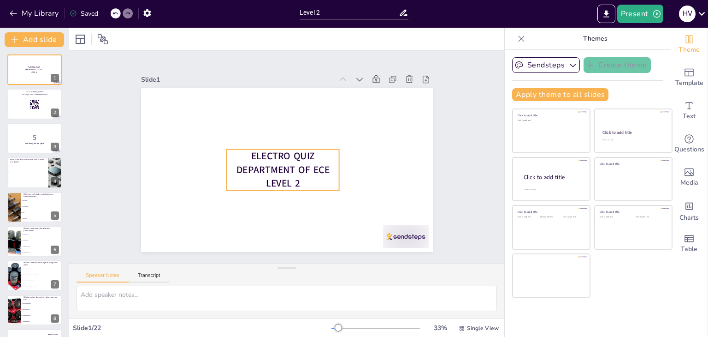
checkbox input "true"
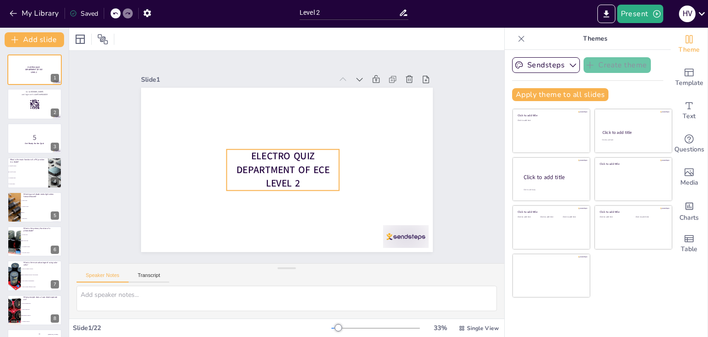
checkbox input "true"
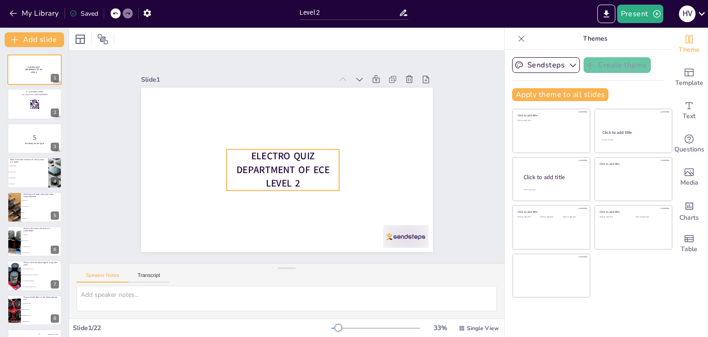
checkbox input "true"
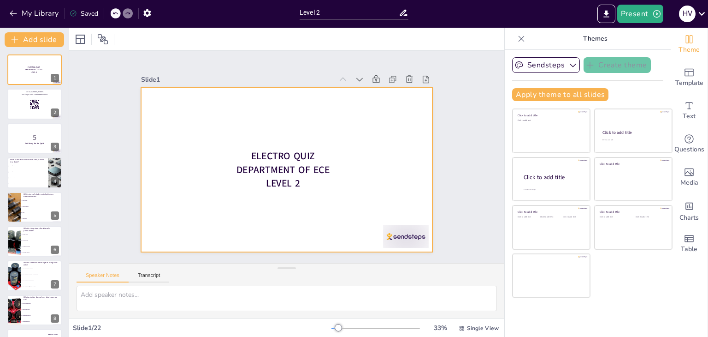
checkbox input "true"
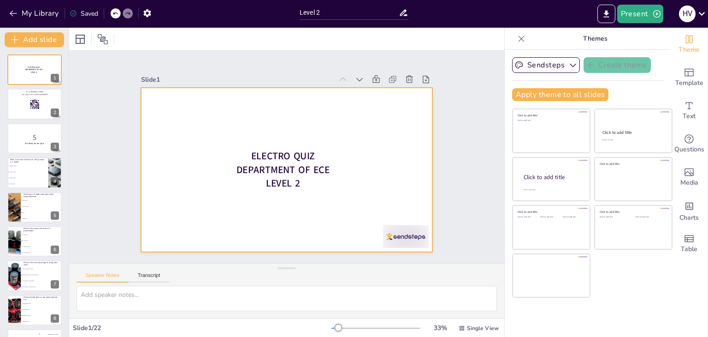
checkbox input "true"
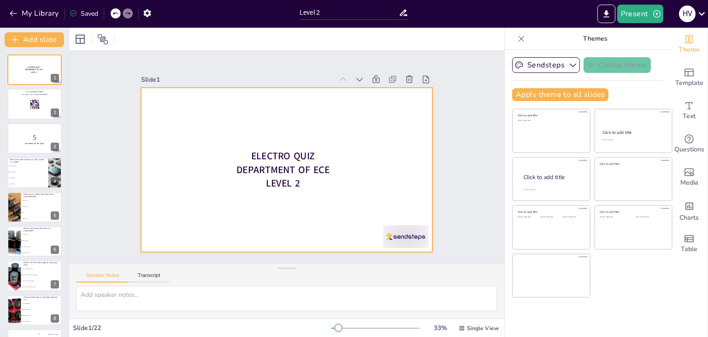
checkbox input "true"
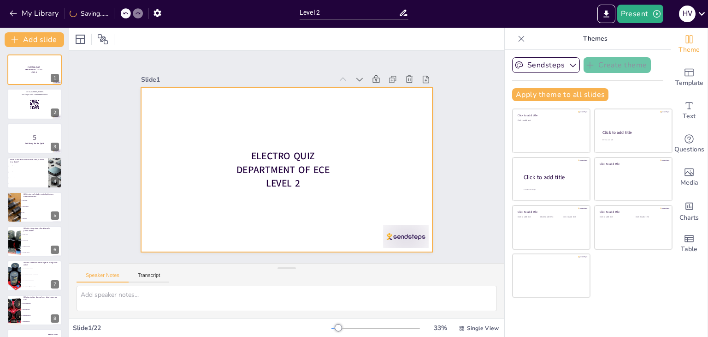
checkbox input "true"
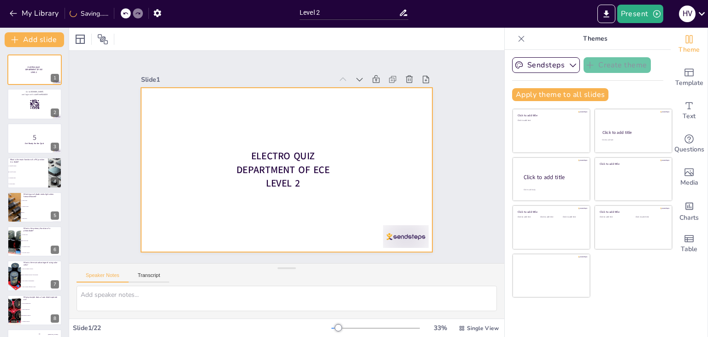
checkbox input "true"
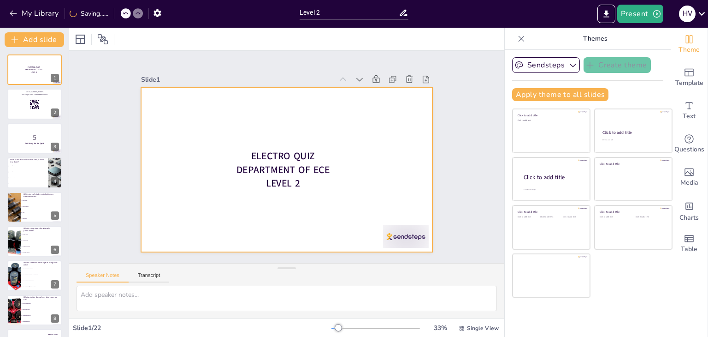
checkbox input "true"
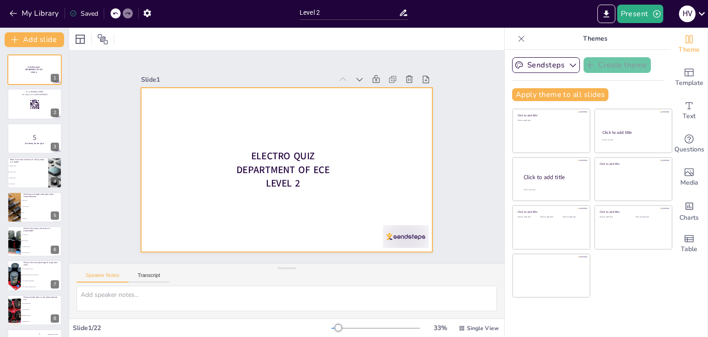
checkbox input "true"
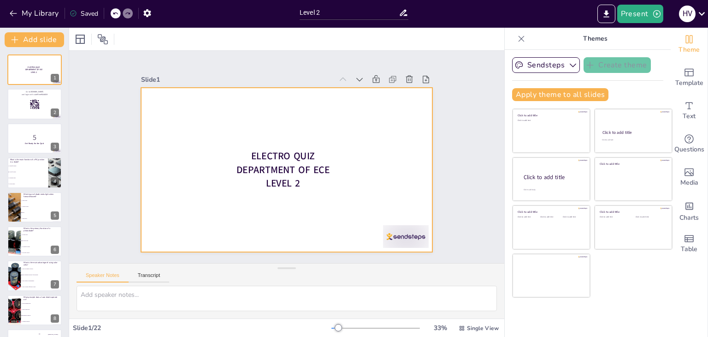
checkbox input "true"
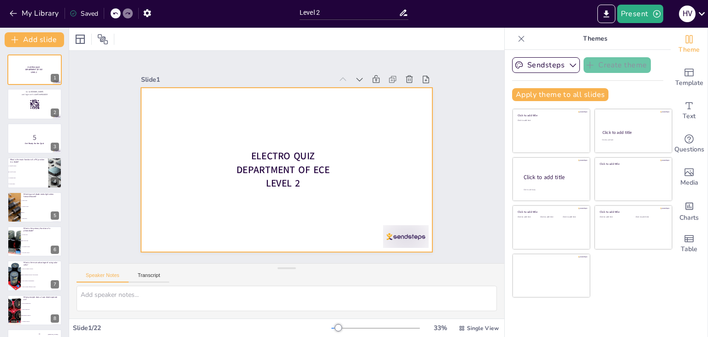
checkbox input "true"
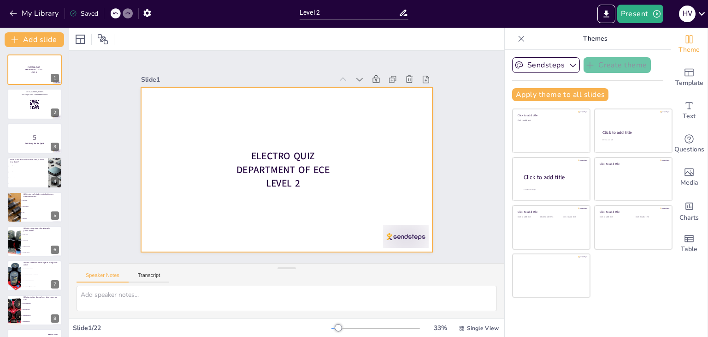
checkbox input "true"
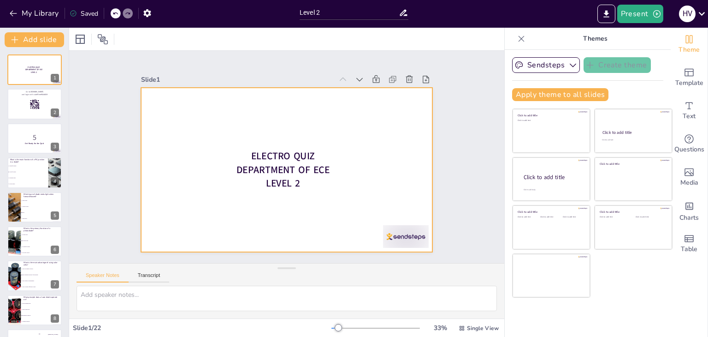
checkbox input "true"
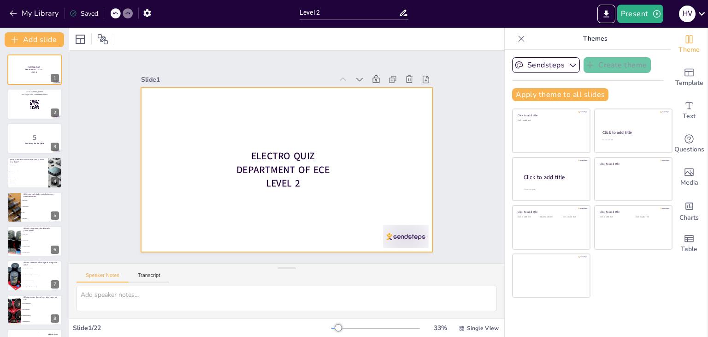
checkbox input "true"
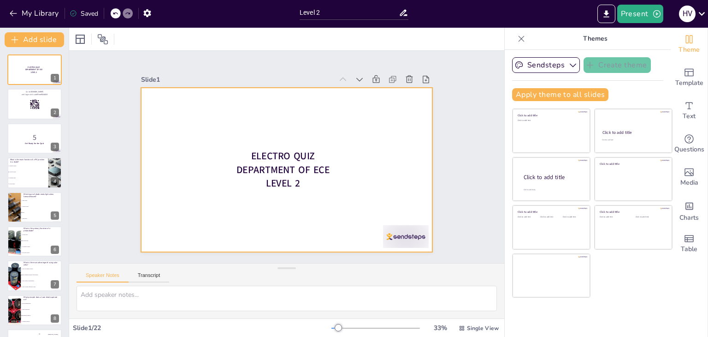
checkbox input "true"
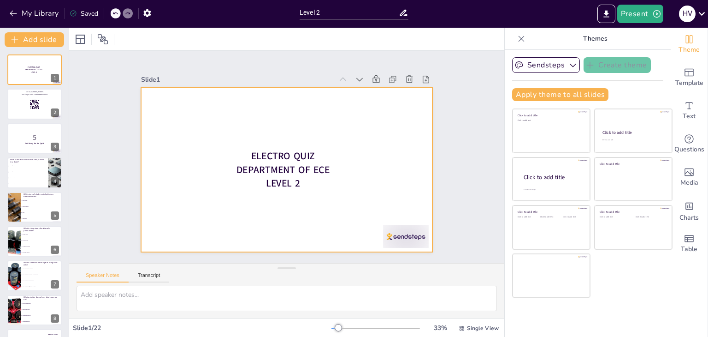
checkbox input "true"
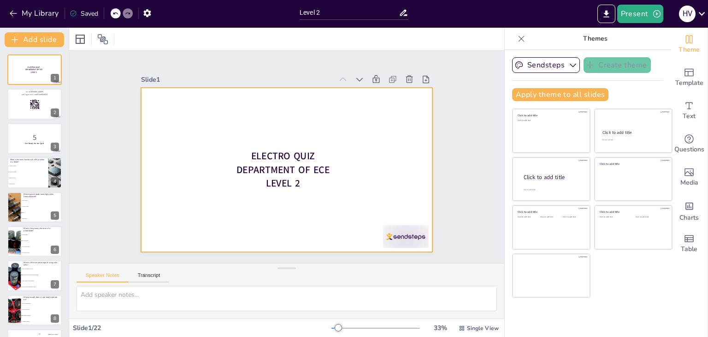
checkbox input "true"
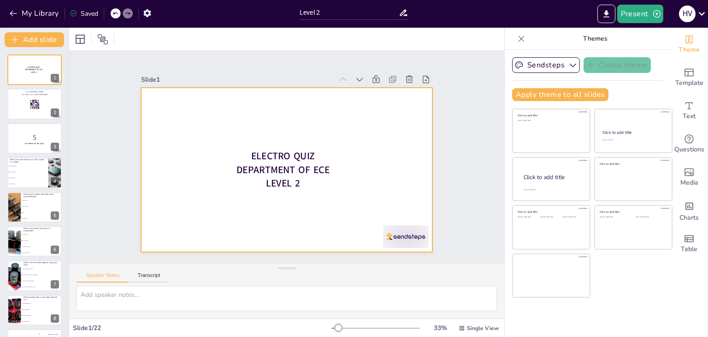
checkbox input "true"
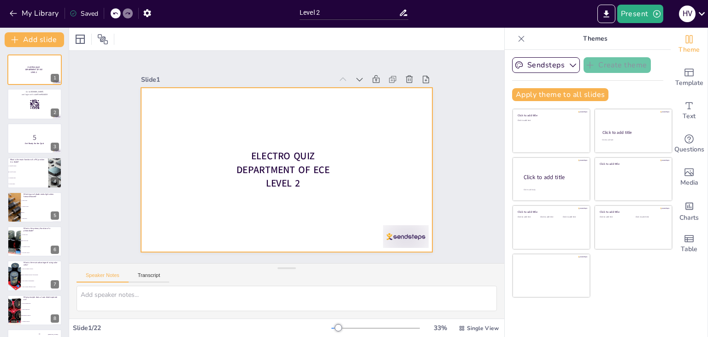
checkbox input "true"
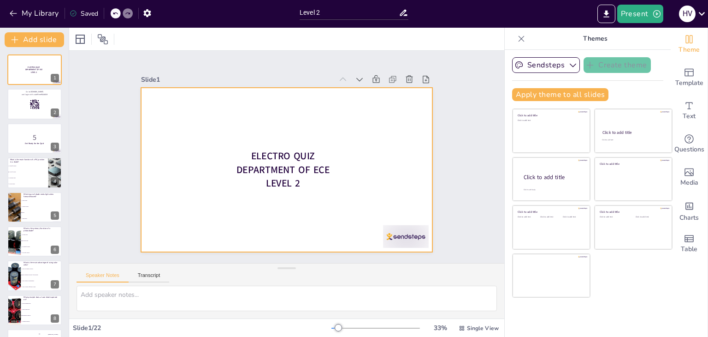
checkbox input "true"
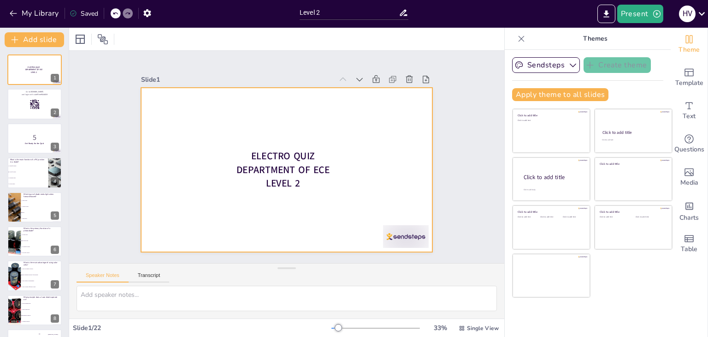
checkbox input "true"
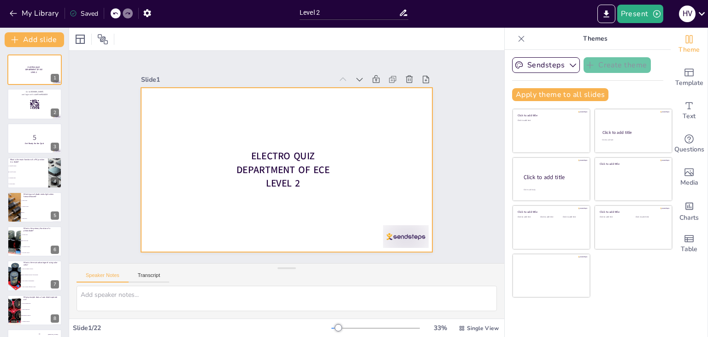
checkbox input "true"
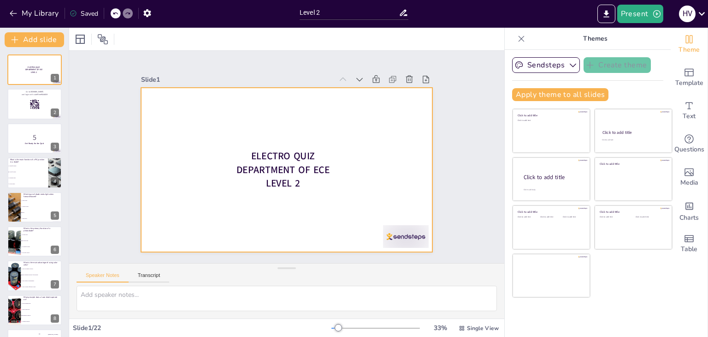
checkbox input "true"
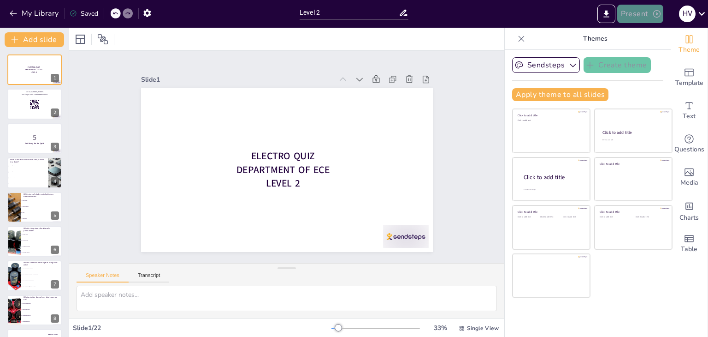
click at [636, 15] on button "Present" at bounding box center [641, 14] width 46 height 18
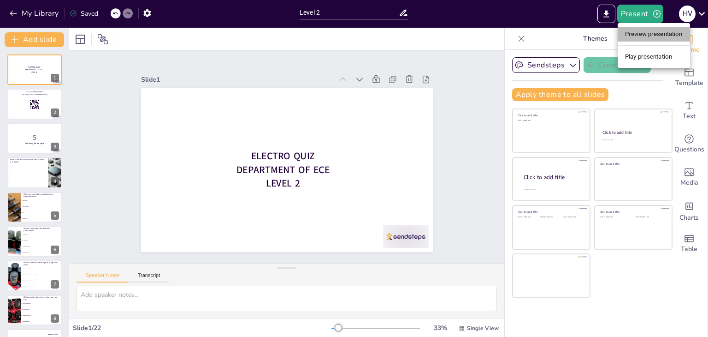
click at [633, 41] on li "Preview presentation" at bounding box center [654, 34] width 72 height 15
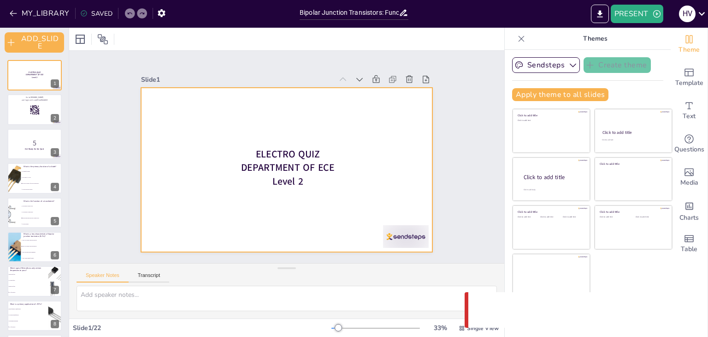
checkbox input "true"
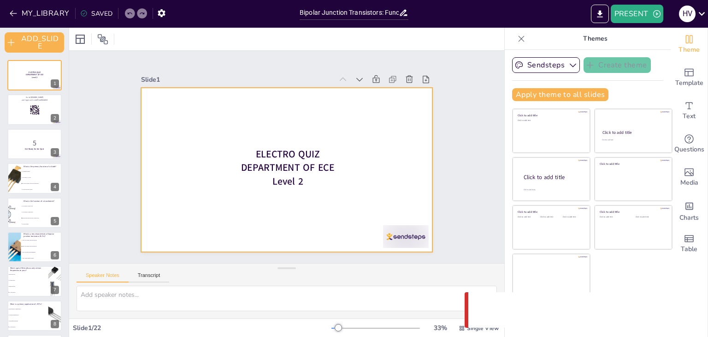
checkbox input "true"
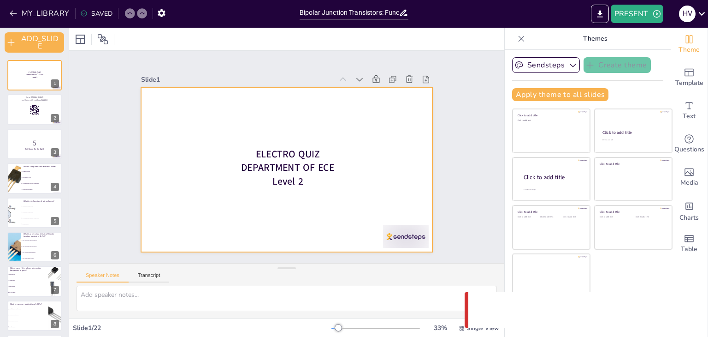
checkbox input "true"
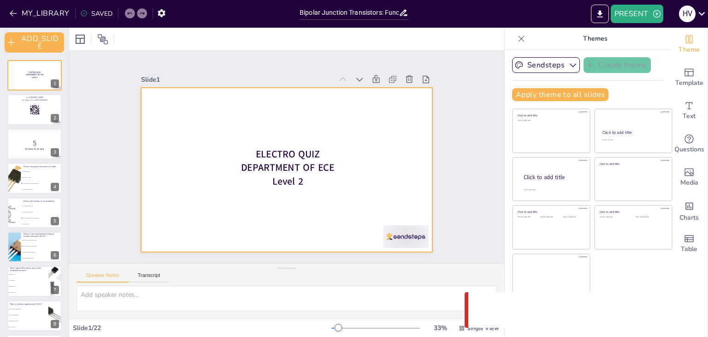
checkbox input "true"
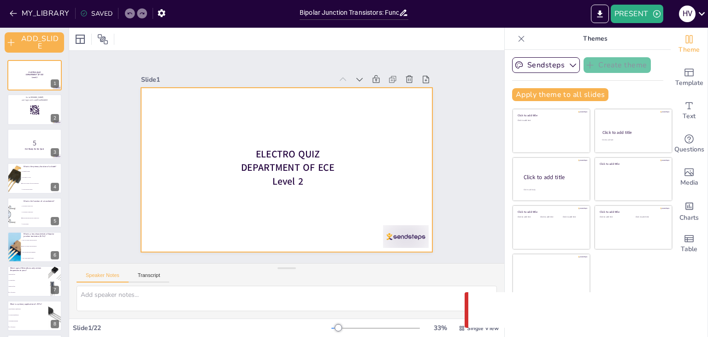
checkbox input "true"
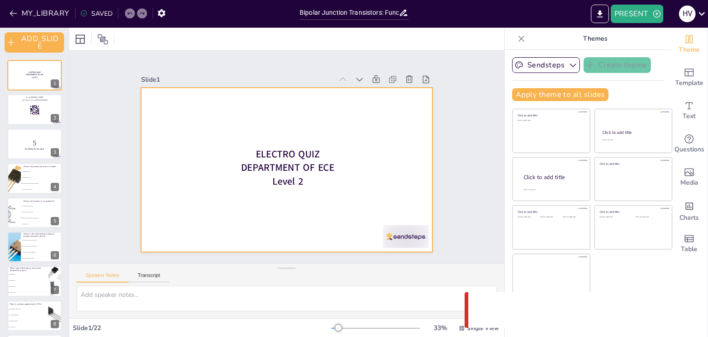
checkbox input "true"
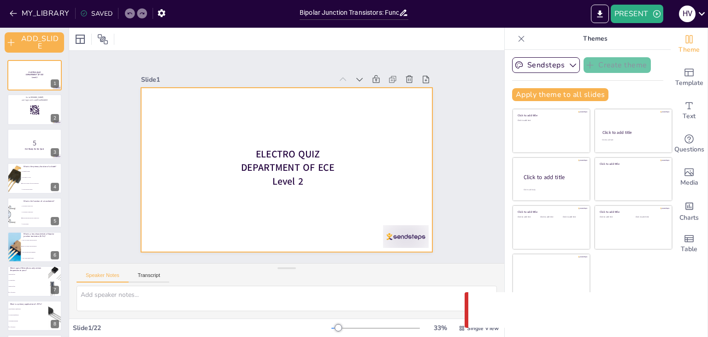
checkbox input "true"
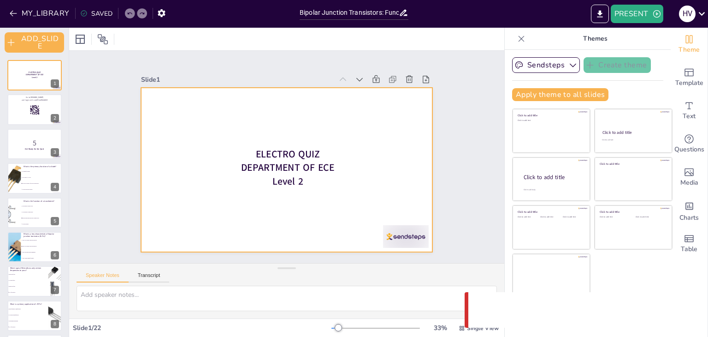
checkbox input "true"
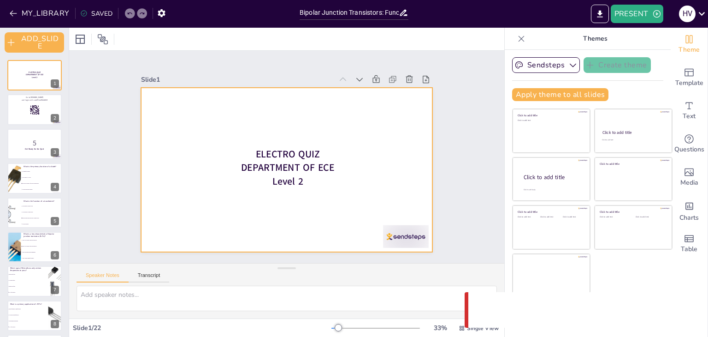
checkbox input "true"
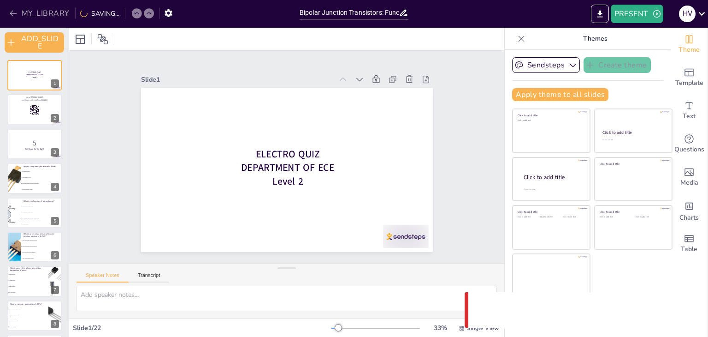
click at [28, 10] on button "MY_LIBRARY" at bounding box center [40, 13] width 66 height 15
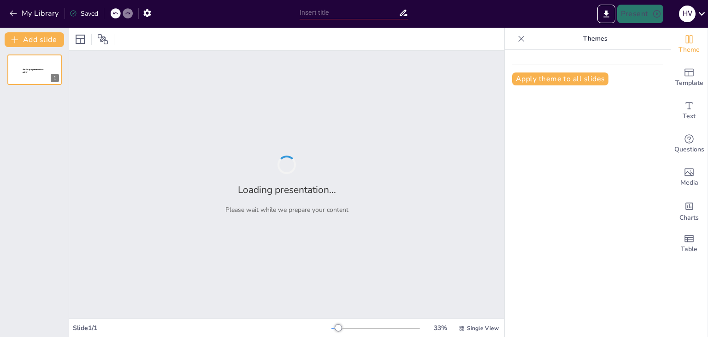
click at [352, 14] on input "text" at bounding box center [349, 12] width 99 height 13
type input "Bipolar Junction Transistors: Functionality, Characteristics, and Uses"
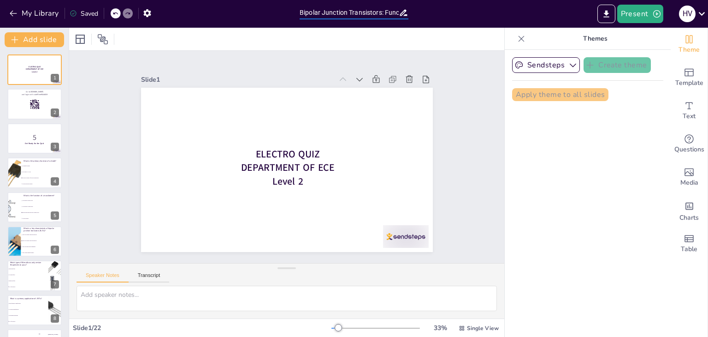
checkbox input "true"
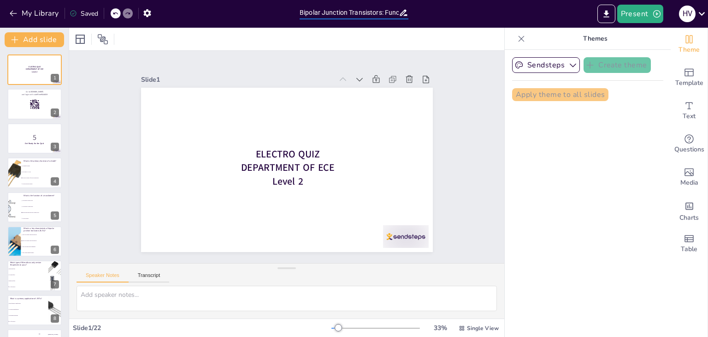
checkbox input "true"
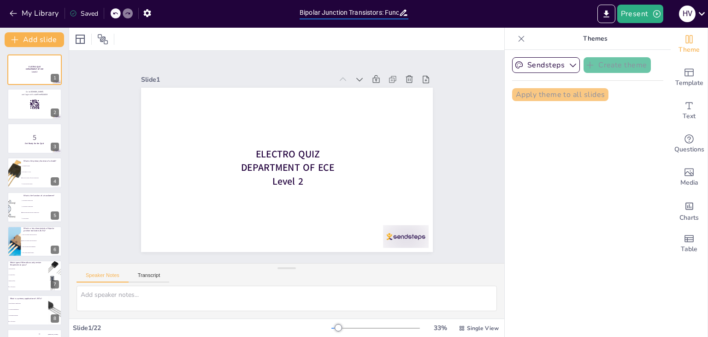
checkbox input "true"
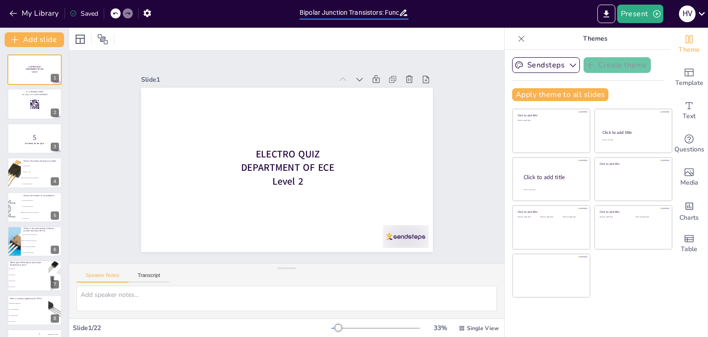
click at [404, 13] on icon at bounding box center [404, 13] width 10 height 10
click at [375, 14] on input "Bipolar Junction Transistors: Functionality, Characteristics, and Uses" at bounding box center [349, 12] width 99 height 13
checkbox input "true"
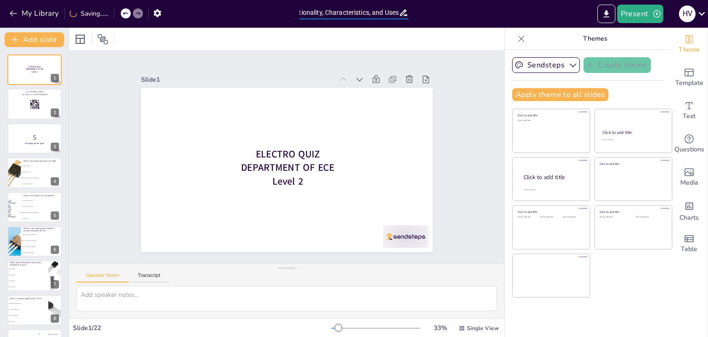
checkbox input "true"
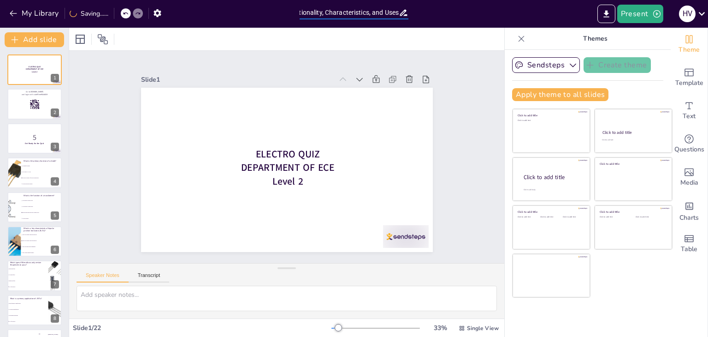
checkbox input "true"
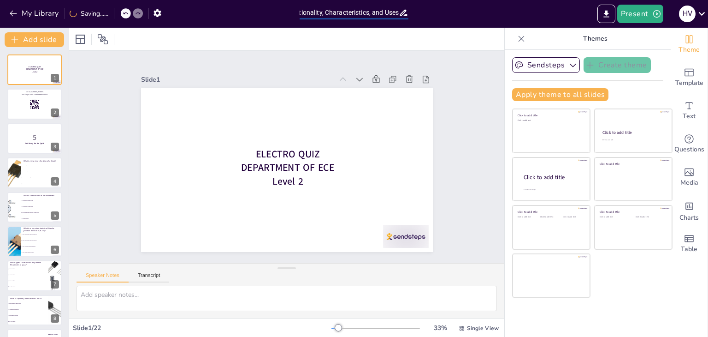
checkbox input "true"
type input "Bipolar Junction Transistors: Functionality, Characteristics, and Use"
checkbox input "true"
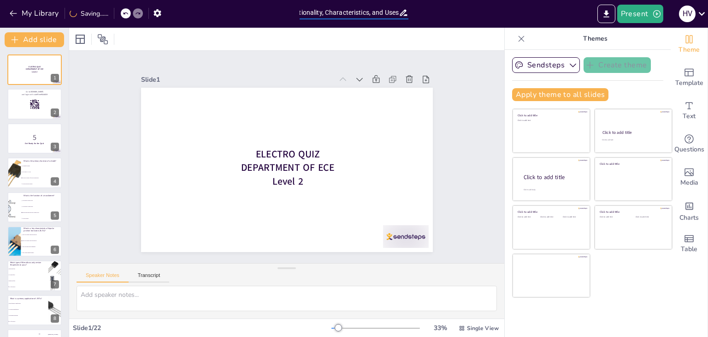
checkbox input "true"
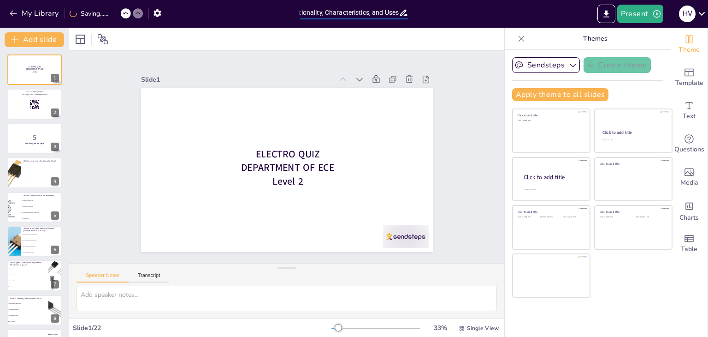
checkbox input "true"
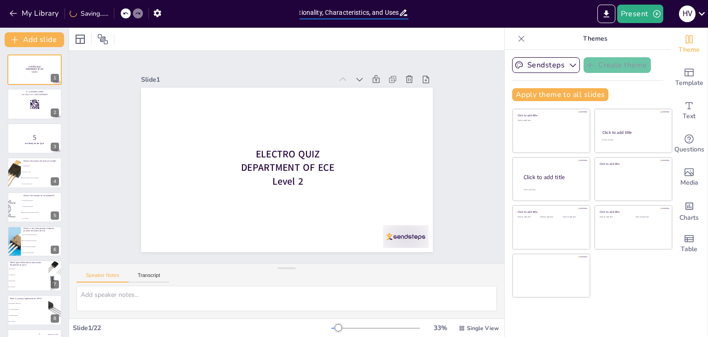
checkbox input "true"
type input "Bipolar Junction Transistors: Functionality, Characteristics, and Us"
checkbox input "true"
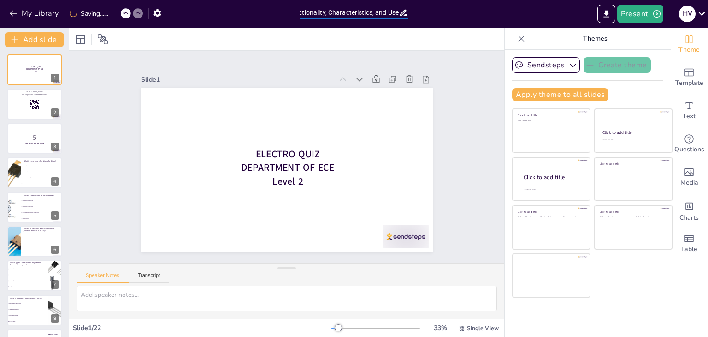
checkbox input "true"
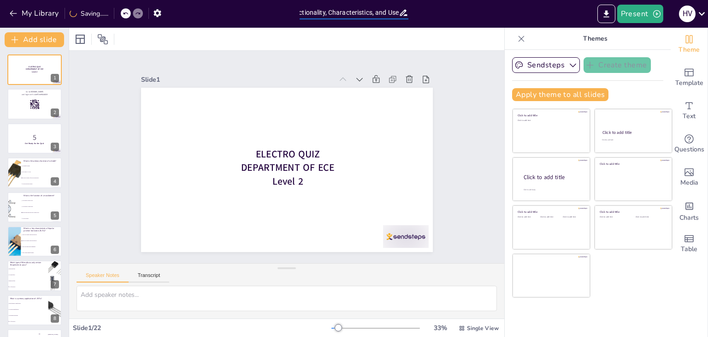
checkbox input "true"
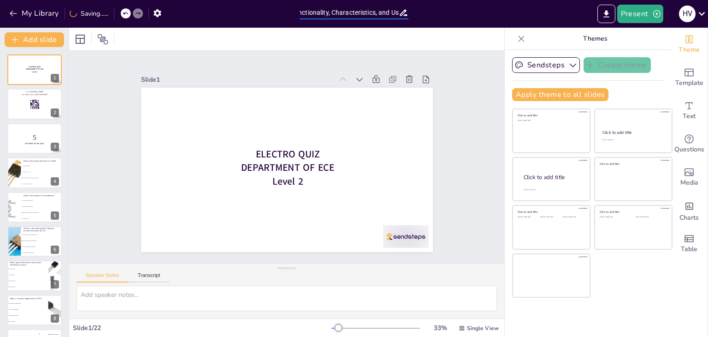
checkbox input "true"
type input "Bipolar Junction Transistors: Functionality, Characteristics, and U"
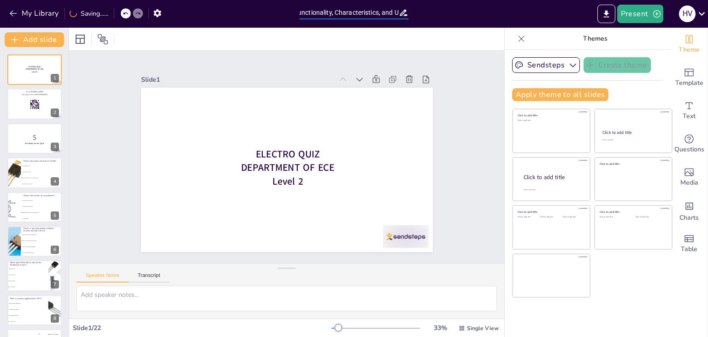
checkbox input "true"
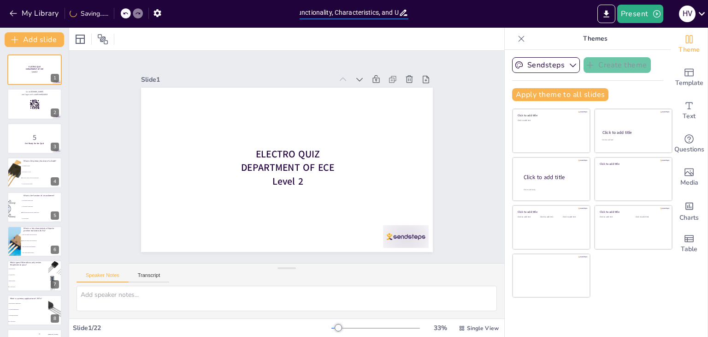
checkbox input "true"
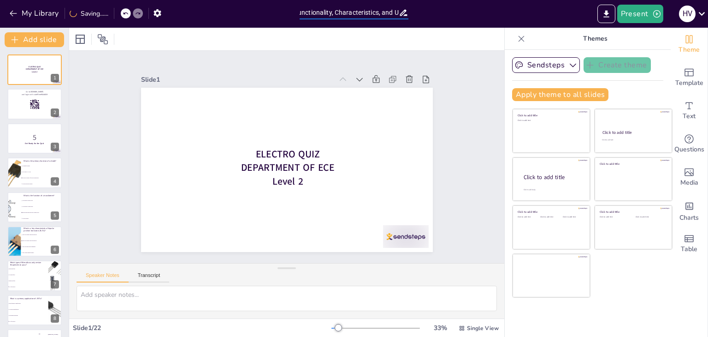
checkbox input "true"
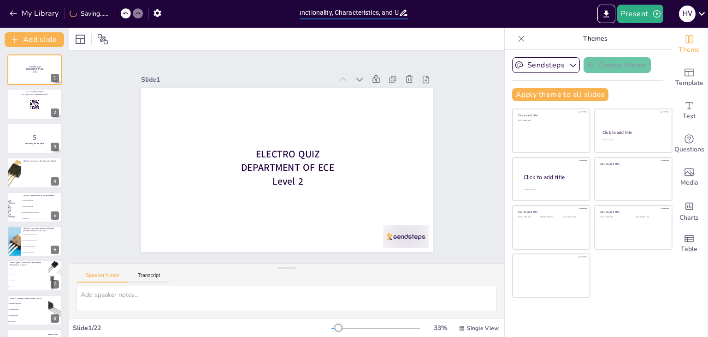
type input "Bipolar Junction Transistors: Functionality, Characteristics, and"
checkbox input "true"
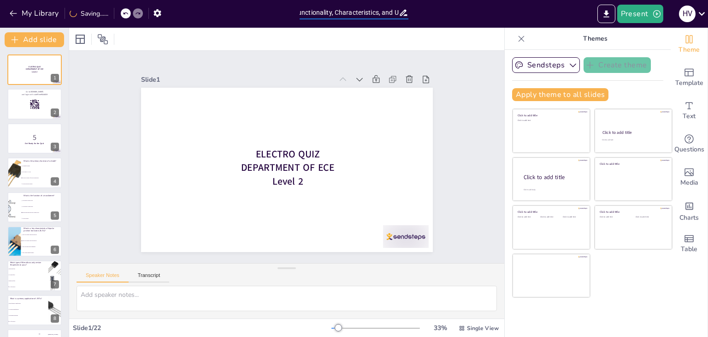
checkbox input "true"
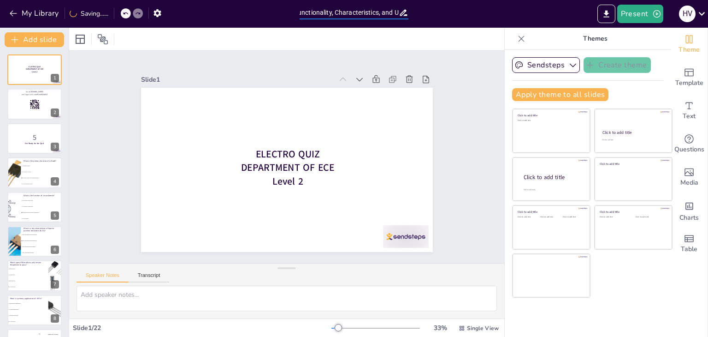
checkbox input "true"
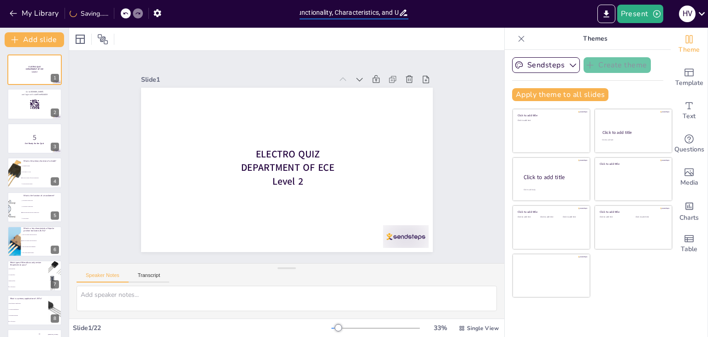
checkbox input "true"
type input "Bipolar Junction Transistors: Functionality, Characteristics, and"
checkbox input "true"
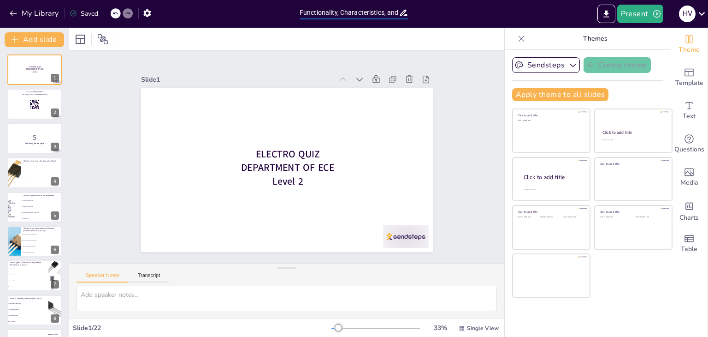
checkbox input "true"
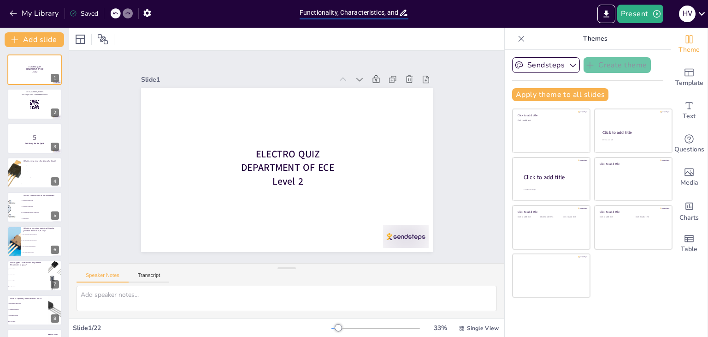
checkbox input "true"
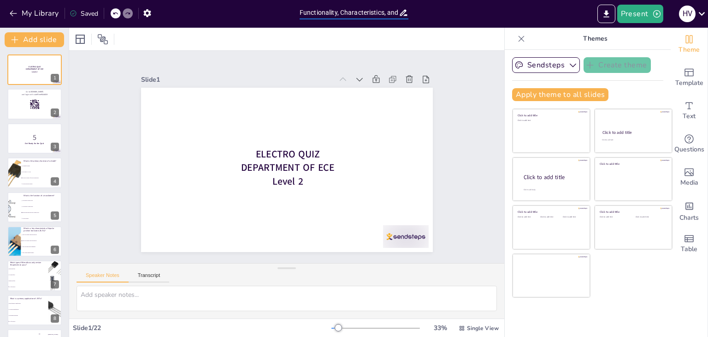
checkbox input "true"
type input "Bipolar Junction Transistors: Functionality, Characteristics, an"
checkbox input "true"
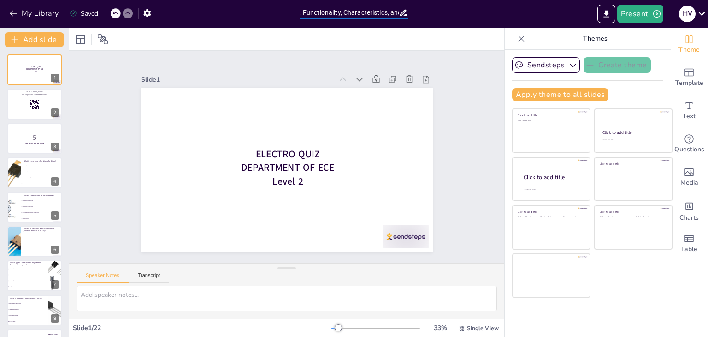
checkbox input "true"
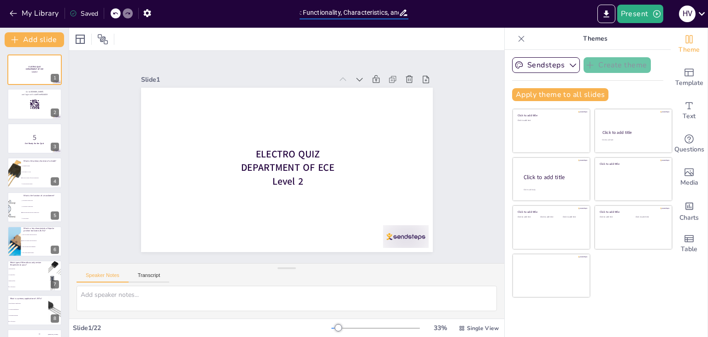
checkbox input "true"
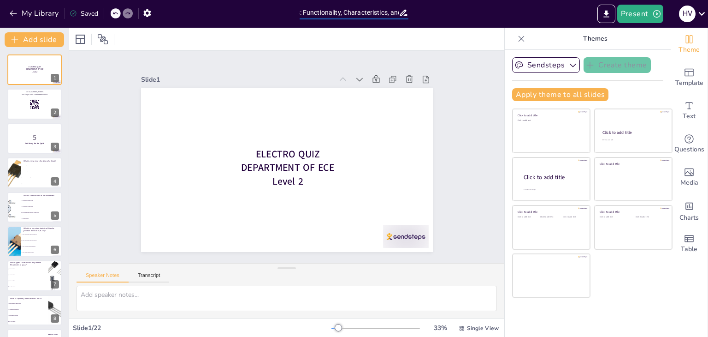
checkbox input "true"
type input "Bipolar Junction Transistors: Functionality, Characteristics, a"
checkbox input "true"
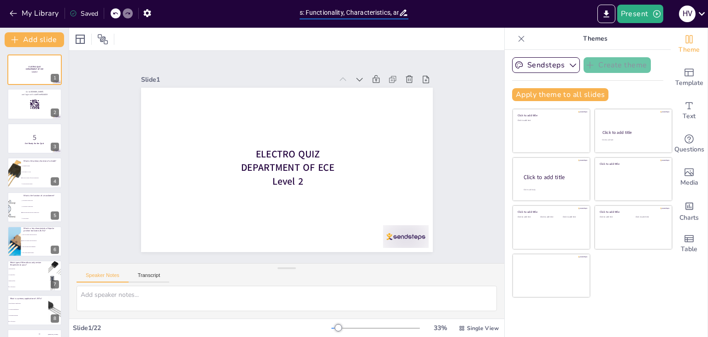
checkbox input "true"
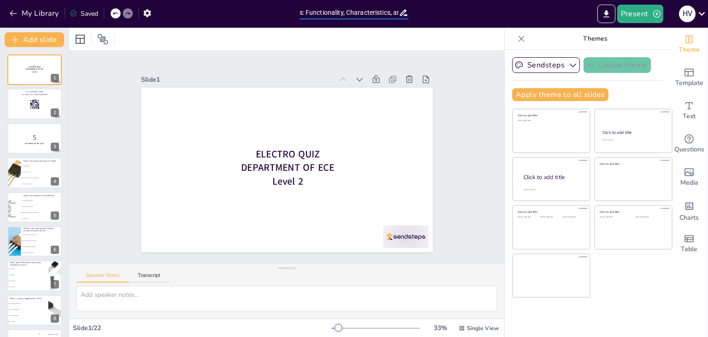
checkbox input "true"
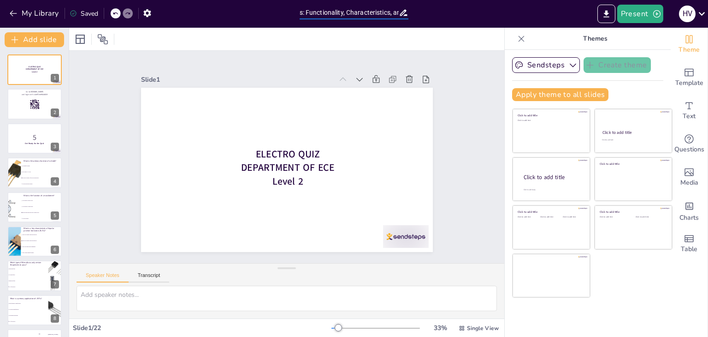
checkbox input "true"
type input "Bipolar Junction Transistors: Functionality, Characteristics,"
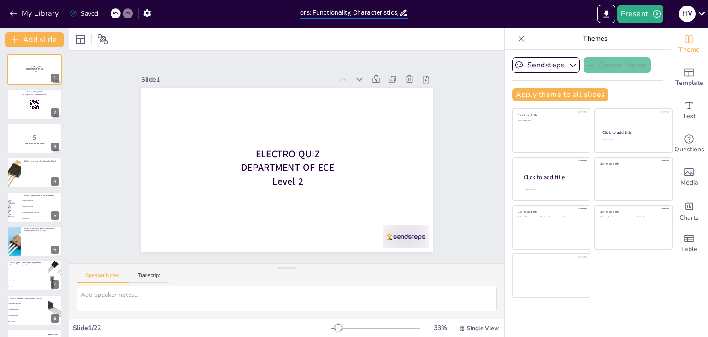
checkbox input "true"
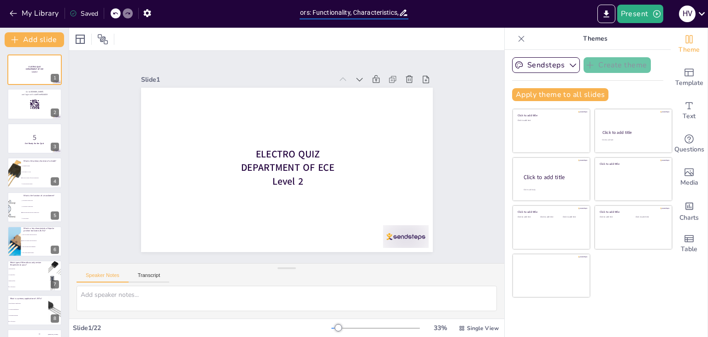
checkbox input "true"
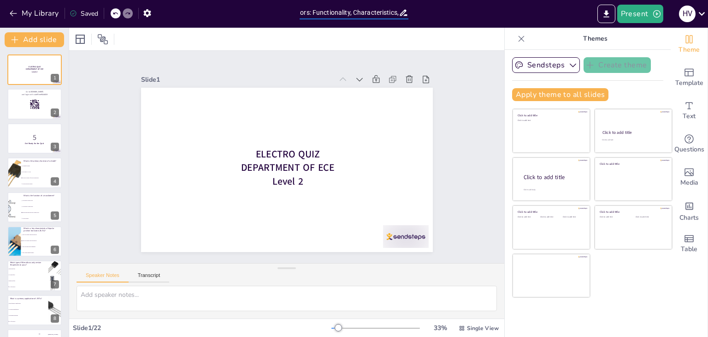
checkbox input "true"
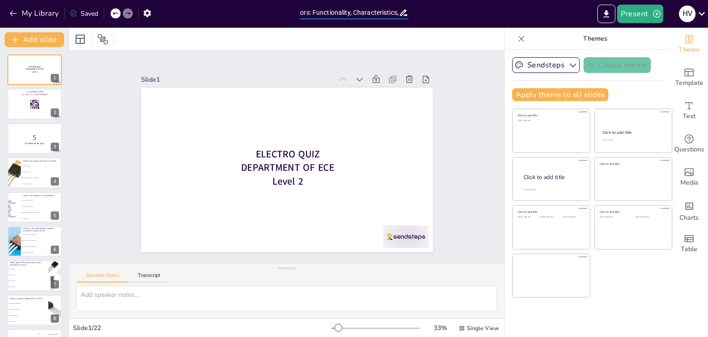
type input "Bipolar Junction Transistors: Functionality, Characteristics,"
checkbox input "true"
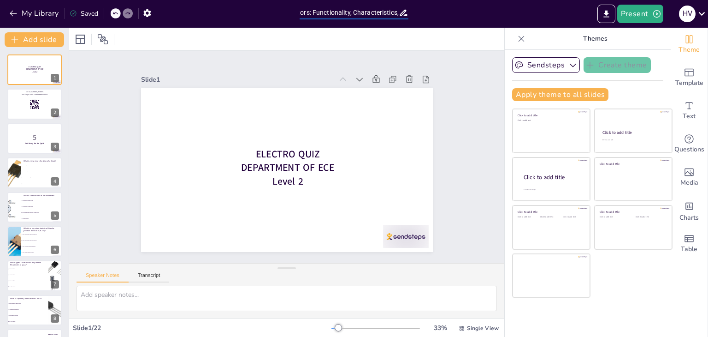
checkbox input "true"
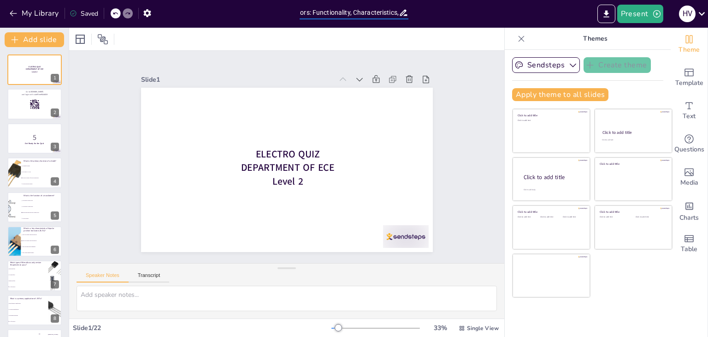
checkbox input "true"
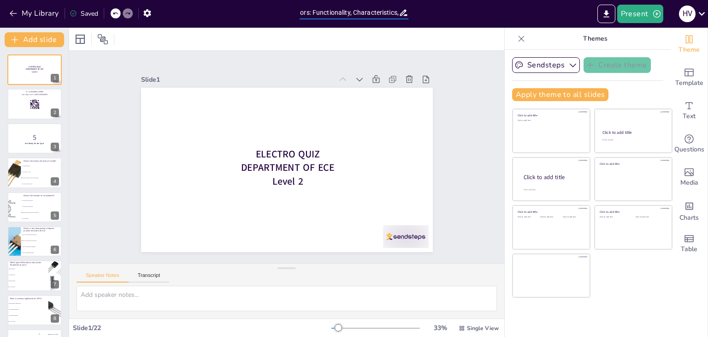
checkbox input "true"
type input "Bipolar Junction Transistors: Functionality, Characteristics"
checkbox input "true"
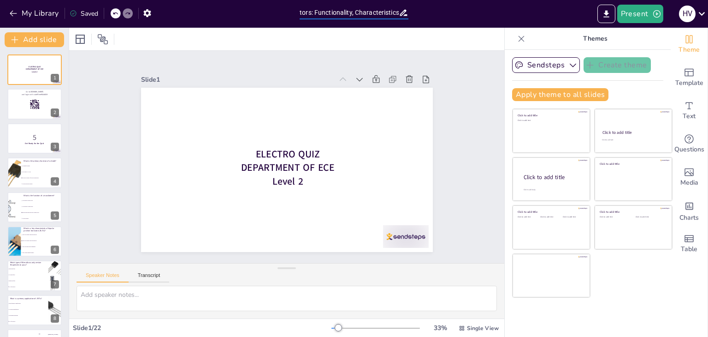
checkbox input "true"
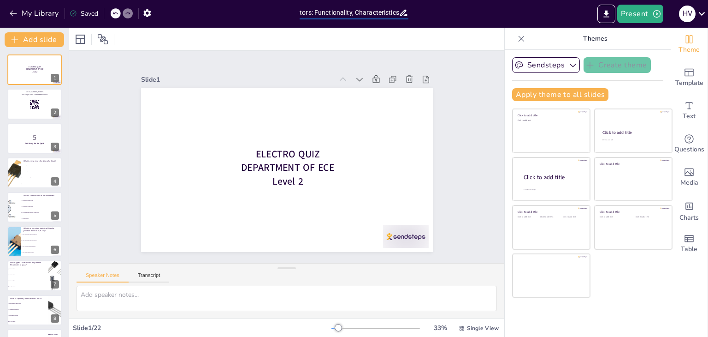
checkbox input "true"
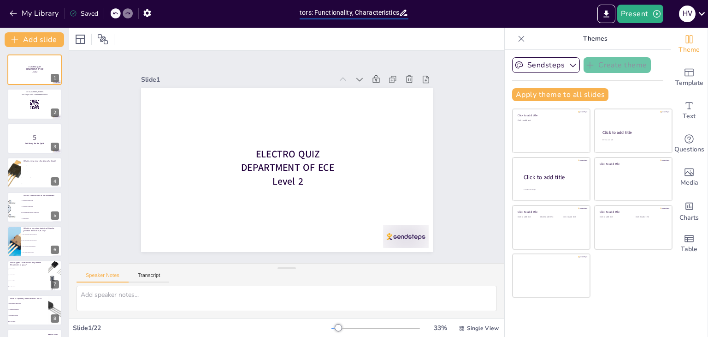
checkbox input "true"
type input "Bipolar Junction Transistors: Functionality, Characteristic"
checkbox input "true"
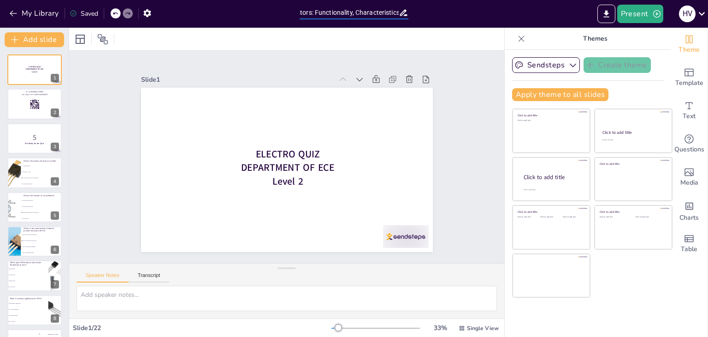
checkbox input "true"
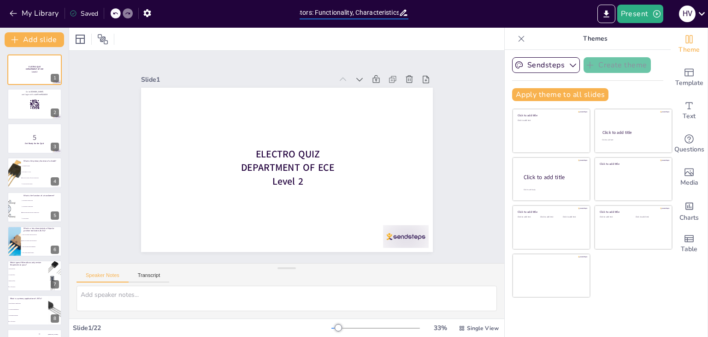
checkbox input "true"
click at [48, 14] on button "My Library" at bounding box center [35, 13] width 56 height 15
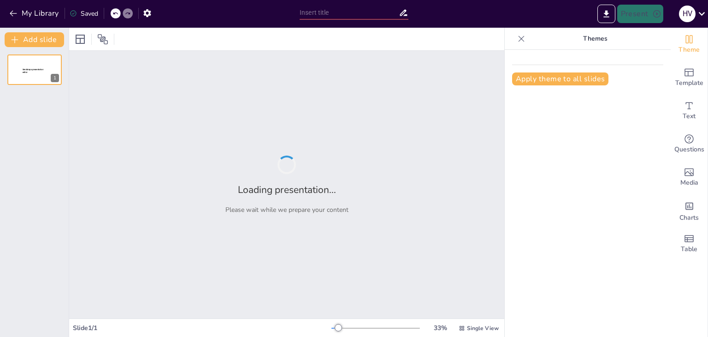
type input "L"
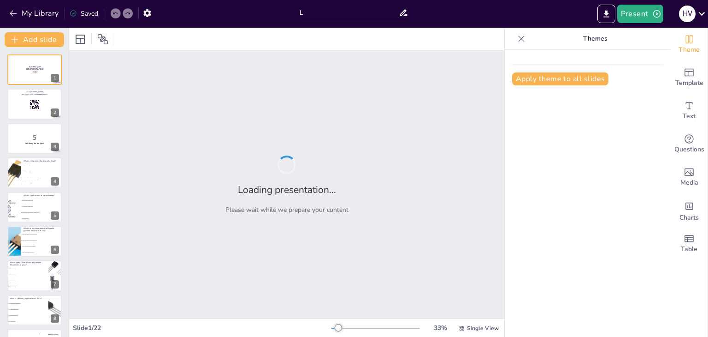
click at [336, 13] on input "L" at bounding box center [349, 12] width 99 height 13
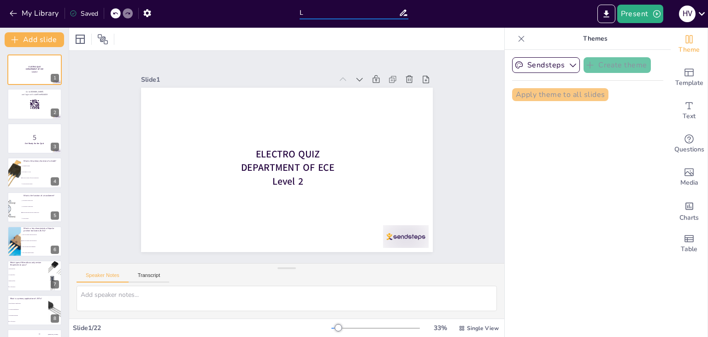
checkbox input "true"
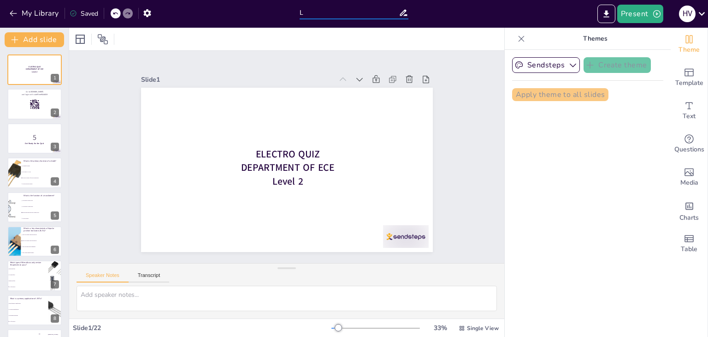
checkbox input "true"
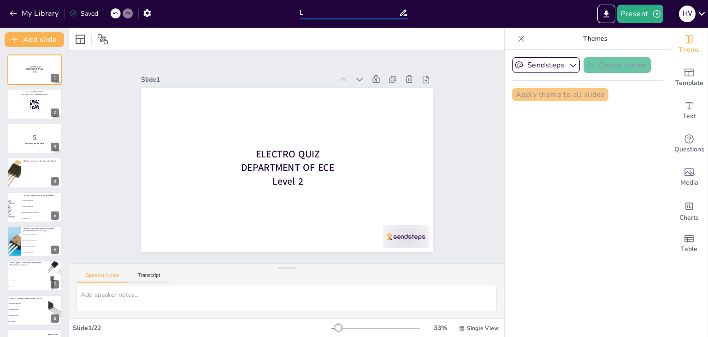
checkbox input "true"
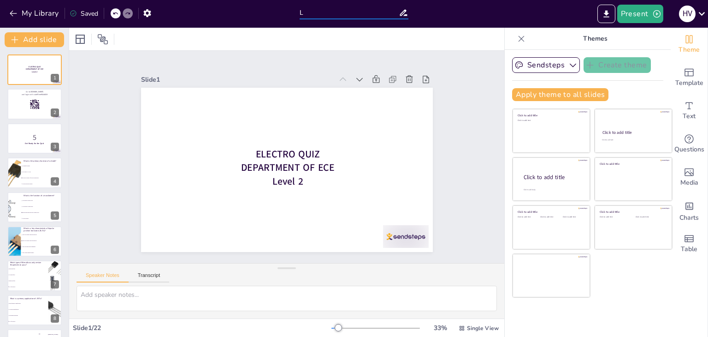
type input "Le"
checkbox input "true"
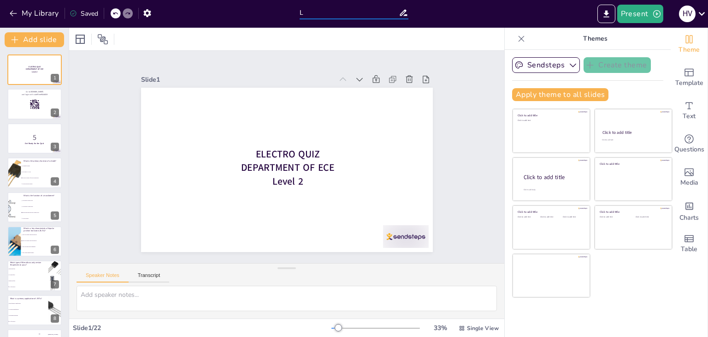
checkbox input "true"
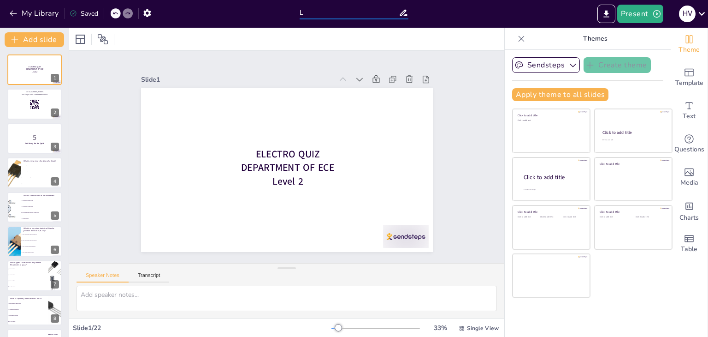
checkbox input "true"
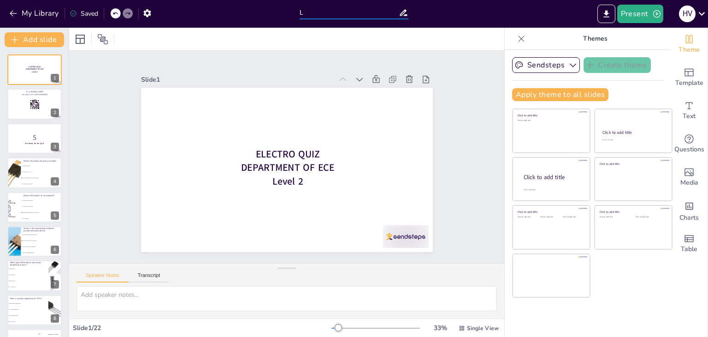
checkbox input "true"
type input "Lev"
checkbox input "true"
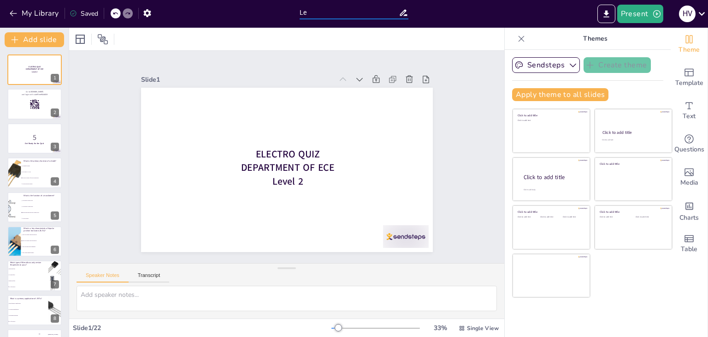
checkbox input "true"
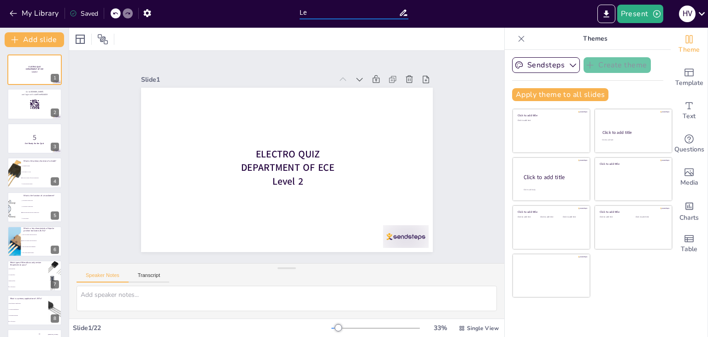
checkbox input "true"
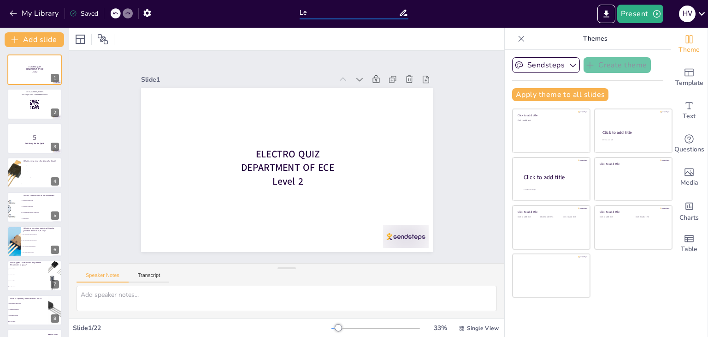
checkbox input "true"
type input "Leve"
checkbox input "true"
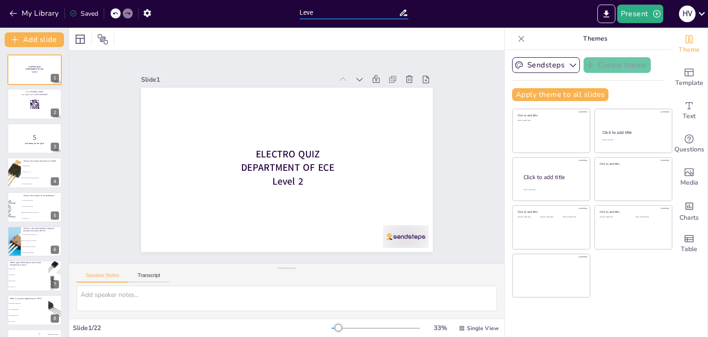
checkbox input "true"
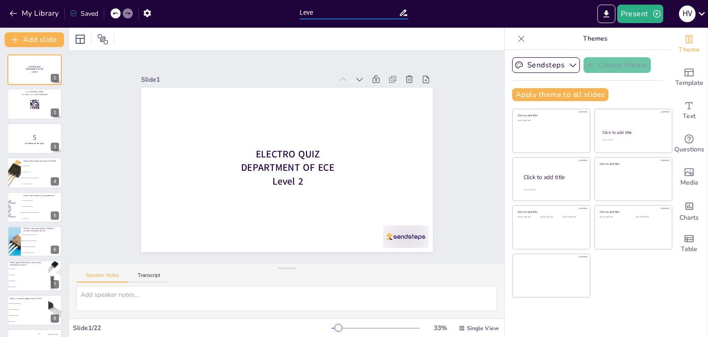
checkbox input "true"
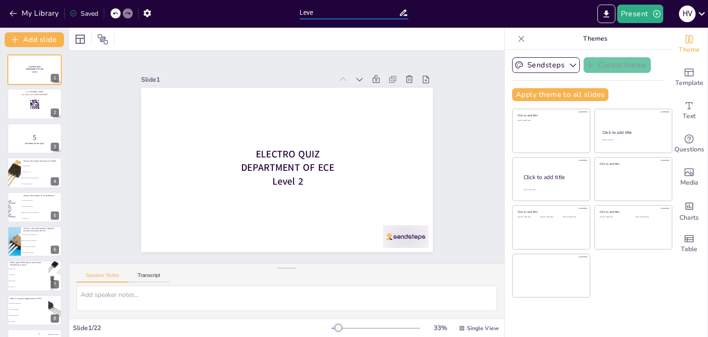
checkbox input "true"
type input "Level"
checkbox input "true"
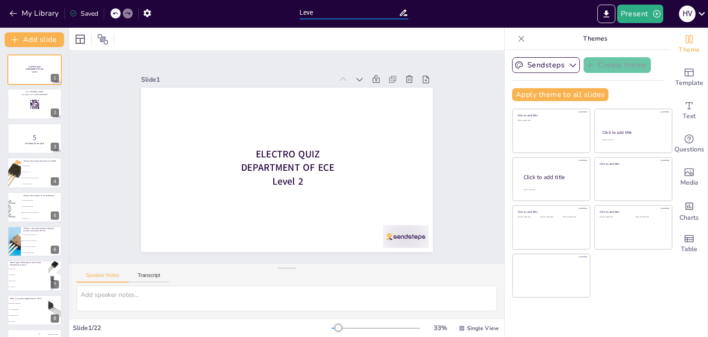
checkbox input "true"
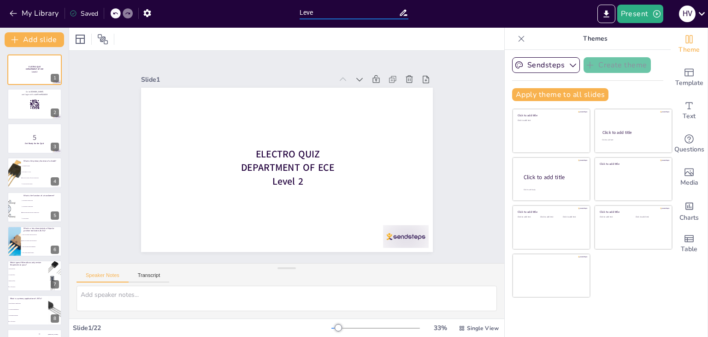
checkbox input "true"
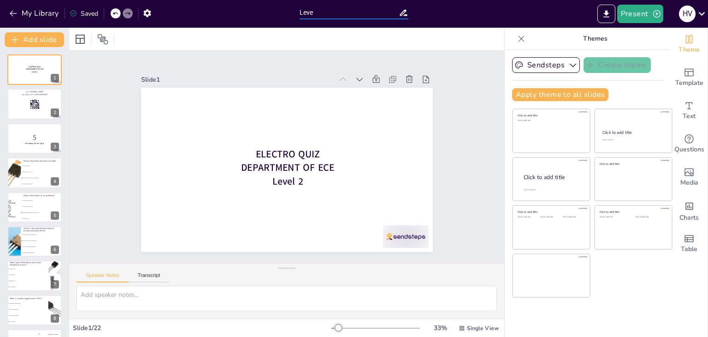
checkbox input "true"
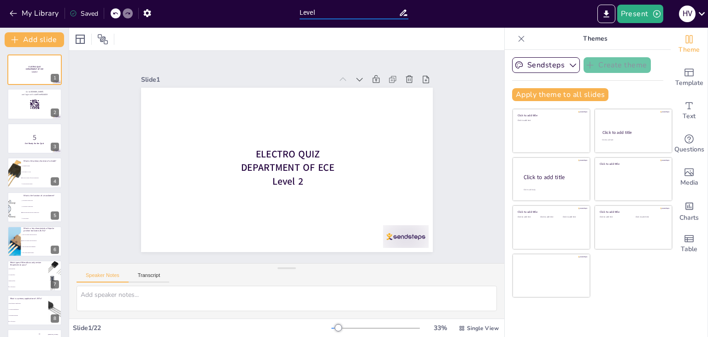
checkbox input "true"
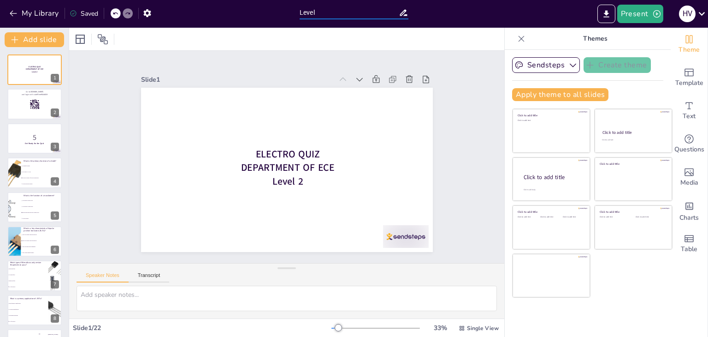
checkbox input "true"
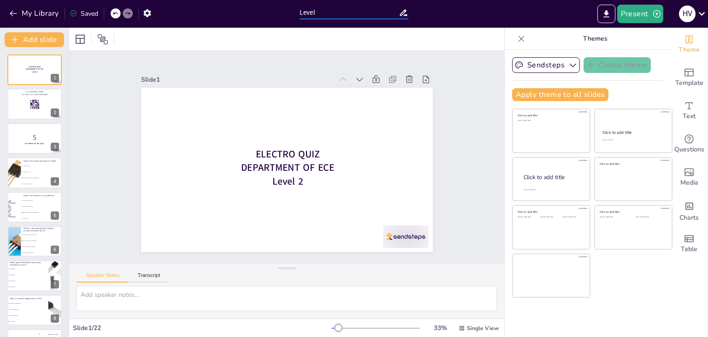
checkbox input "true"
type input "Level"
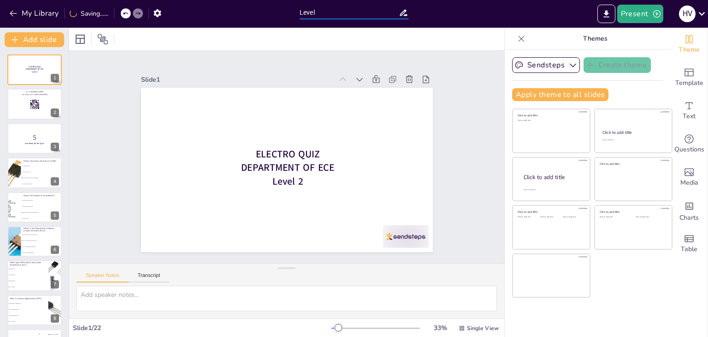
checkbox input "true"
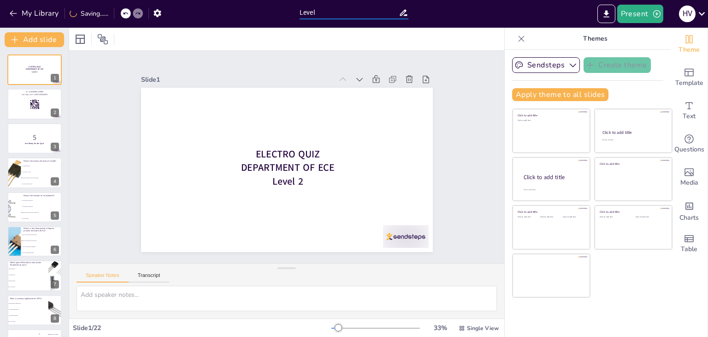
checkbox input "true"
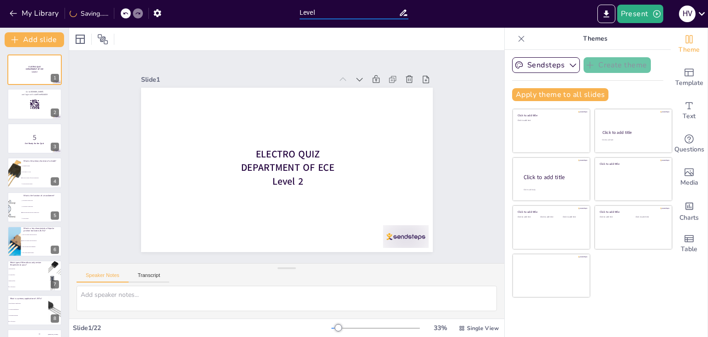
checkbox input "true"
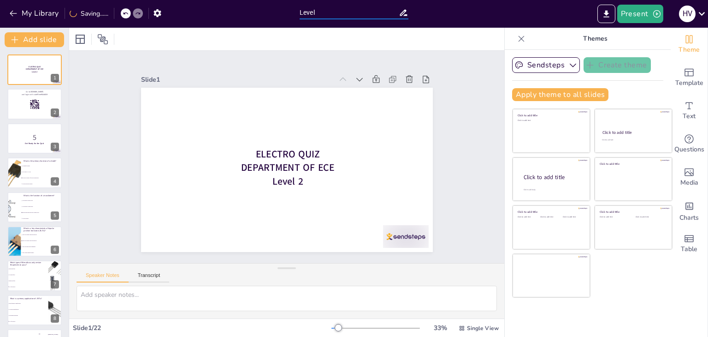
checkbox input "true"
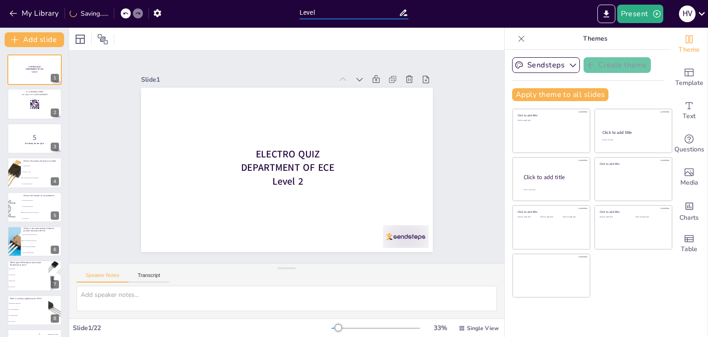
checkbox input "true"
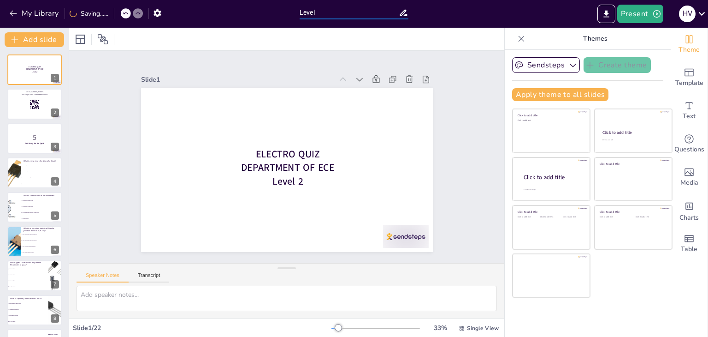
checkbox input "true"
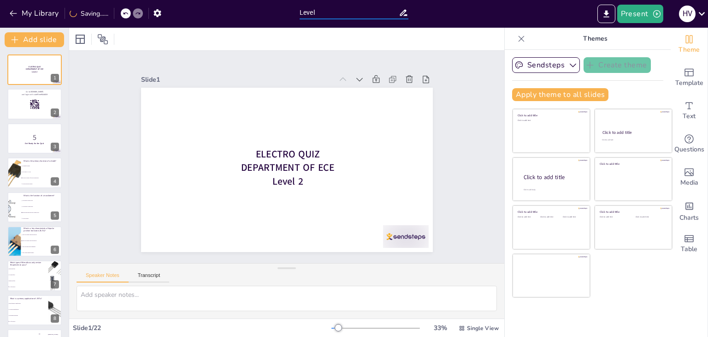
type input "Level 2"
checkbox input "true"
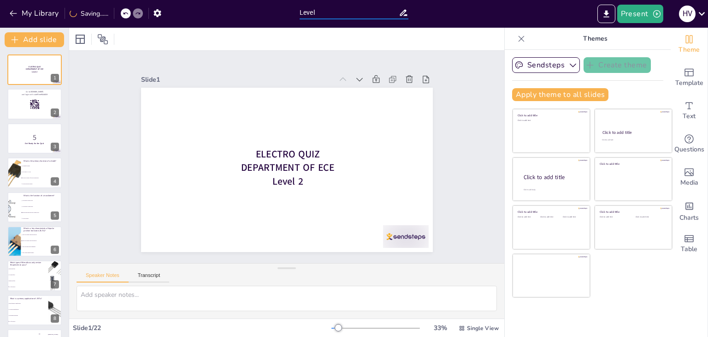
checkbox input "true"
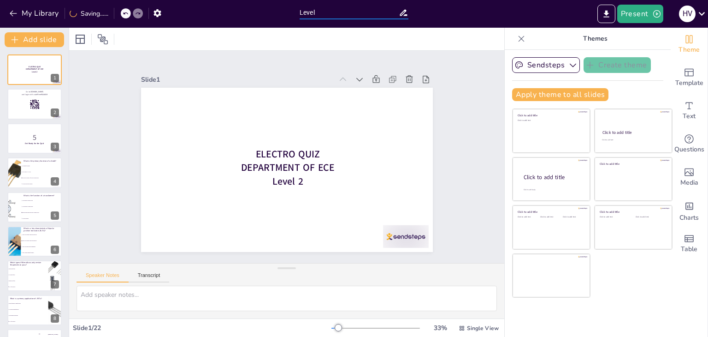
checkbox input "true"
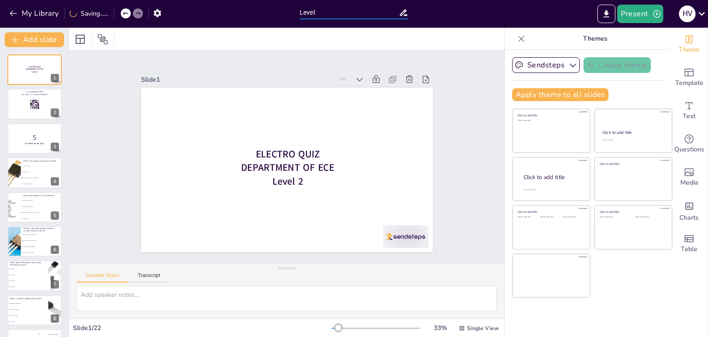
checkbox input "true"
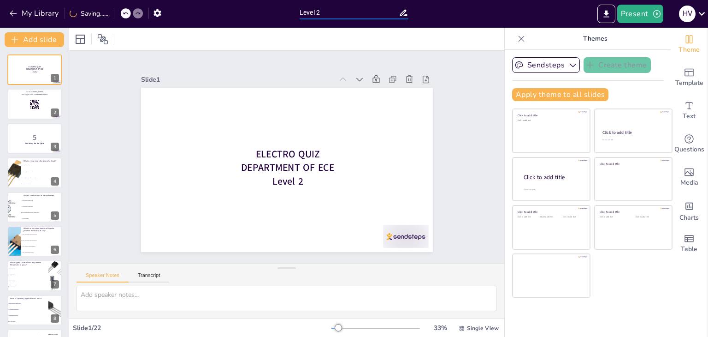
checkbox input "true"
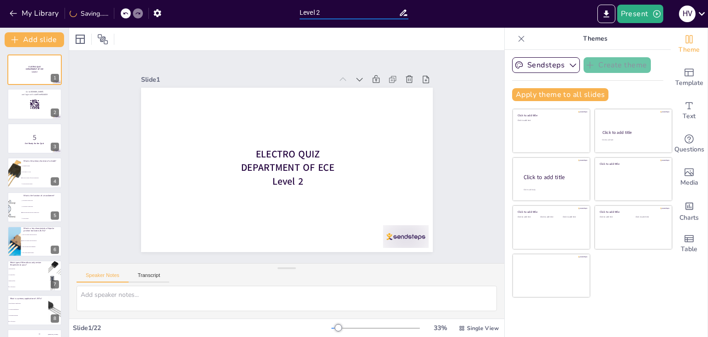
checkbox input "true"
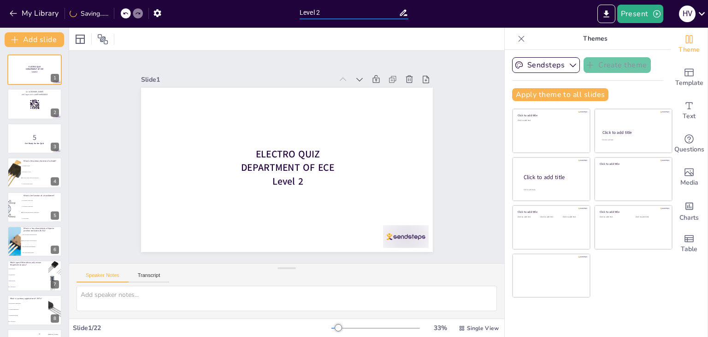
checkbox input "true"
type input "Level 2"
click at [22, 12] on button "My Library" at bounding box center [35, 13] width 56 height 15
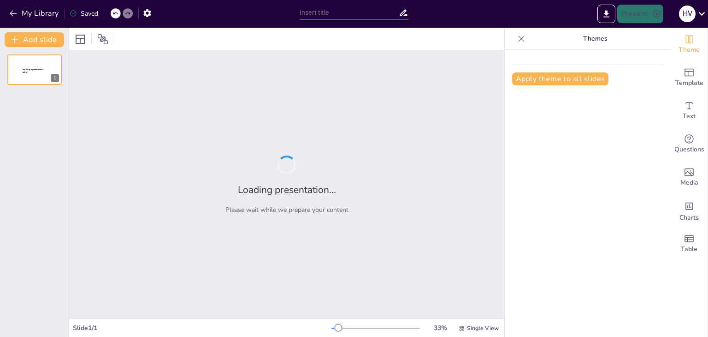
type input "L"
click at [352, 9] on input "L" at bounding box center [349, 12] width 99 height 13
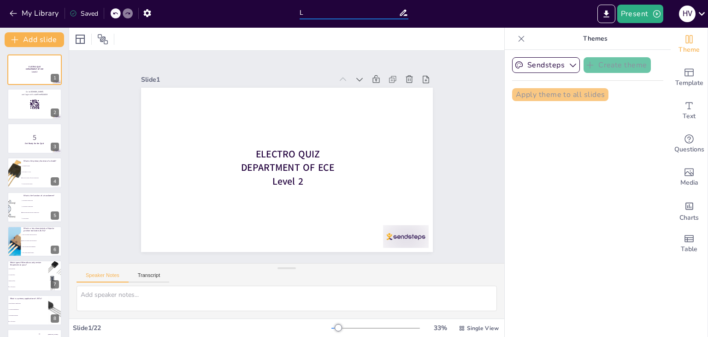
checkbox input "true"
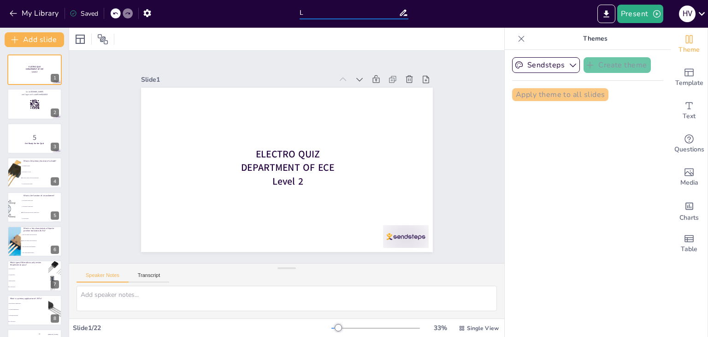
checkbox input "true"
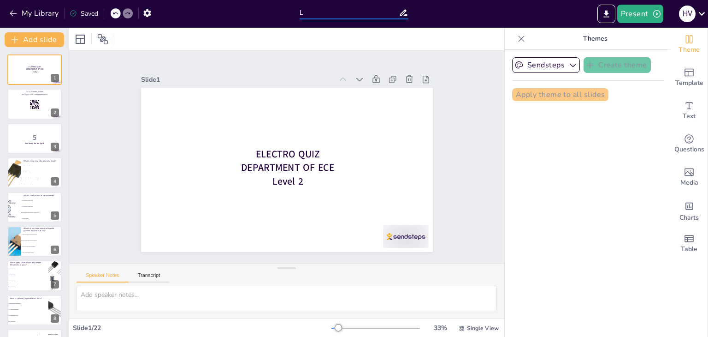
checkbox input "true"
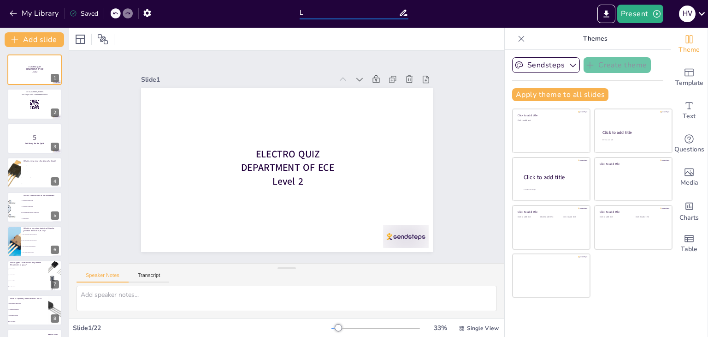
type input "LE"
checkbox input "true"
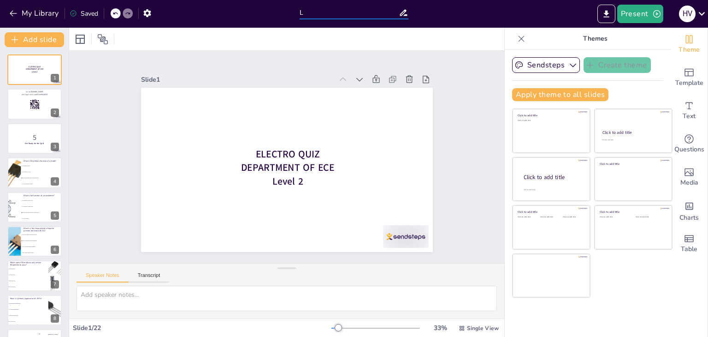
checkbox input "true"
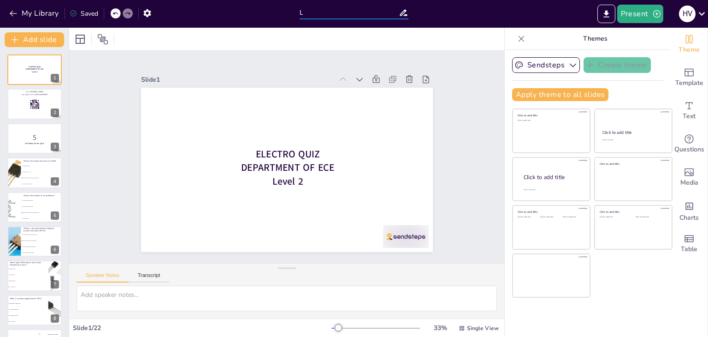
checkbox input "true"
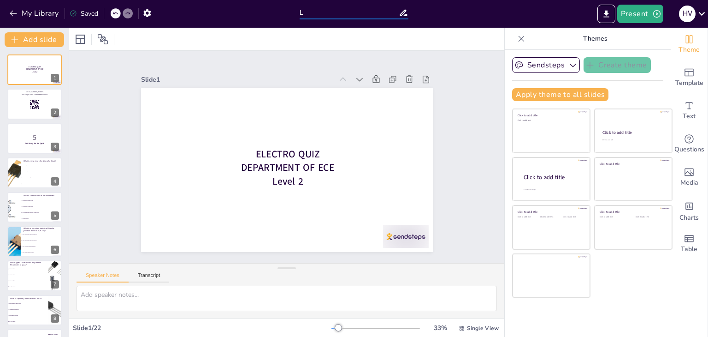
checkbox input "true"
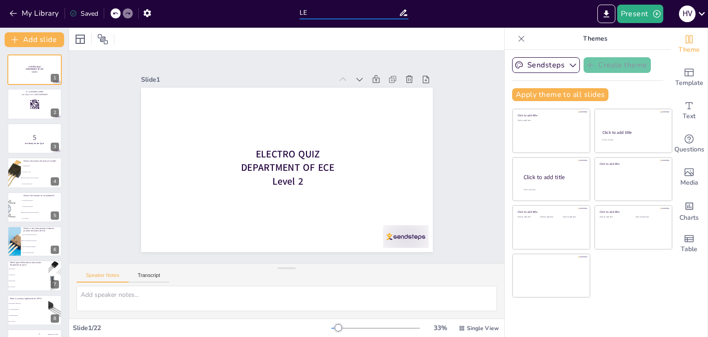
checkbox input "true"
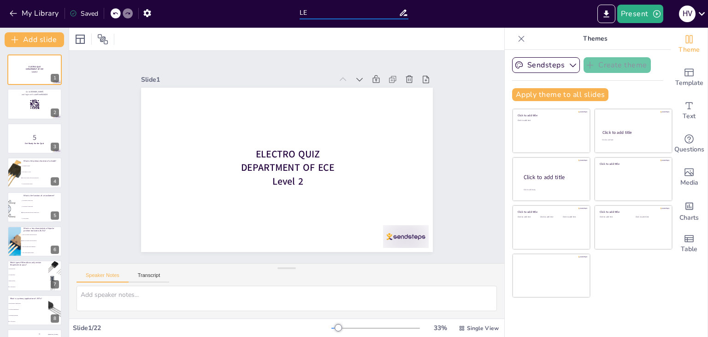
checkbox input "true"
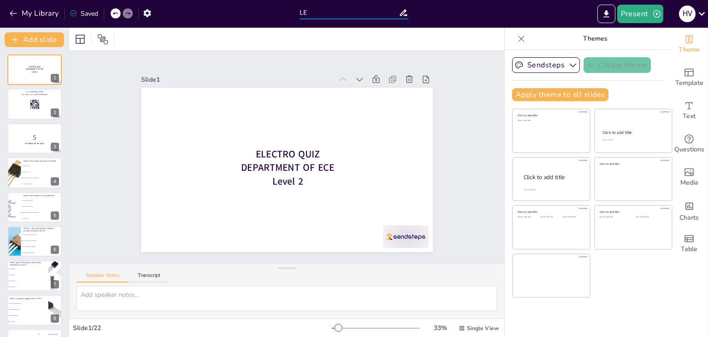
checkbox input "true"
type input "LEV"
checkbox input "true"
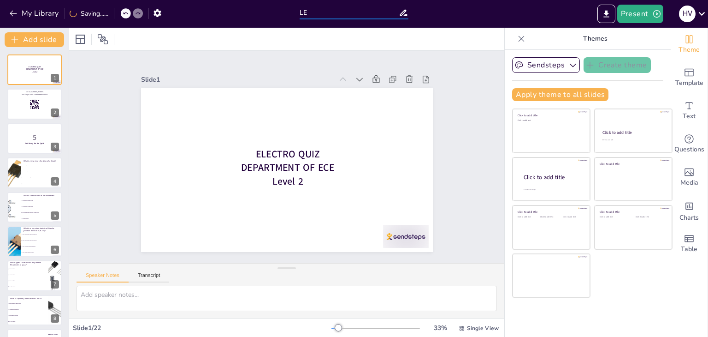
checkbox input "true"
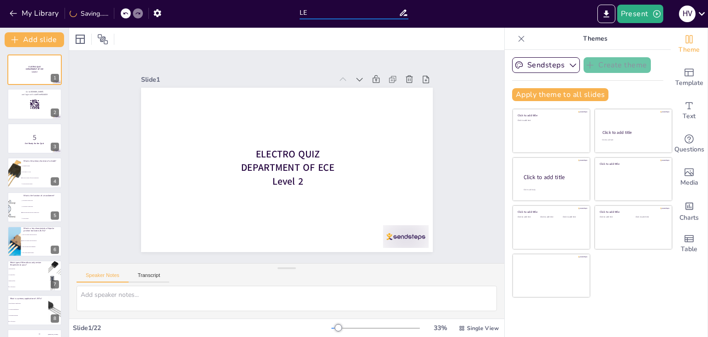
checkbox input "true"
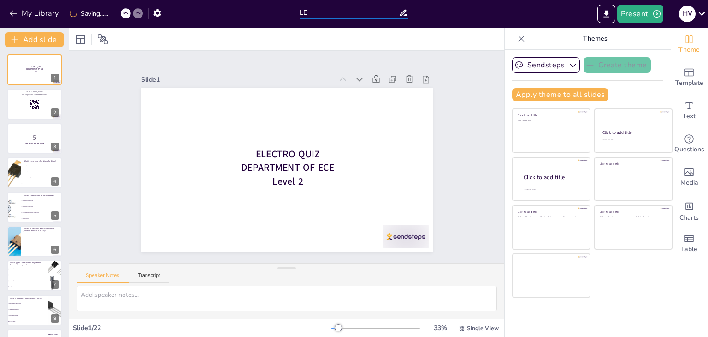
checkbox input "true"
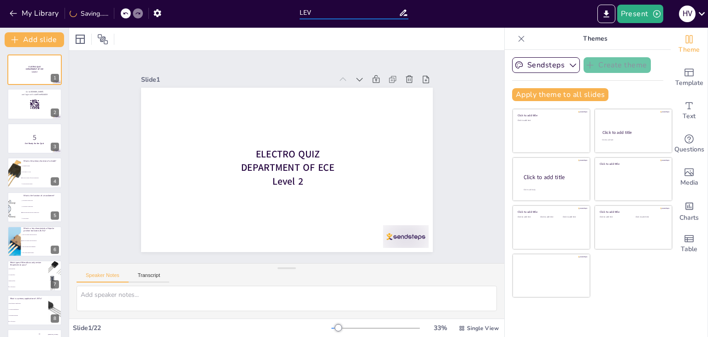
checkbox input "true"
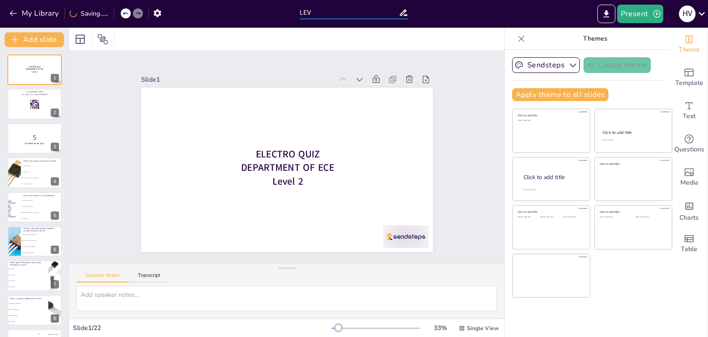
checkbox input "true"
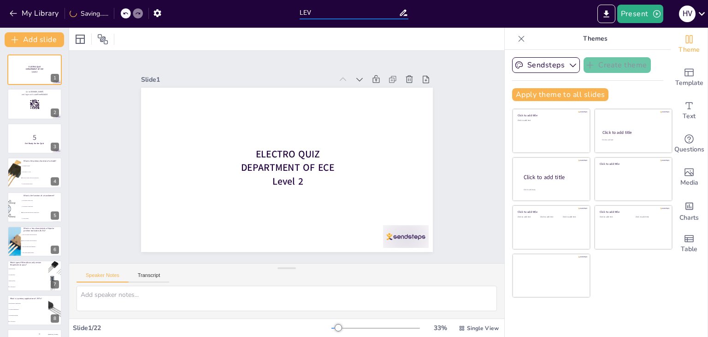
checkbox input "true"
type input "LEVE"
checkbox input "true"
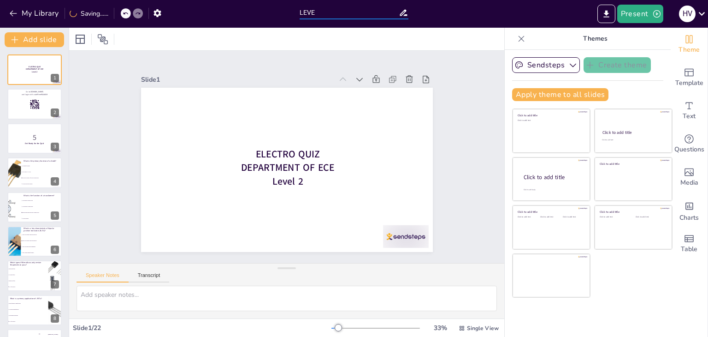
checkbox input "true"
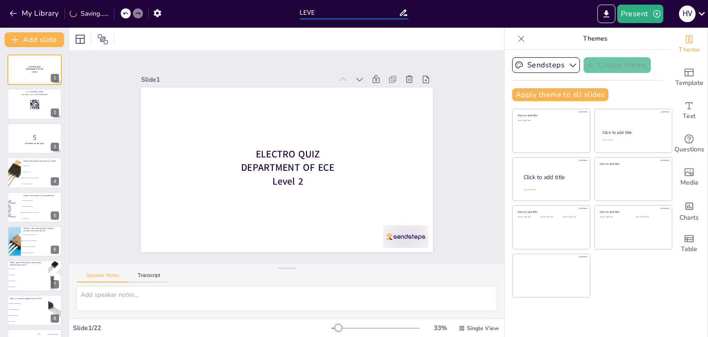
checkbox input "true"
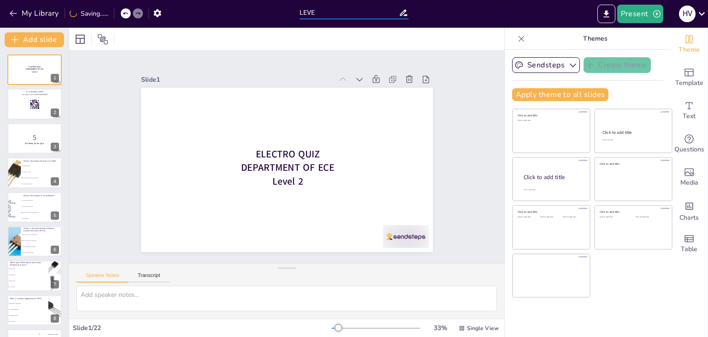
checkbox input "true"
type input "LEVEL"
checkbox input "true"
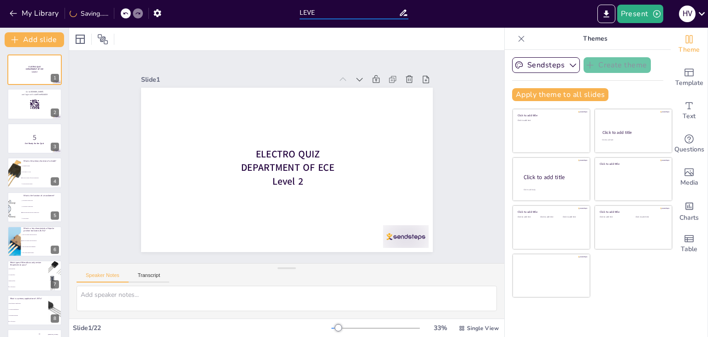
checkbox input "true"
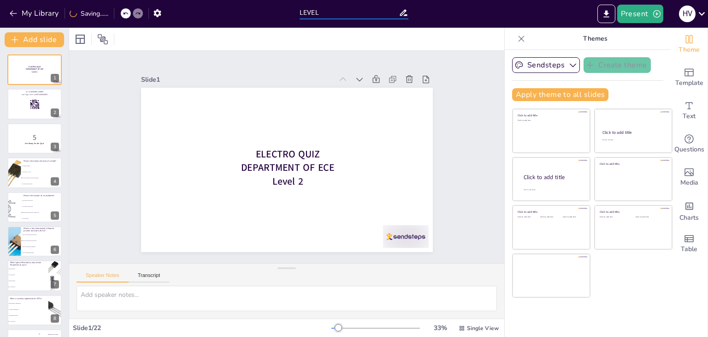
checkbox input "true"
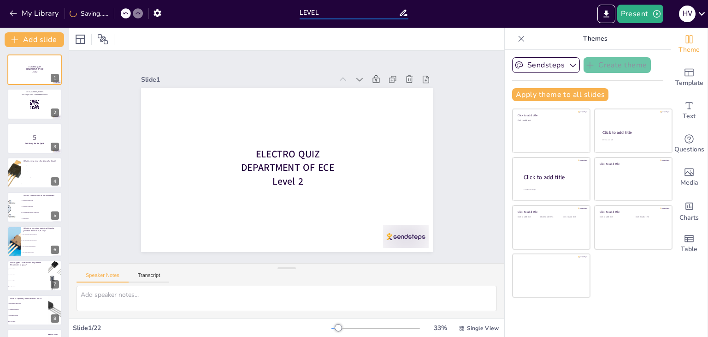
checkbox input "true"
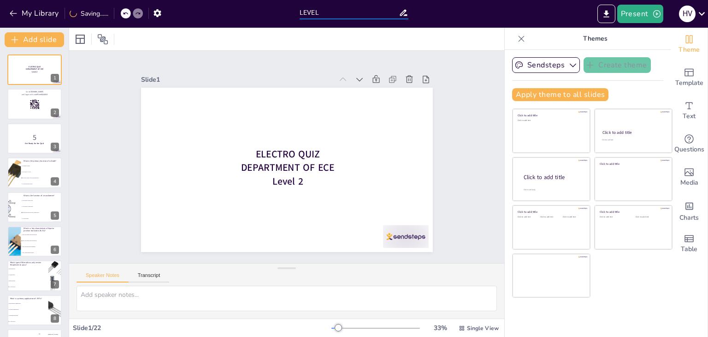
checkbox input "true"
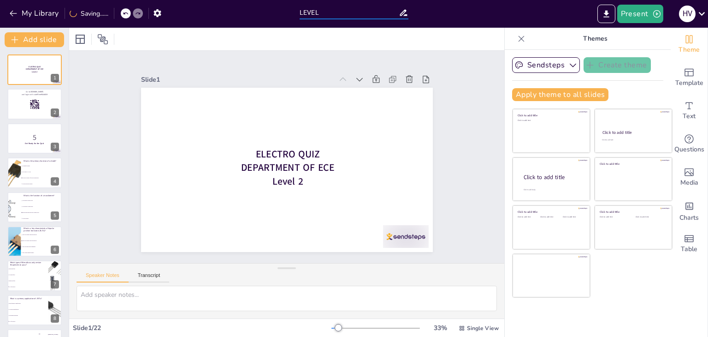
checkbox input "true"
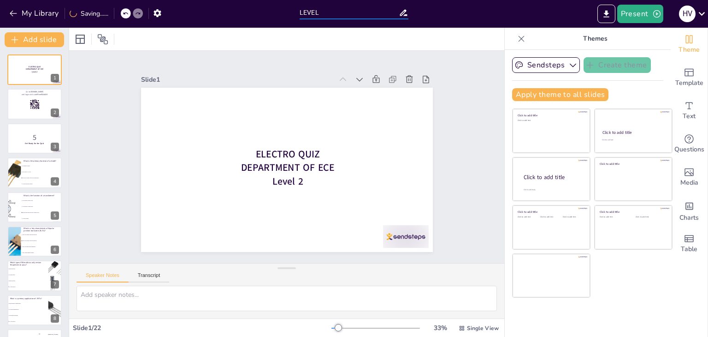
checkbox input "true"
type input "LEVEL"
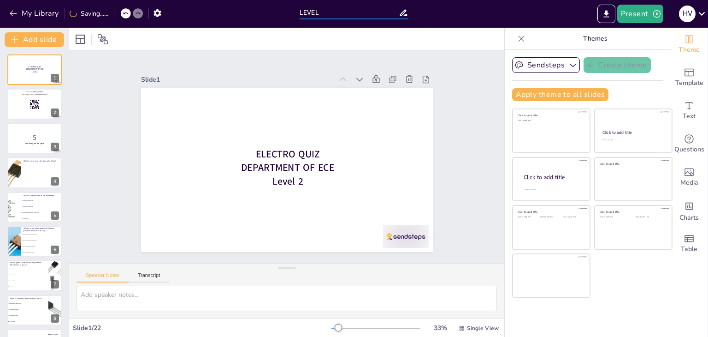
checkbox input "true"
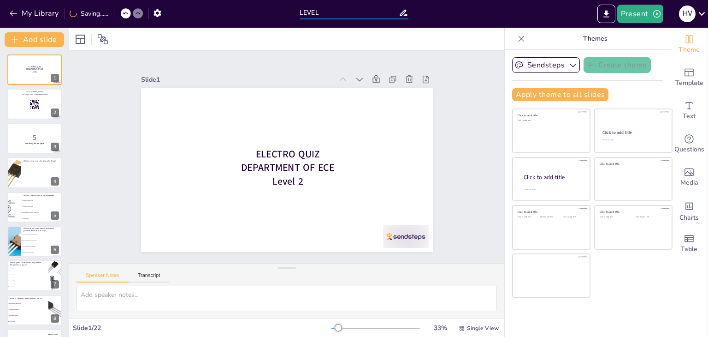
checkbox input "true"
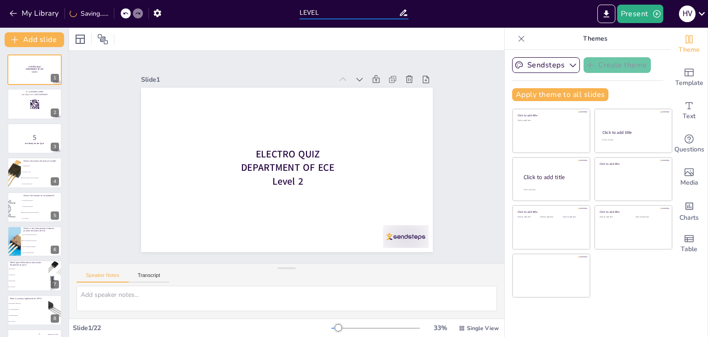
checkbox input "true"
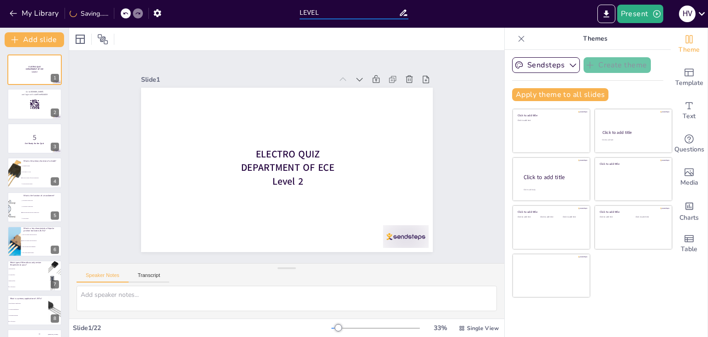
checkbox input "true"
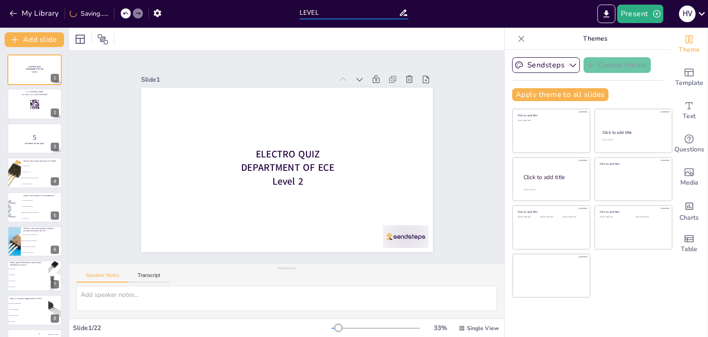
checkbox input "true"
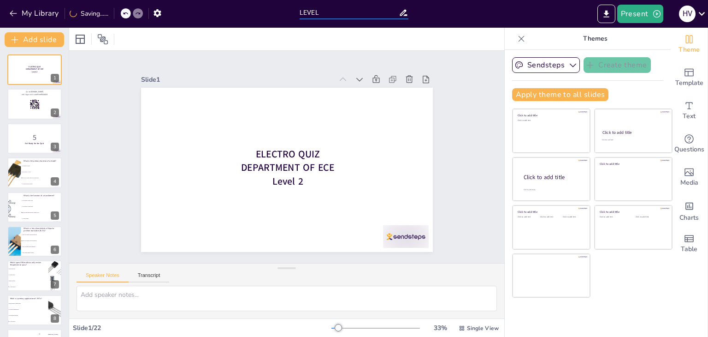
checkbox input "true"
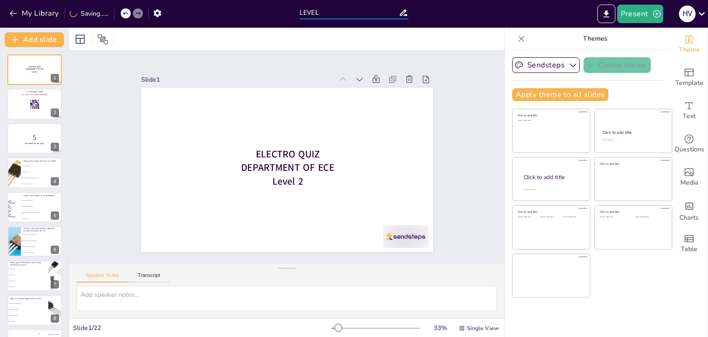
type input "LEVEL @"
checkbox input "true"
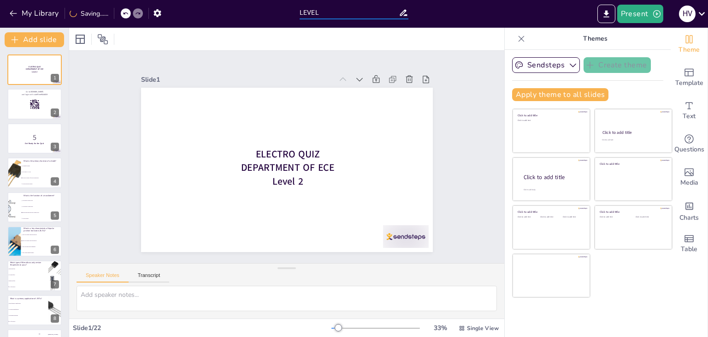
checkbox input "true"
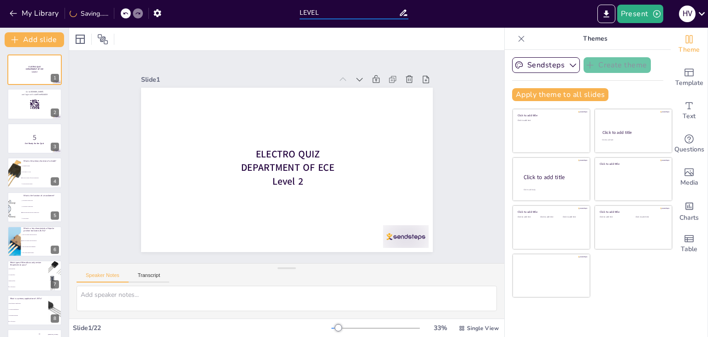
checkbox input "true"
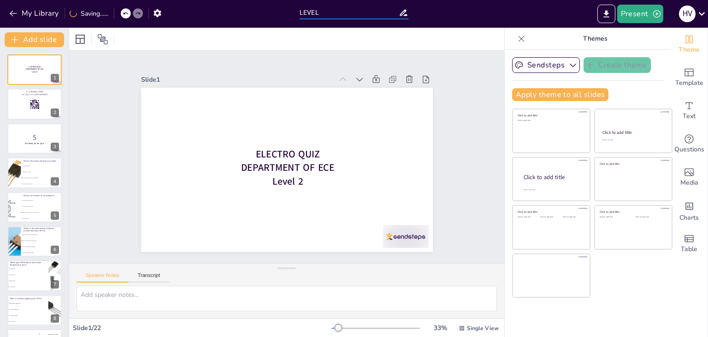
checkbox input "true"
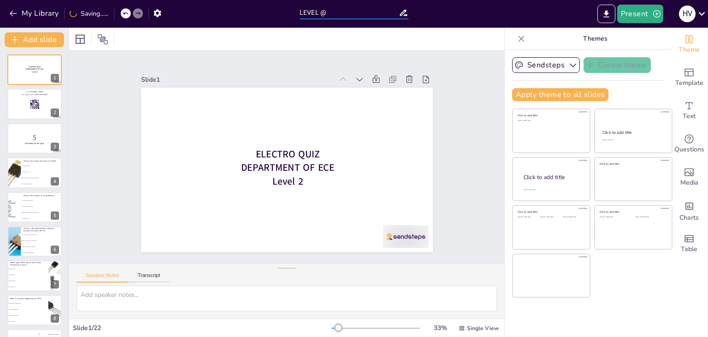
checkbox input "true"
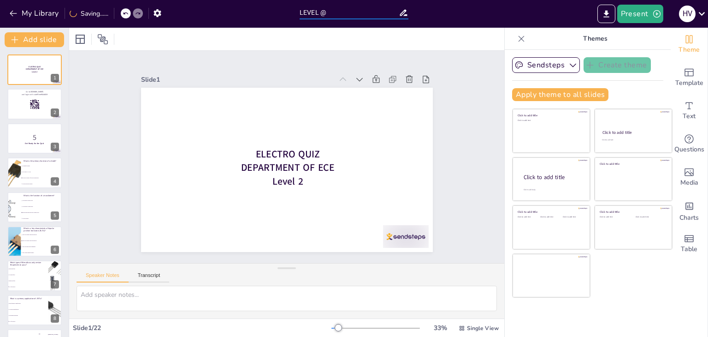
checkbox input "true"
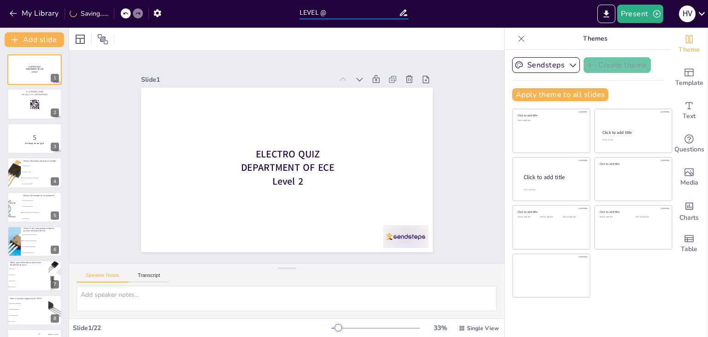
checkbox input "true"
type input "LEVEL"
checkbox input "true"
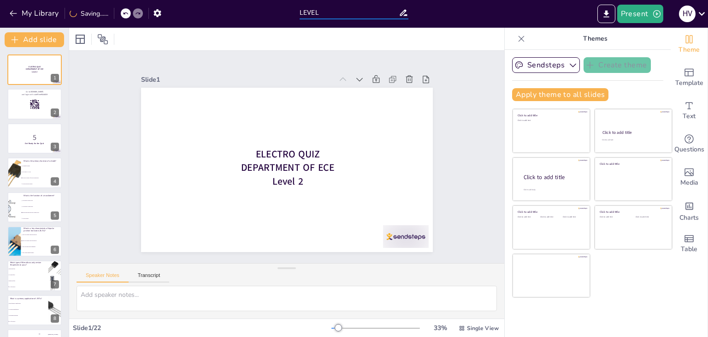
checkbox input "true"
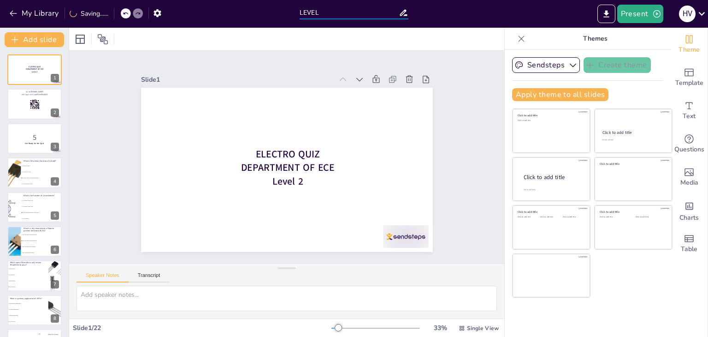
checkbox input "true"
click at [34, 10] on button "My Library" at bounding box center [35, 13] width 56 height 15
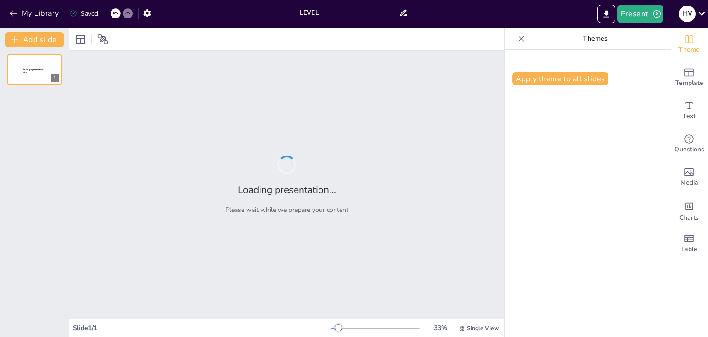
click at [338, 13] on input "LEVEL" at bounding box center [349, 12] width 99 height 13
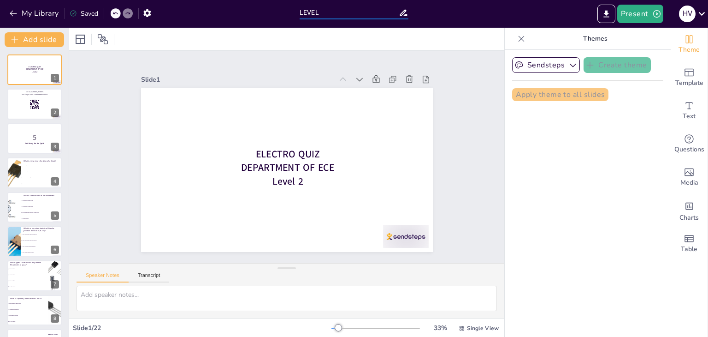
type input "LEVEL 2"
checkbox input "true"
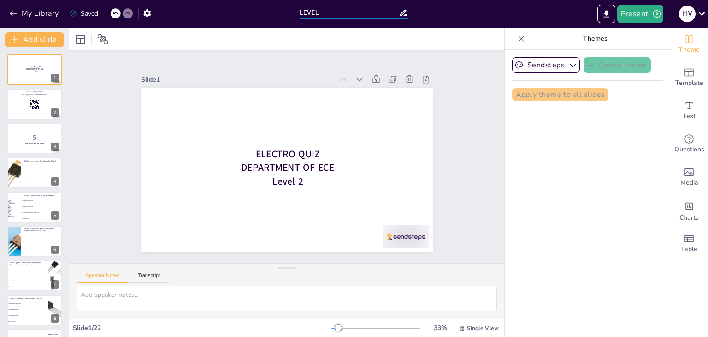
checkbox input "true"
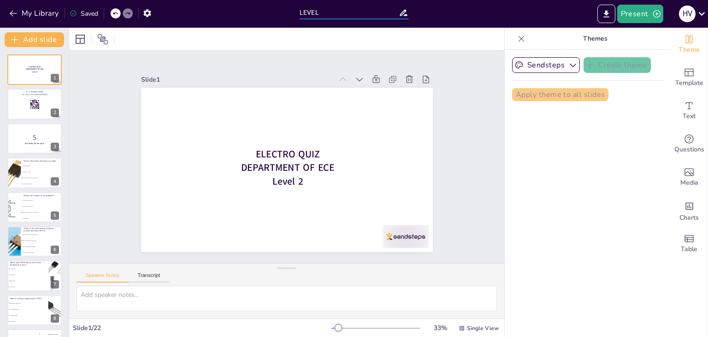
checkbox input "true"
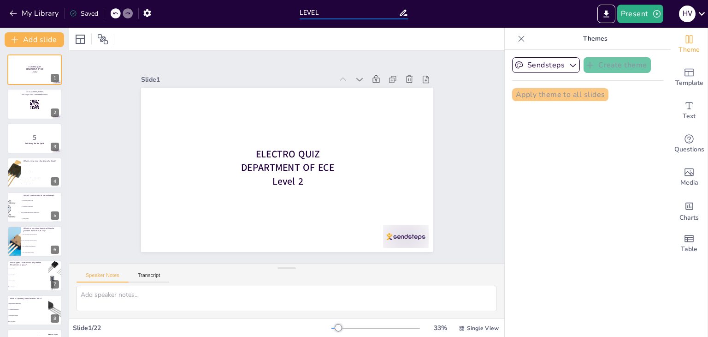
checkbox input "true"
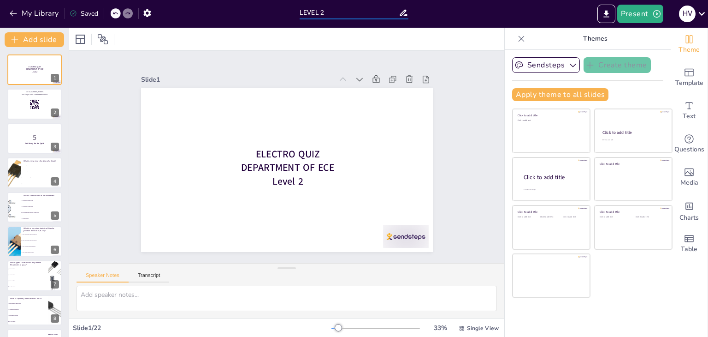
checkbox input "true"
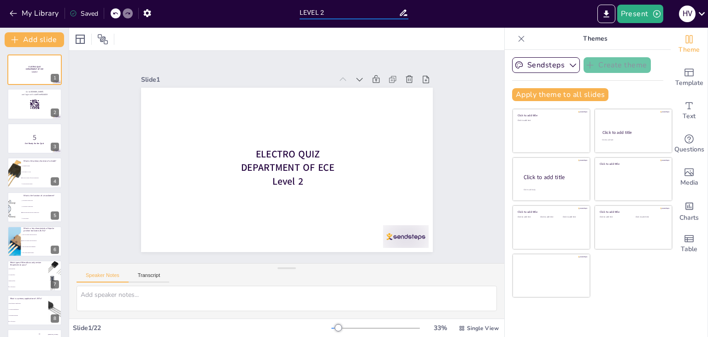
checkbox input "true"
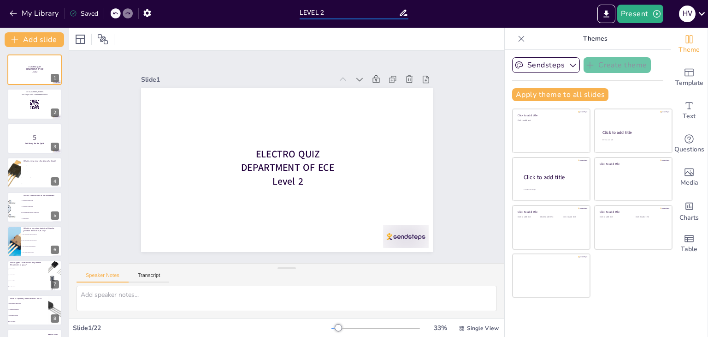
checkbox input "true"
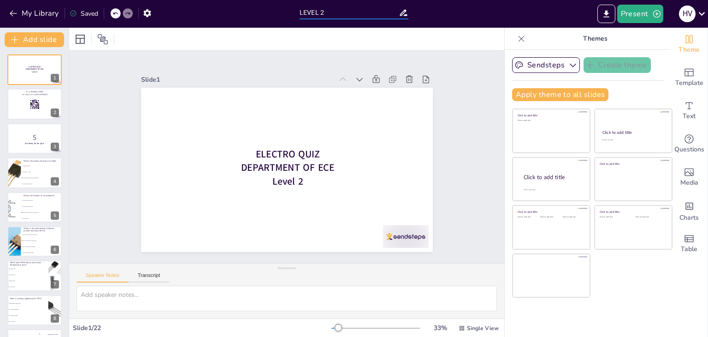
checkbox input "true"
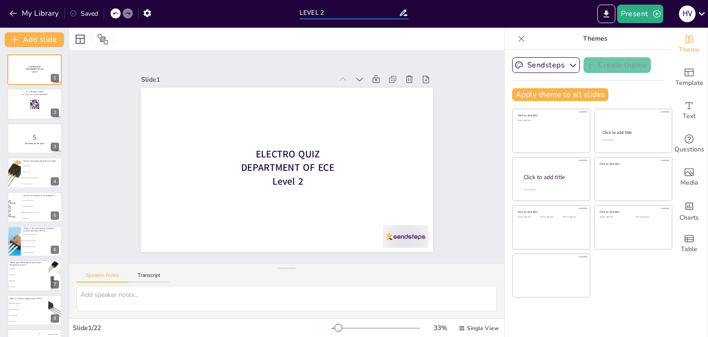
checkbox input "true"
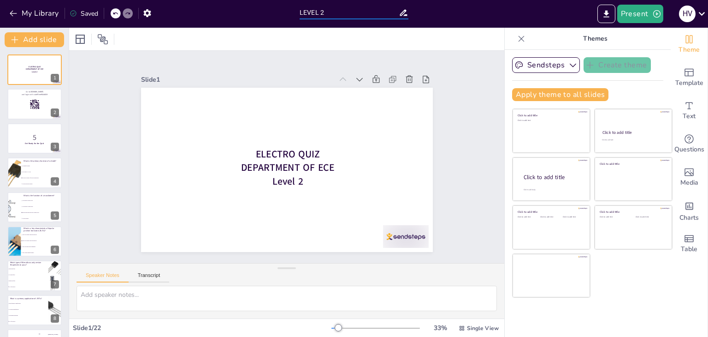
checkbox input "true"
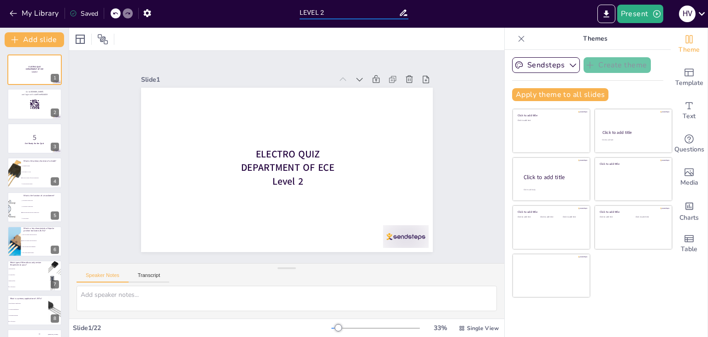
checkbox input "true"
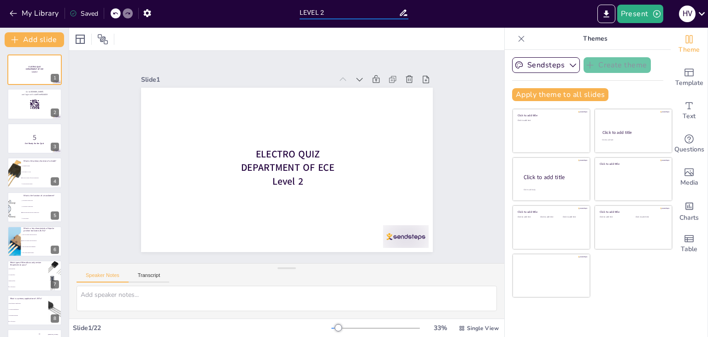
checkbox input "true"
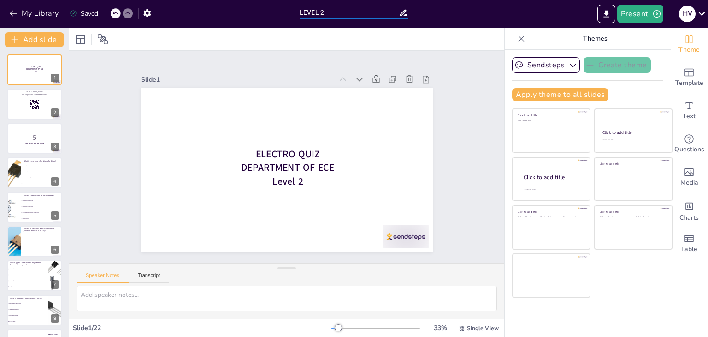
checkbox input "true"
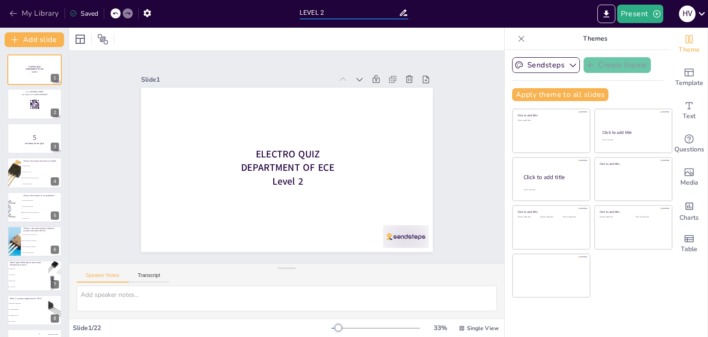
type input "LEVEL 2"
click at [59, 15] on button "My Library" at bounding box center [35, 13] width 56 height 15
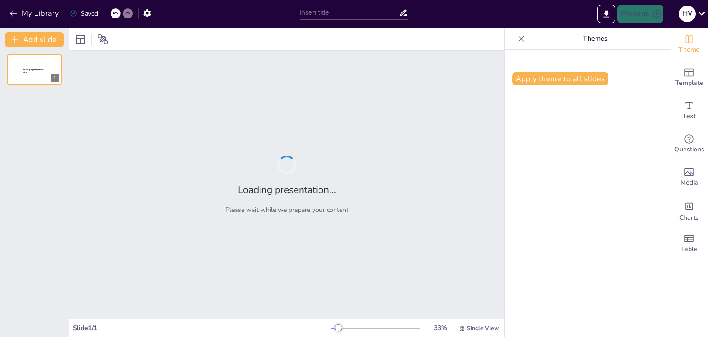
type input "LEVEL"
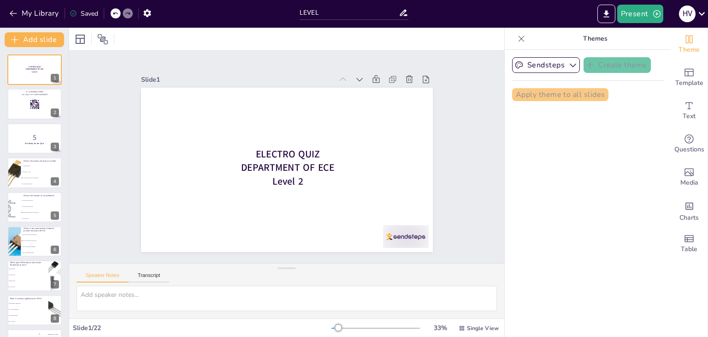
checkbox input "true"
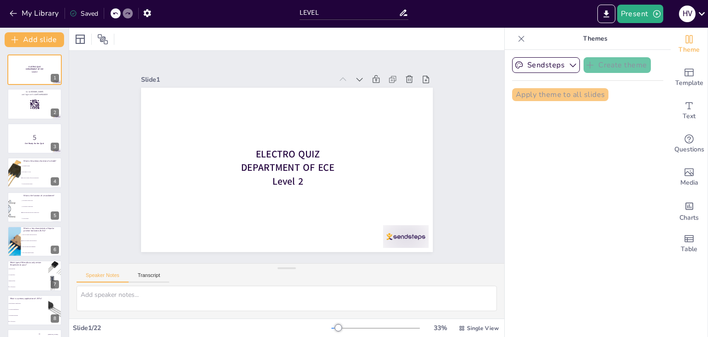
checkbox input "true"
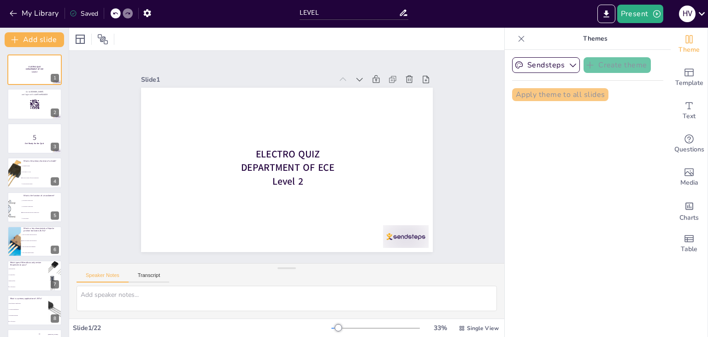
checkbox input "true"
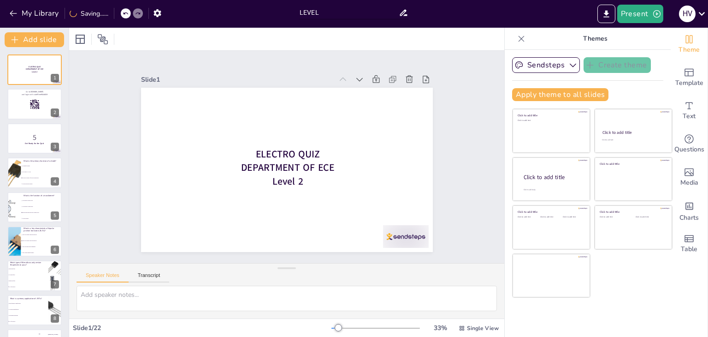
click at [369, 7] on input "LEVEL" at bounding box center [349, 12] width 99 height 13
type input "LEVEL 2"
checkbox input "true"
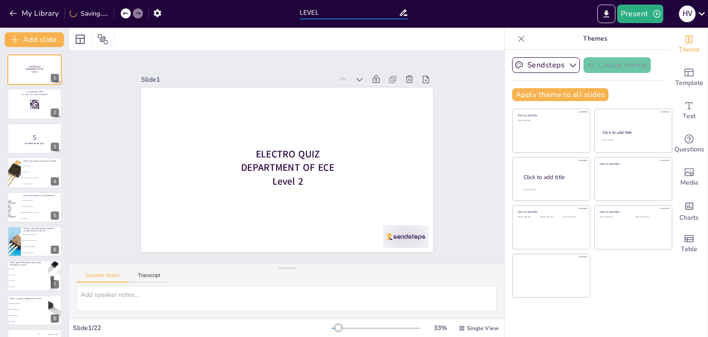
checkbox input "true"
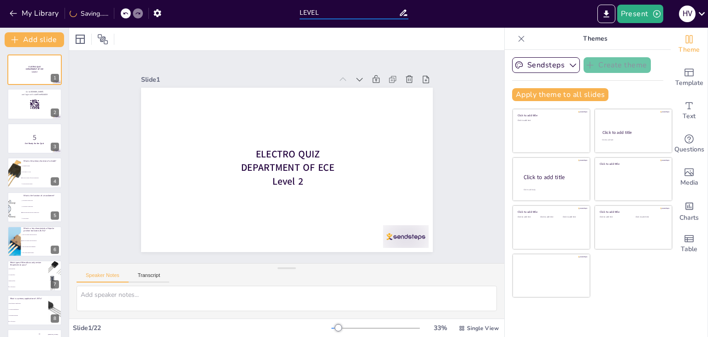
checkbox input "true"
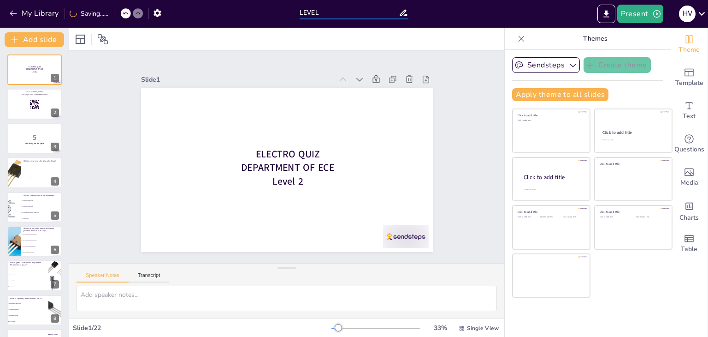
checkbox input "true"
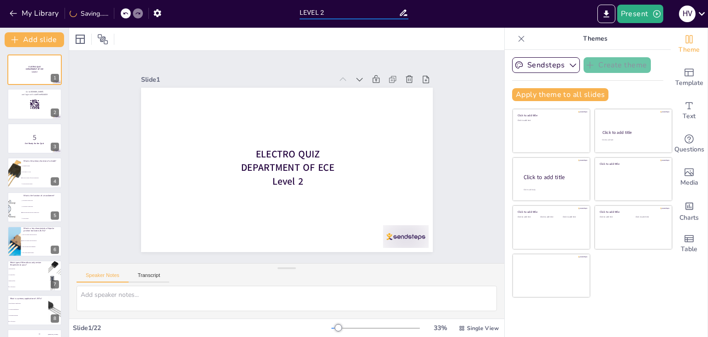
checkbox input "true"
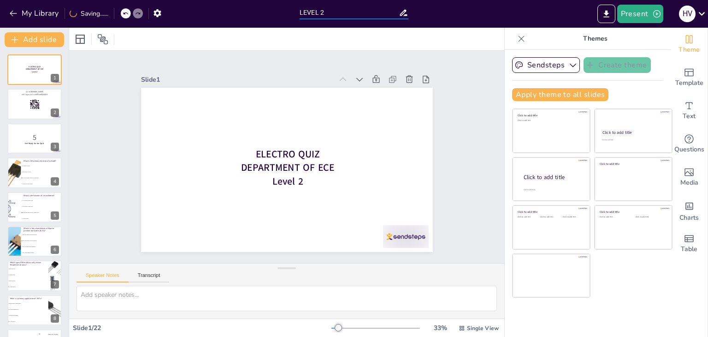
checkbox input "true"
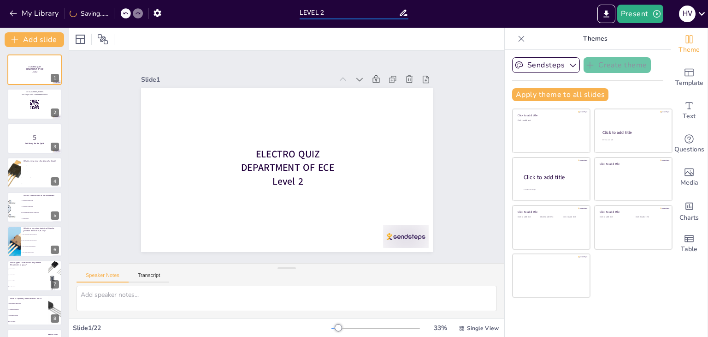
checkbox input "true"
type input "LEVEL 2"
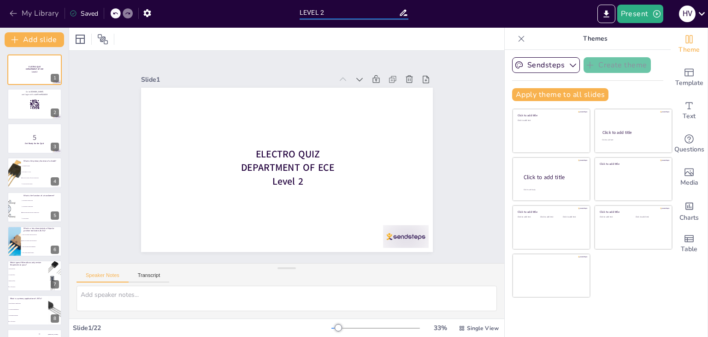
click at [32, 16] on button "My Library" at bounding box center [35, 13] width 56 height 15
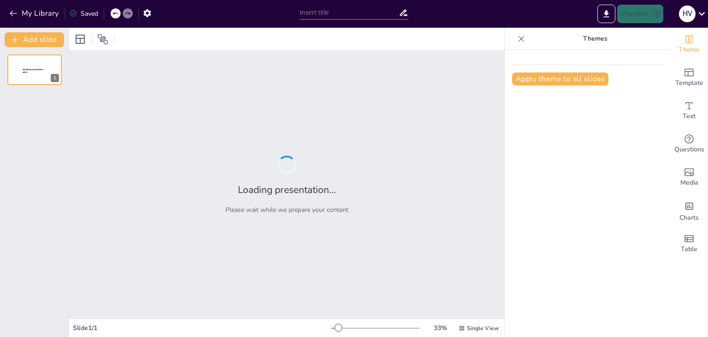
type input "Understanding High-Pass RC Filter Cutoff Frequency: A Quiz"
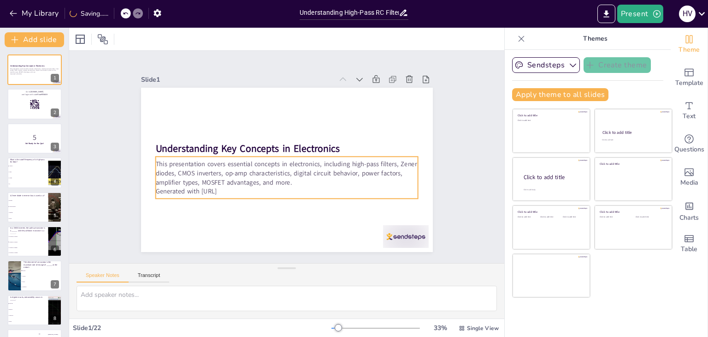
checkbox input "true"
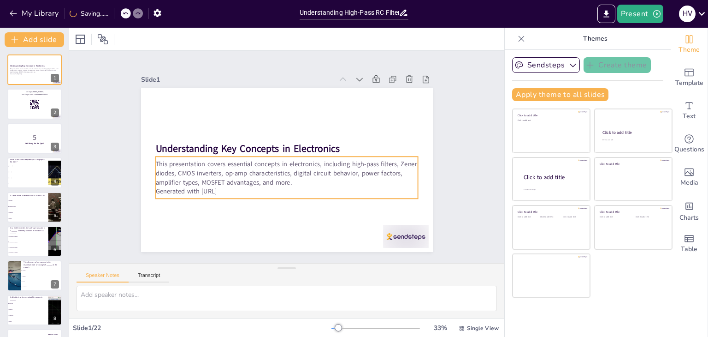
checkbox input "true"
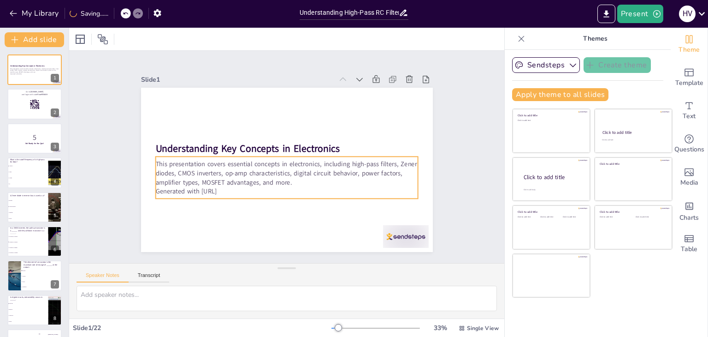
checkbox input "true"
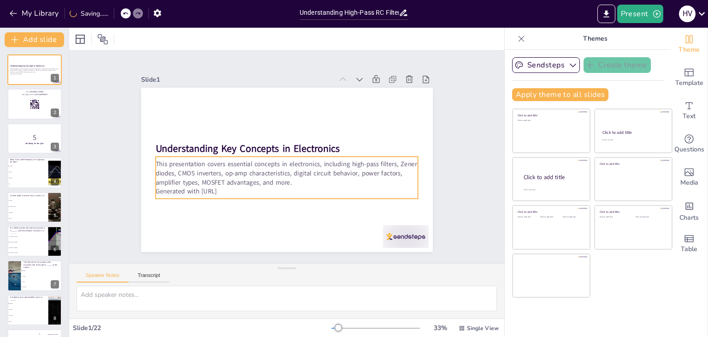
checkbox input "true"
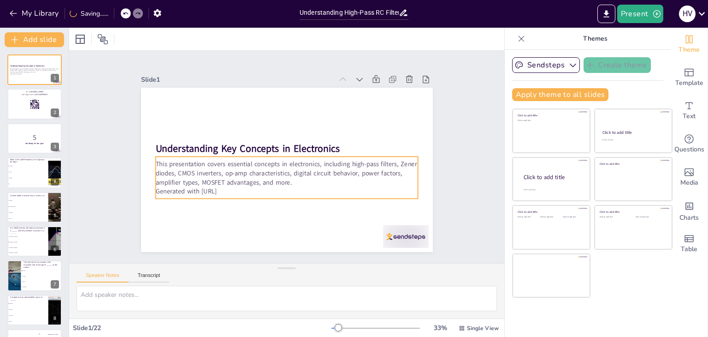
checkbox input "true"
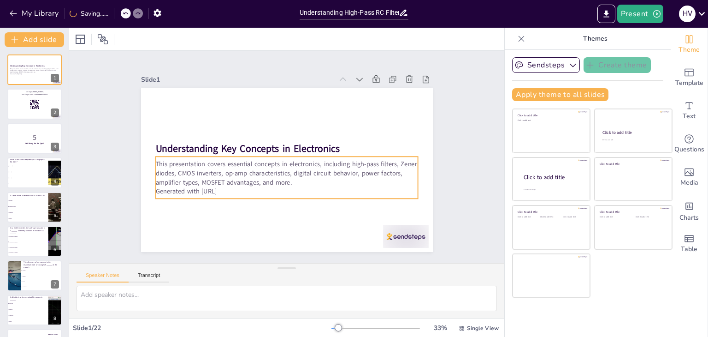
checkbox input "true"
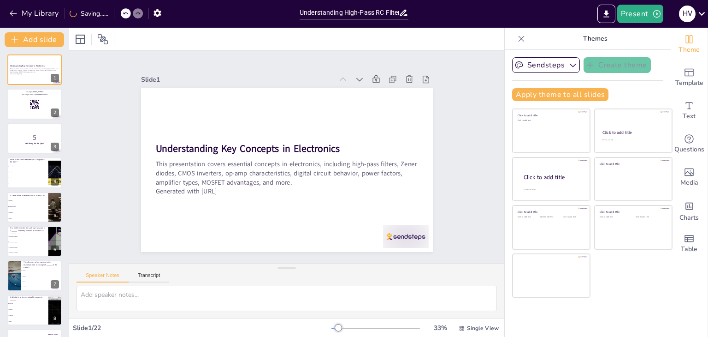
checkbox input "true"
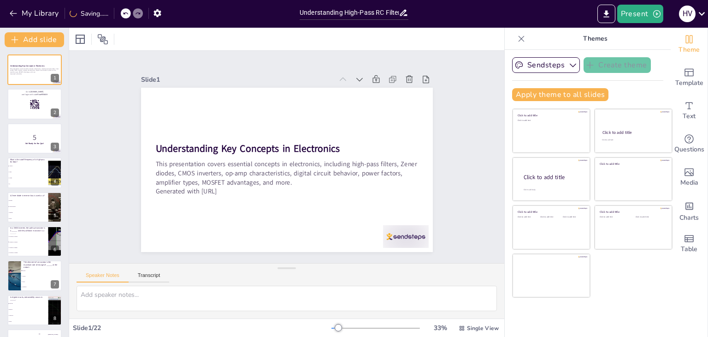
checkbox input "true"
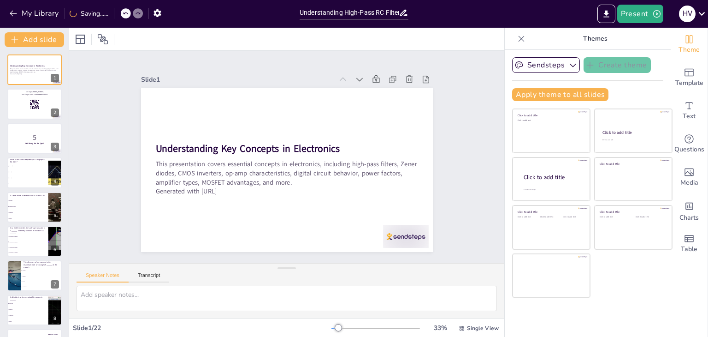
checkbox input "true"
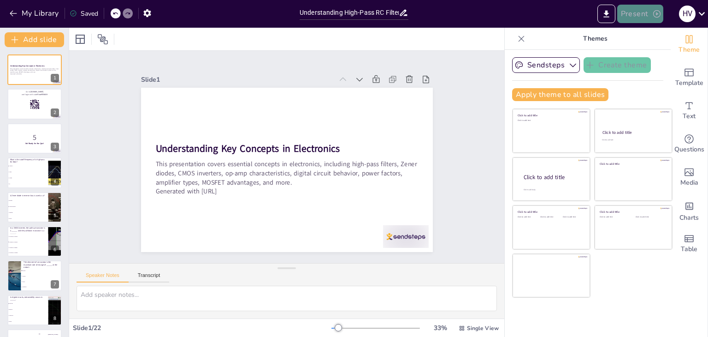
click at [644, 15] on button "Present" at bounding box center [641, 14] width 46 height 18
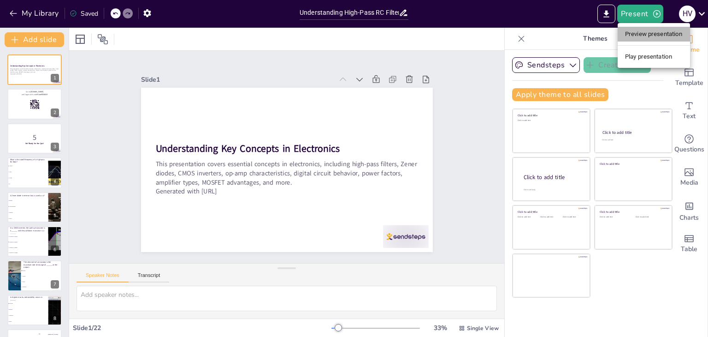
click at [651, 28] on li "Preview presentation" at bounding box center [654, 34] width 72 height 15
